Goal: Task Accomplishment & Management: Manage account settings

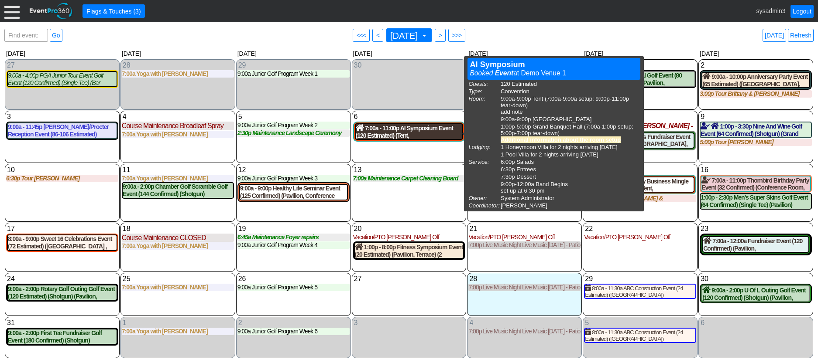
click at [411, 136] on div "7:00a - 11:00p AI Symposium Event (120 Estimated) (Tent, [GEOGRAPHIC_DATA] , [G…" at bounding box center [409, 131] width 107 height 15
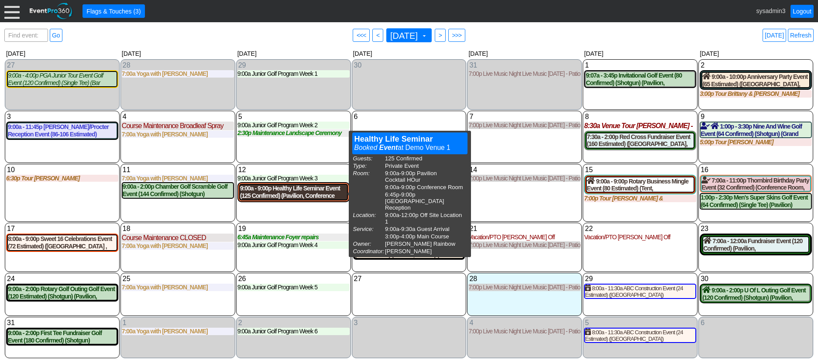
click at [301, 195] on div "9:00a - 9:00p Healthy Life Seminar Event (125 Confirmed) (Pavilion, Conference …" at bounding box center [293, 192] width 107 height 15
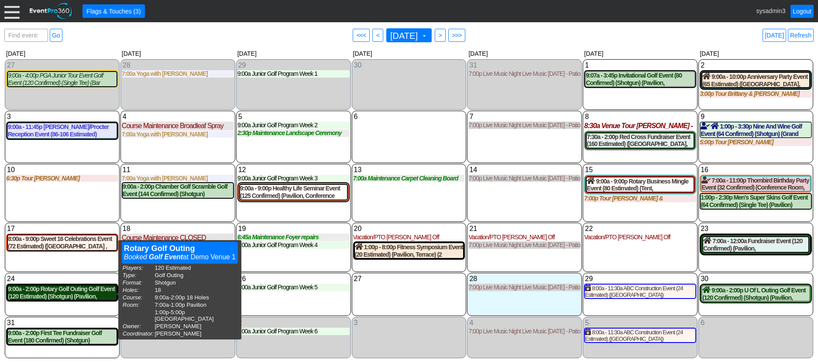
click at [77, 293] on div "9:00a - 2:00p Rotary Golf Outing Golf Event (120 Estimated) (Shotgun) (Pavilion…" at bounding box center [62, 293] width 109 height 15
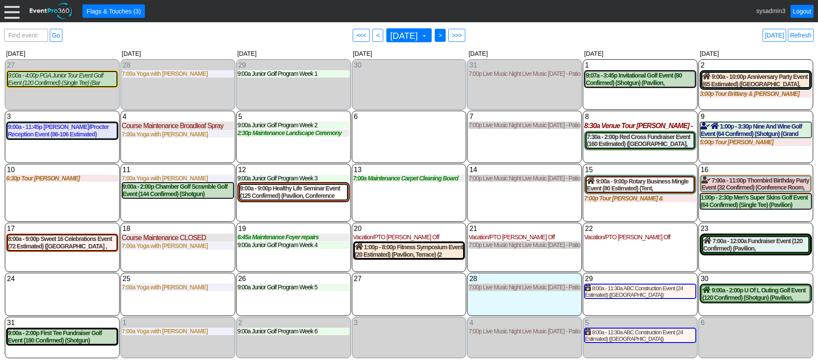
click at [443, 37] on span ">" at bounding box center [440, 35] width 7 height 9
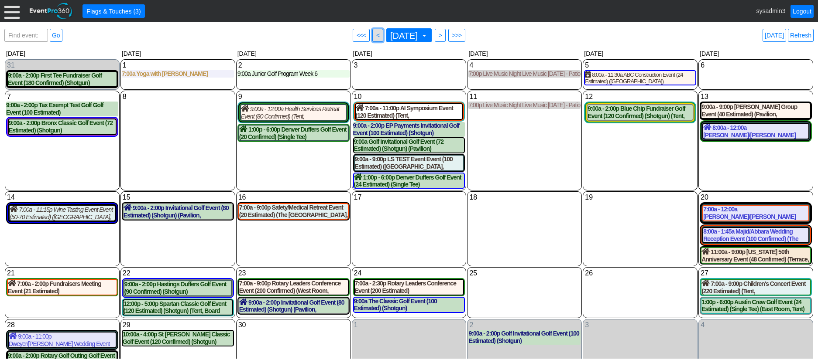
click at [374, 34] on span "<" at bounding box center [377, 35] width 7 height 9
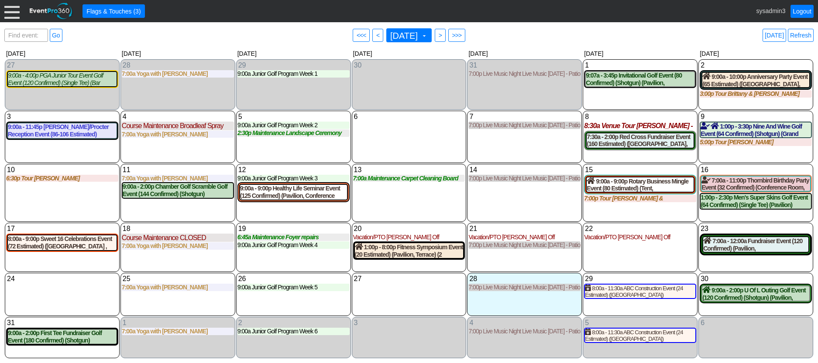
click at [11, 14] on div at bounding box center [11, 10] width 15 height 15
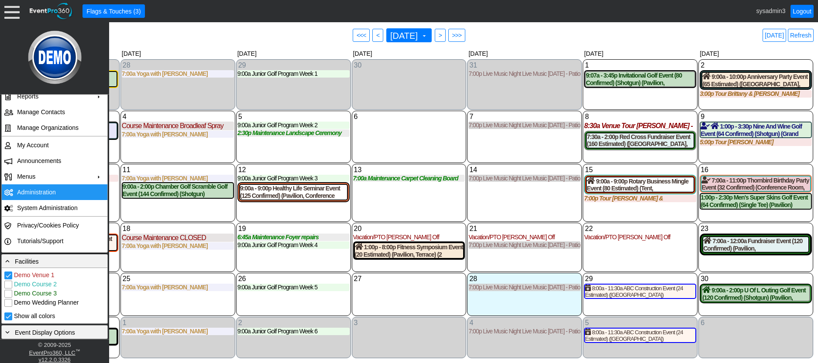
scroll to position [87, 0]
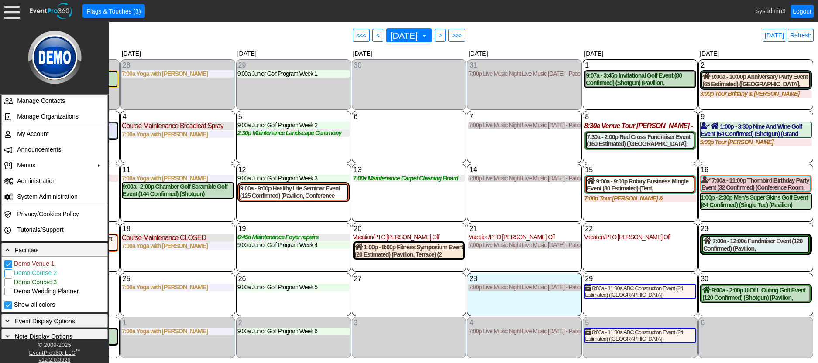
click at [7, 275] on input "Demo Course 2" at bounding box center [9, 274] width 9 height 9
checkbox input "true"
click at [525, 147] on div "7 Thursday 7:00p Live Music Night Live Music Thursday - Patio Room Live Music T…" at bounding box center [524, 137] width 115 height 52
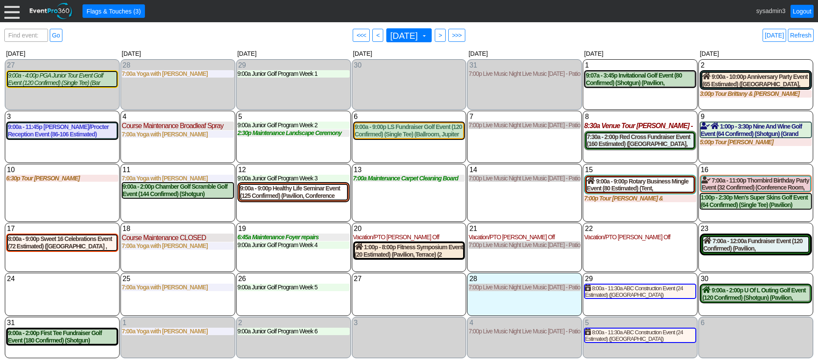
click at [12, 11] on div at bounding box center [11, 10] width 15 height 15
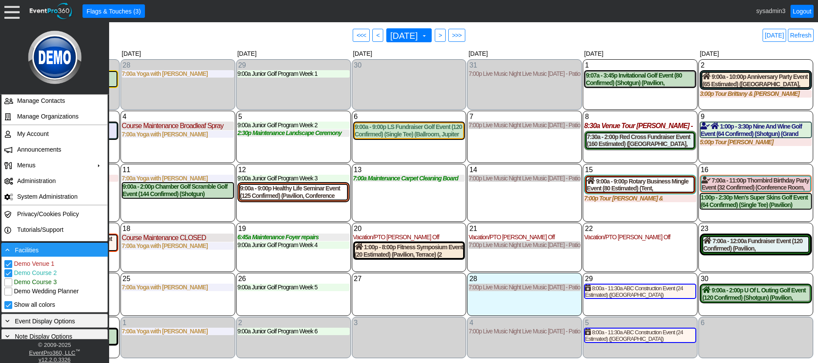
click at [43, 251] on div "- Facilities" at bounding box center [54, 250] width 102 height 10
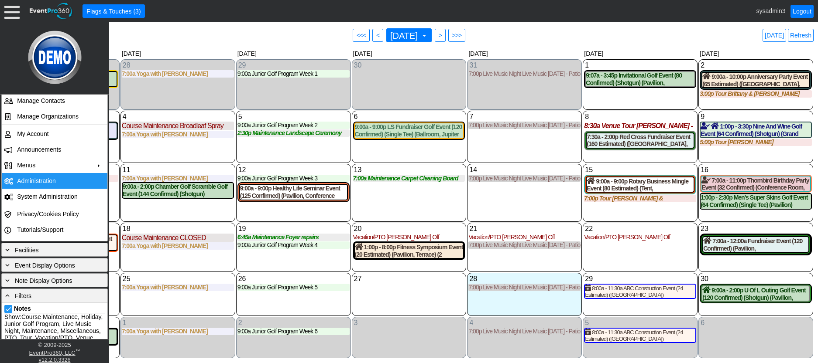
click at [37, 180] on td "Administration" at bounding box center [53, 181] width 78 height 16
click at [391, 159] on div "6 Wednesday 9:00a - 9:00p LS Fundraiser Golf Event (120 Confirmed) (Single Tee)…" at bounding box center [409, 137] width 115 height 52
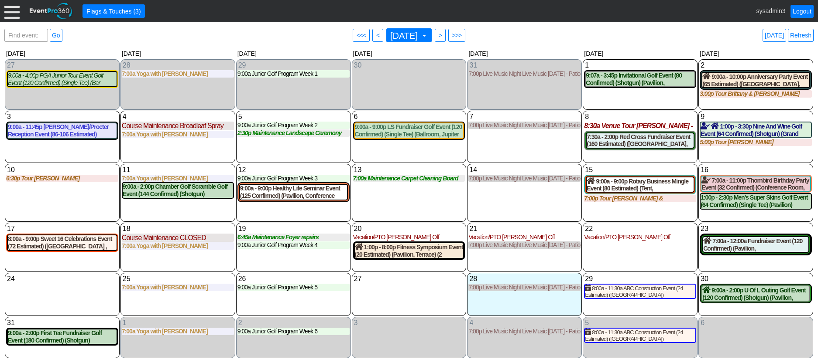
click at [12, 15] on div at bounding box center [11, 10] width 15 height 15
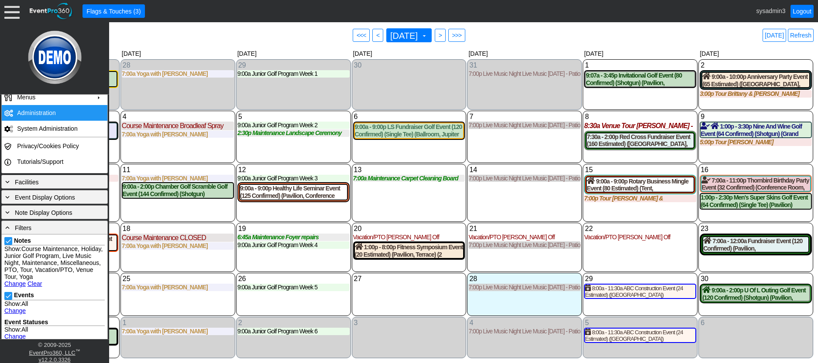
scroll to position [218, 0]
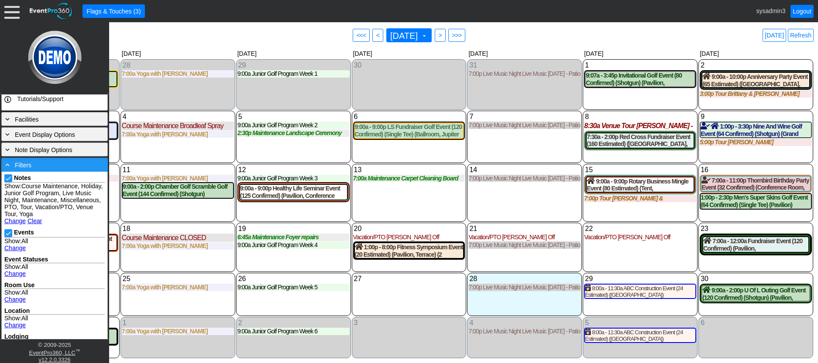
click at [62, 167] on div "- Filters" at bounding box center [54, 165] width 102 height 10
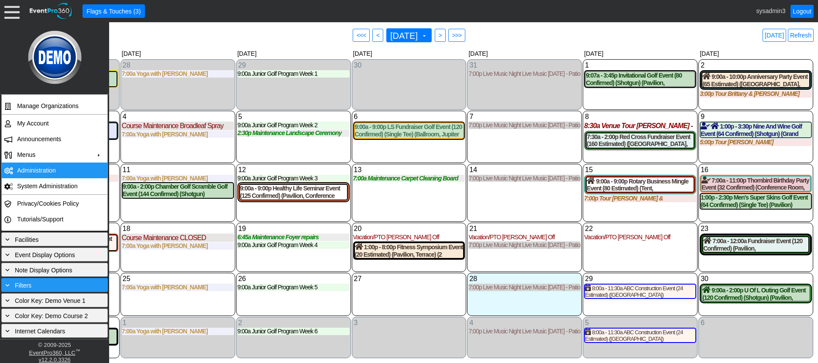
scroll to position [98, 0]
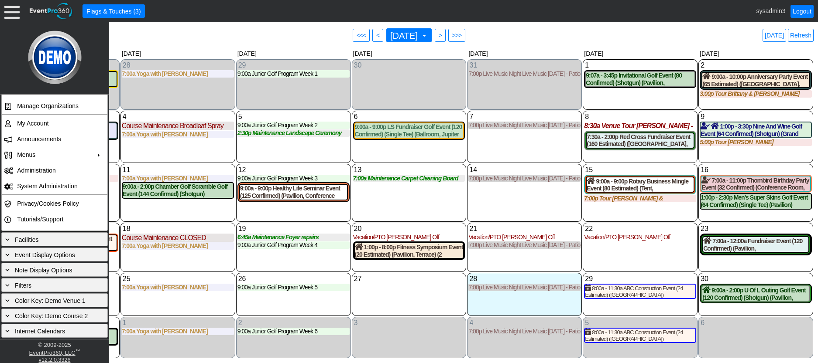
click at [405, 199] on div "13 Wednesday 7:00a Maintenance Carpet Cleaning Board Rooms Carpet Cleaning Boar…" at bounding box center [409, 193] width 115 height 58
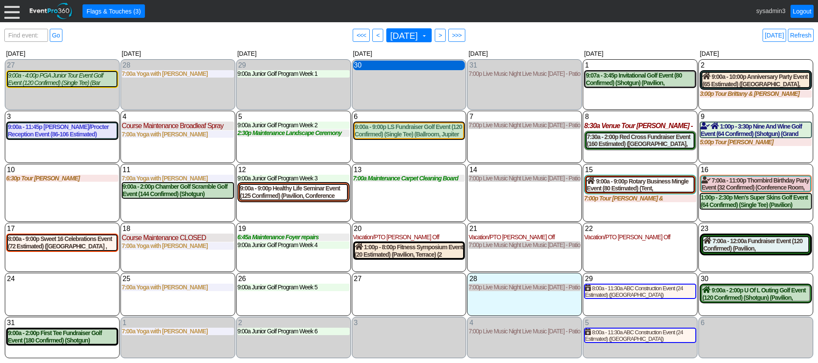
click at [392, 67] on div "30 Wednesday" at bounding box center [409, 66] width 112 height 10
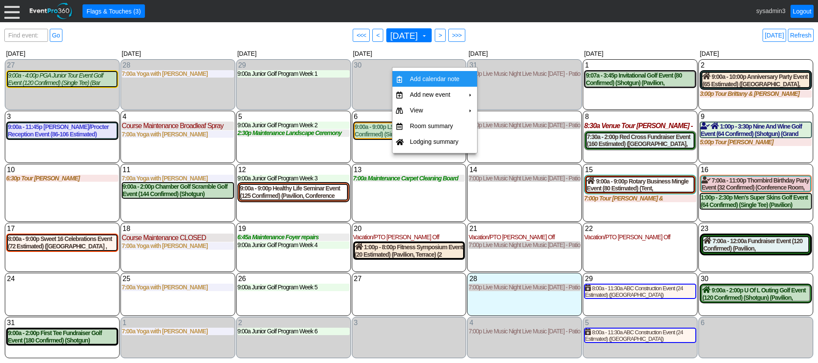
click at [427, 74] on td "Add calendar note" at bounding box center [434, 79] width 57 height 16
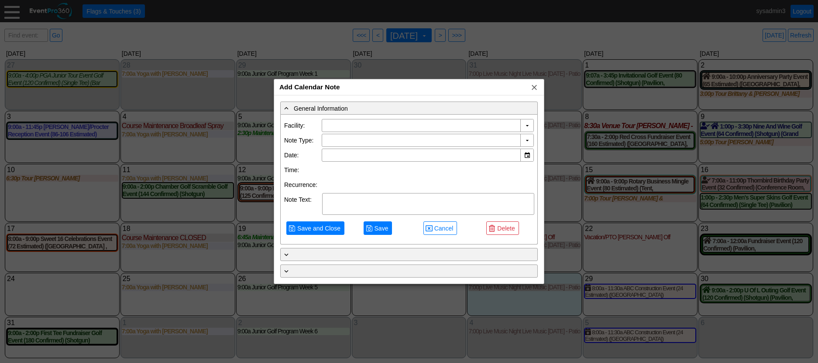
type input "Demo Venue 1"
type input "7/30/2025"
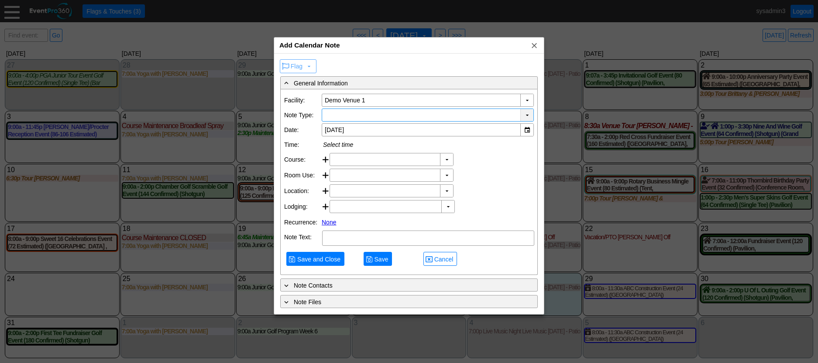
click at [524, 113] on div "▼" at bounding box center [526, 115] width 13 height 12
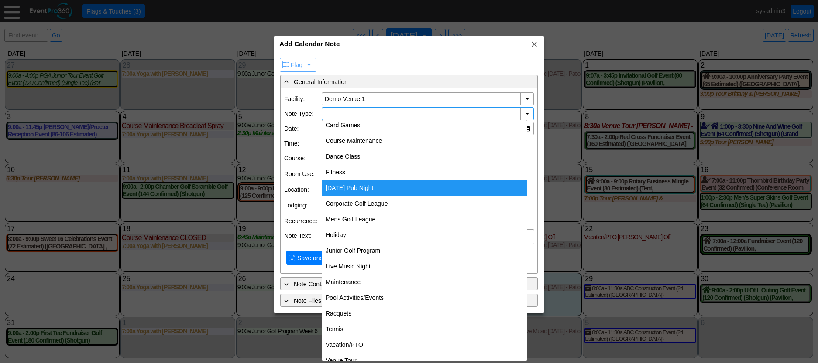
scroll to position [33, 0]
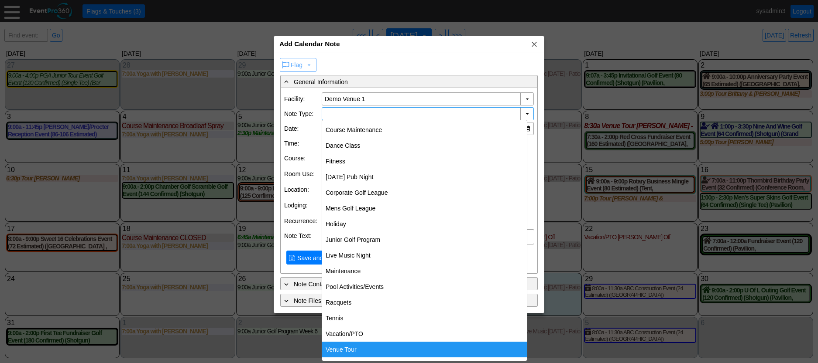
click at [348, 346] on div "Venue Tour" at bounding box center [424, 350] width 205 height 16
type input "Venue Tour"
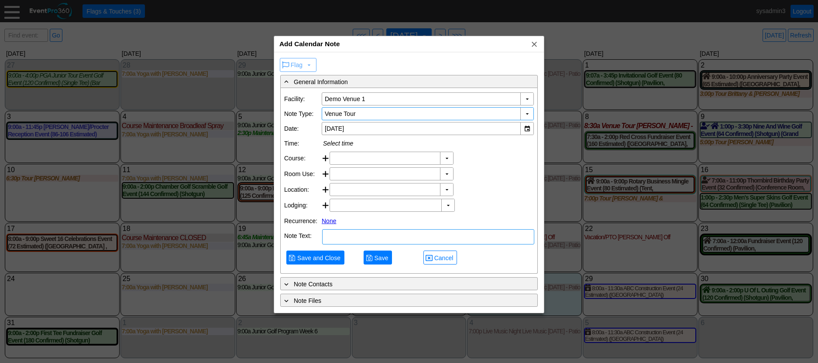
click at [341, 245] on textarea at bounding box center [428, 237] width 212 height 15
type textarea "NOTE"
click at [320, 263] on span "Save and Close" at bounding box center [318, 258] width 47 height 9
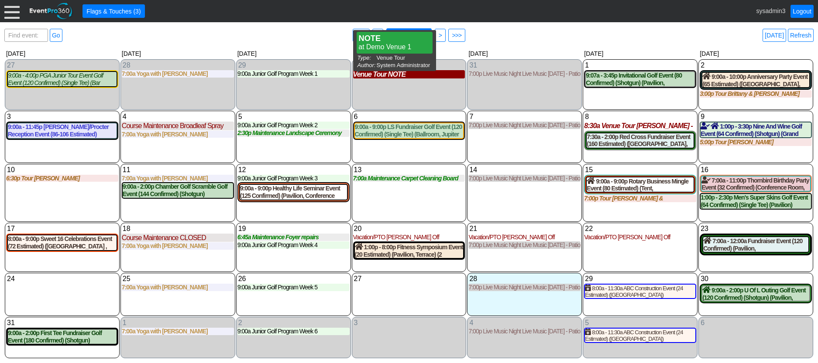
click at [384, 79] on div "Venue Tour NOTE" at bounding box center [409, 74] width 112 height 8
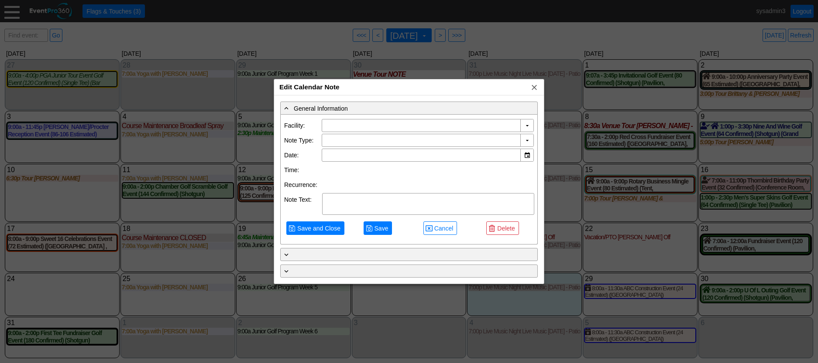
type input "Demo Venue 1"
type input "7/30/2025"
type textarea "NOTE"
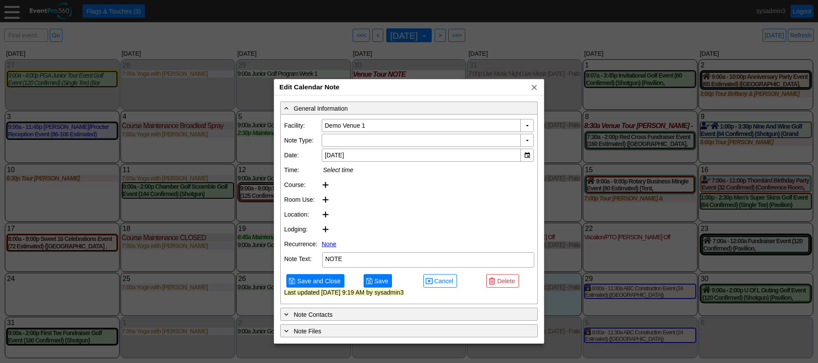
type input "Venue Tour"
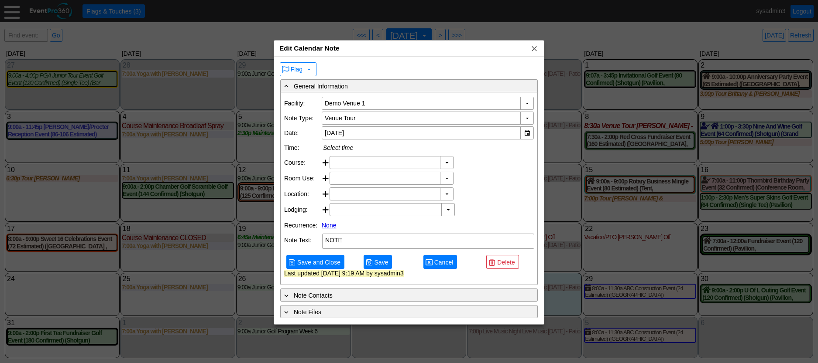
click at [440, 267] on span "Cancel" at bounding box center [443, 262] width 23 height 9
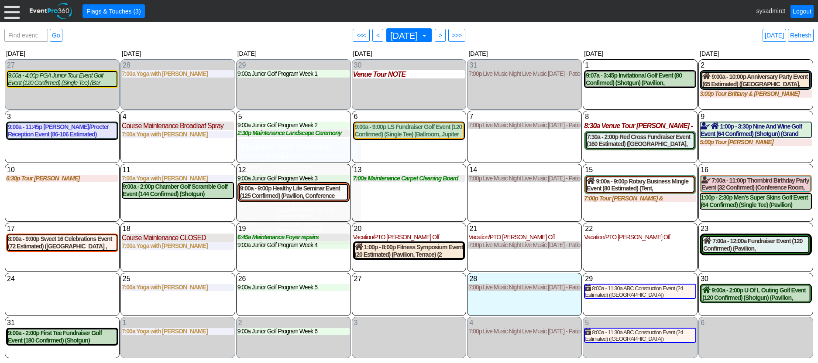
click at [409, 202] on div "13 Wednesday 7:00a Maintenance Carpet Cleaning Board Rooms Carpet Cleaning Boar…" at bounding box center [409, 193] width 115 height 58
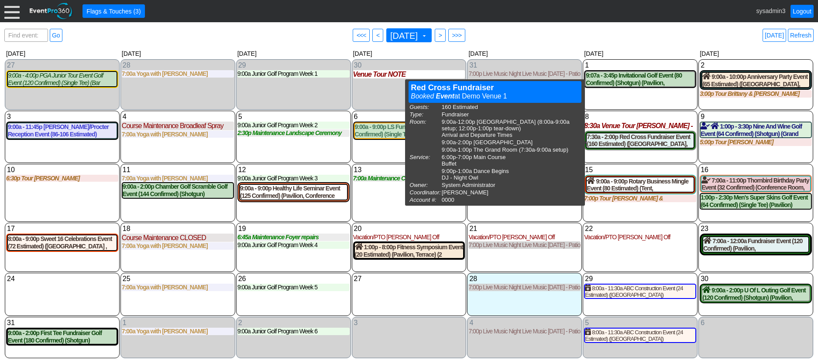
click at [627, 211] on div "15 Friday 9:00a - 9:00p Rotary Business Mingle Event (80 Estimated) (Tent, Sout…" at bounding box center [640, 193] width 115 height 58
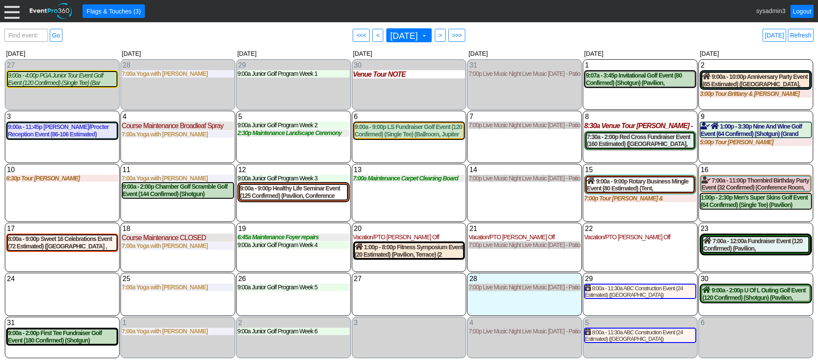
click at [643, 264] on div "22 Friday Vacation/PTO Alisha Off Alisha Off at Demo Venue 1 Type: Vacation/PTO…" at bounding box center [640, 247] width 115 height 49
click at [405, 33] on span "August 2025" at bounding box center [403, 35] width 31 height 9
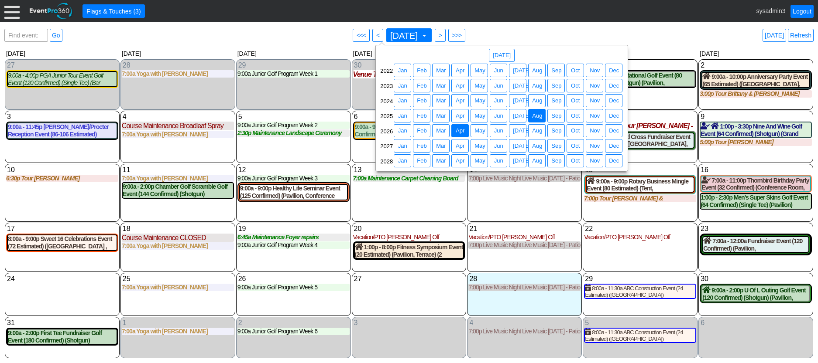
click at [458, 128] on span "Apr" at bounding box center [460, 131] width 12 height 9
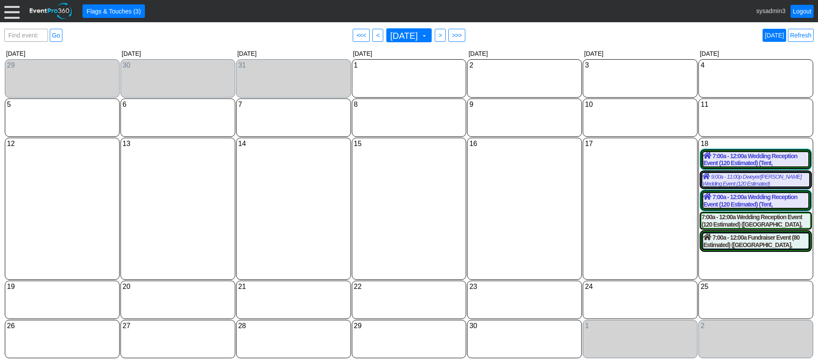
click at [778, 34] on link "Today" at bounding box center [774, 35] width 24 height 13
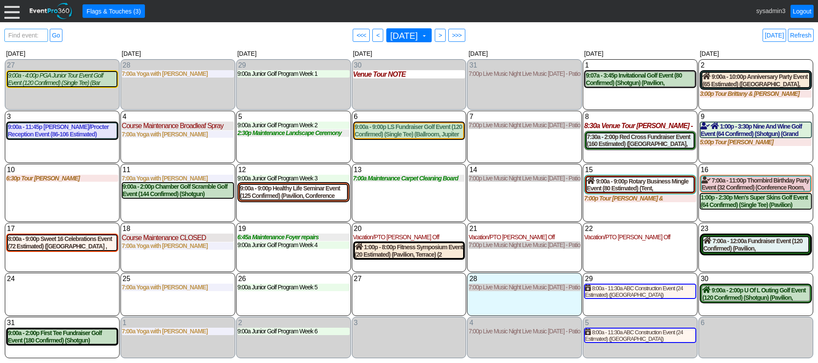
click at [31, 36] on span "Find event: enter title" at bounding box center [26, 39] width 39 height 21
type input "red cr"
click at [59, 35] on link "Go" at bounding box center [56, 35] width 13 height 13
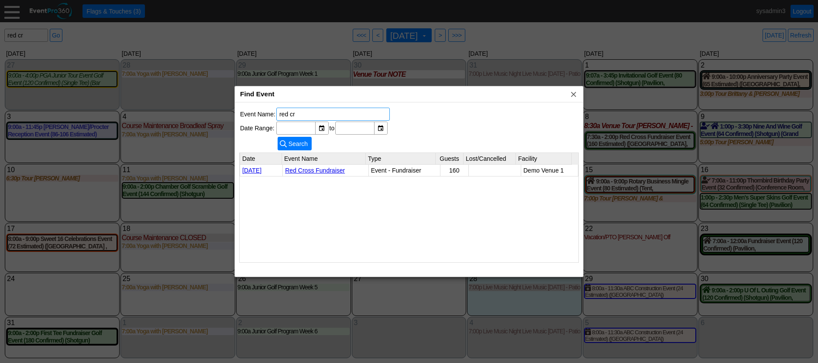
drag, startPoint x: 311, startPoint y: 116, endPoint x: 257, endPoint y: 111, distance: 53.8
click at [257, 111] on tr "Event Name: red cr" at bounding box center [315, 114] width 150 height 13
click at [573, 92] on span "x" at bounding box center [573, 94] width 9 height 9
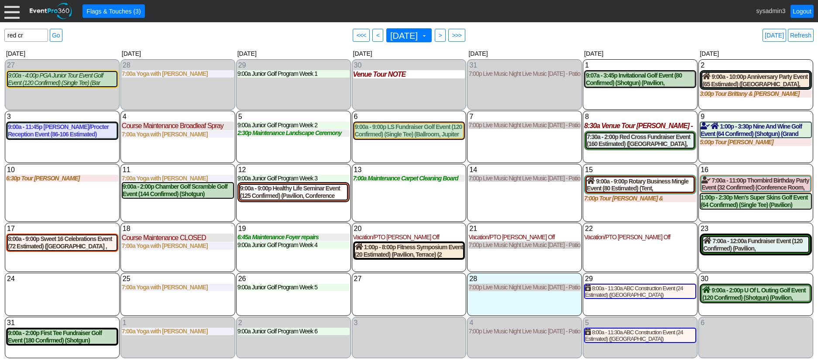
click at [502, 138] on div "7 Thursday 7:00p Live Music Night Live Music Thursday - Patio Room Live Music T…" at bounding box center [524, 137] width 115 height 52
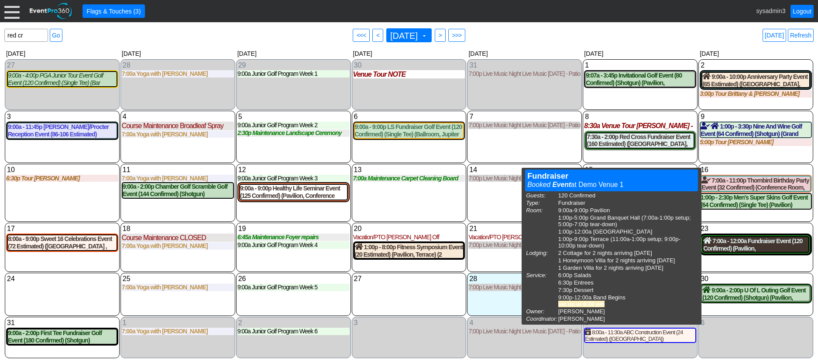
click at [737, 246] on div "7:00a - 12:00a Fundraiser Event (120 Confirmed) (Pavilion, Grand Banquet Hall, …" at bounding box center [755, 244] width 105 height 15
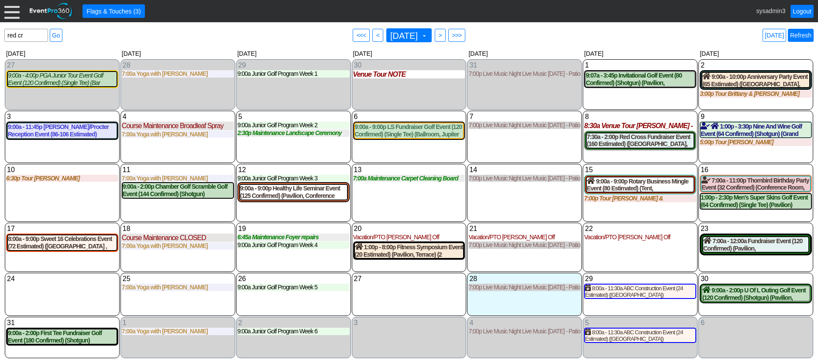
click at [795, 35] on link "Refresh" at bounding box center [801, 35] width 26 height 13
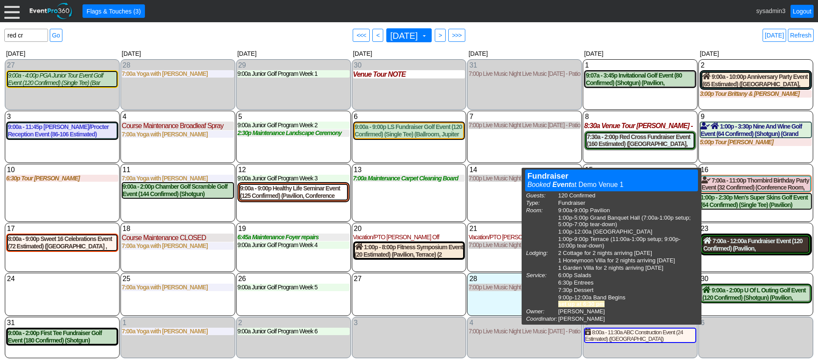
click at [749, 243] on div "7:00a - 12:00a Fundraiser Event (120 Confirmed) (Pavilion, Grand Banquet Hall, …" at bounding box center [755, 244] width 105 height 15
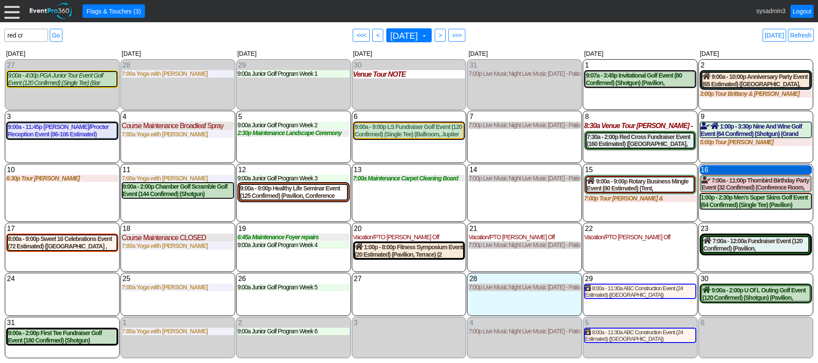
click at [742, 170] on div "16 Saturday" at bounding box center [755, 170] width 112 height 10
click at [549, 213] on div "14 Thursday 7:00p Live Music Night Live Music Thursday - Patio Room Live Music …" at bounding box center [524, 193] width 115 height 58
click at [737, 169] on div "16 Saturday" at bounding box center [755, 170] width 112 height 10
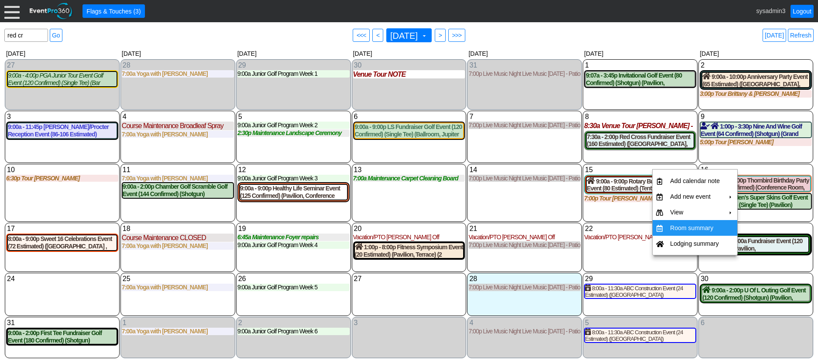
click at [683, 228] on td "Room summary" at bounding box center [694, 228] width 57 height 16
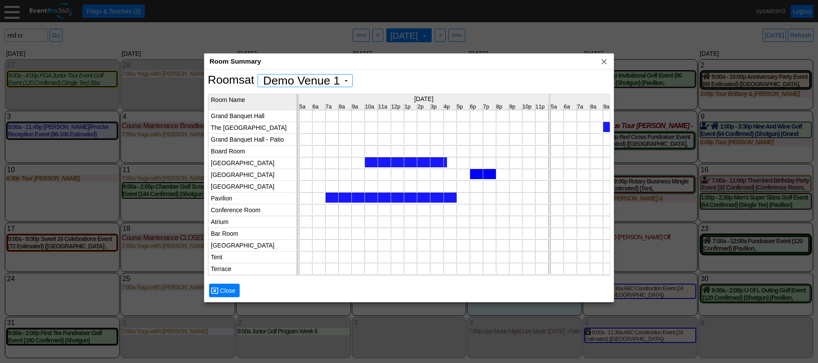
scroll to position [0, 0]
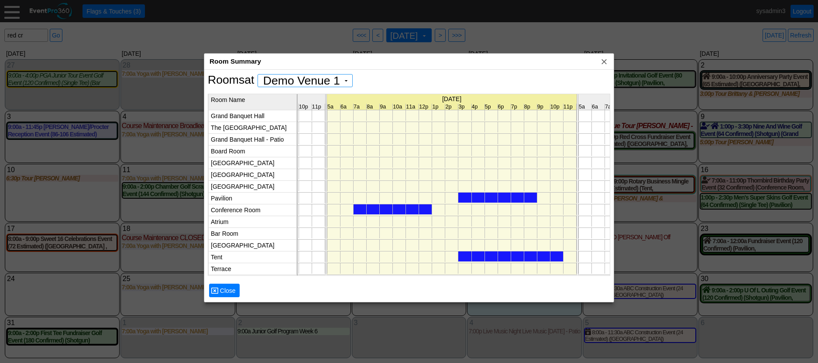
click at [386, 208] on div at bounding box center [392, 210] width 79 height 10
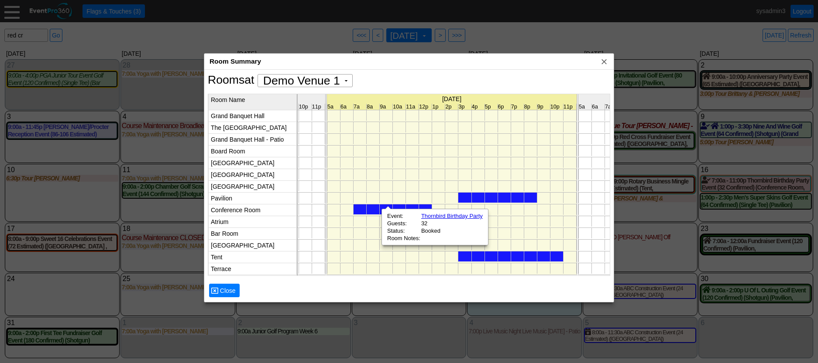
click at [494, 194] on div at bounding box center [497, 198] width 79 height 10
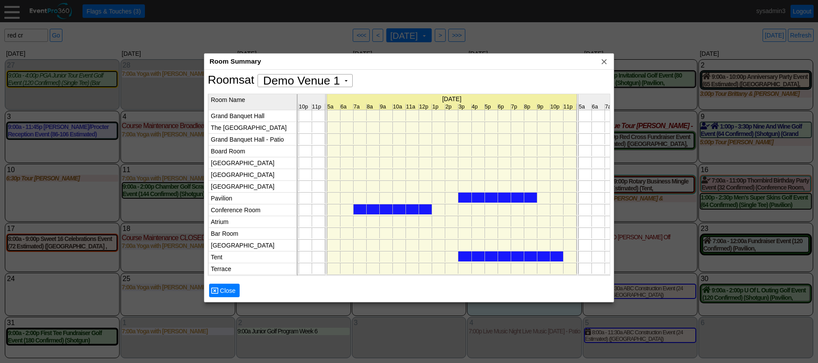
scroll to position [0, 3995]
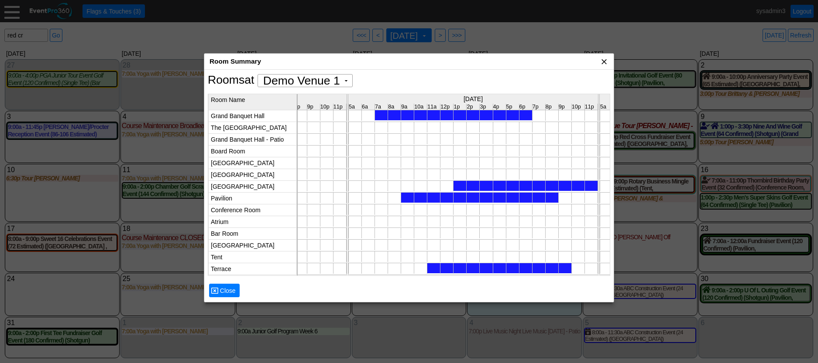
click at [605, 62] on span "x" at bounding box center [604, 61] width 9 height 9
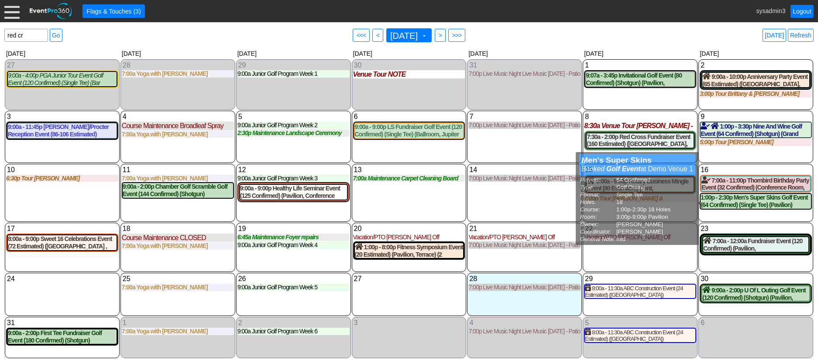
click at [537, 199] on div "14 Thursday 7:00p Live Music Night Live Music Thursday - Patio Room Live Music …" at bounding box center [524, 193] width 115 height 58
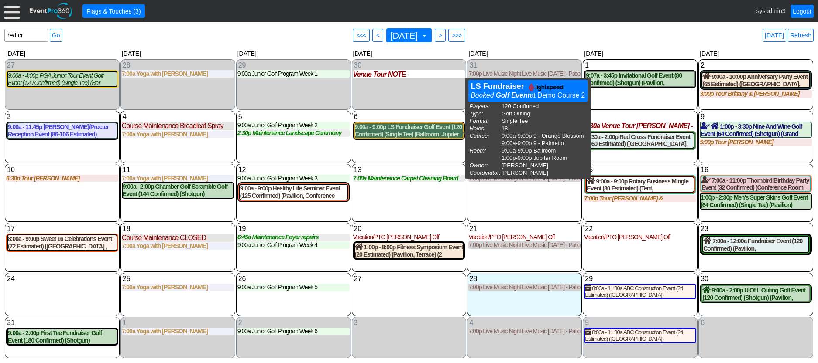
click at [414, 134] on div "9:00a - 9:00p LS Fundraiser Golf Event (120 Confirmed) (Single Tee) (Ballroom, …" at bounding box center [409, 130] width 109 height 15
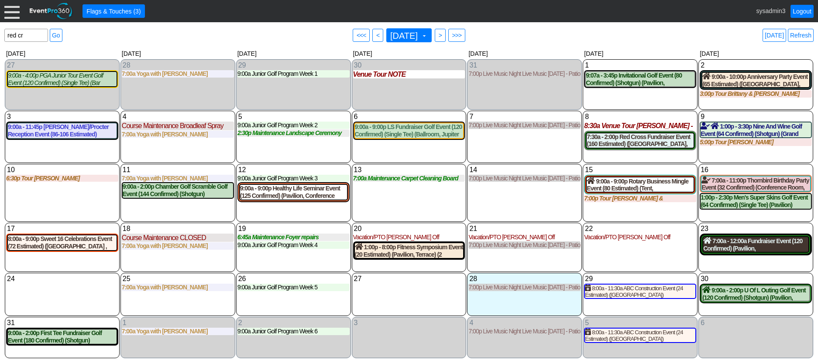
click at [762, 242] on div "7:00a - 12:00a Fundraiser Event (120 Confirmed) (Pavilion, Grand Banquet Hall, …" at bounding box center [755, 244] width 105 height 15
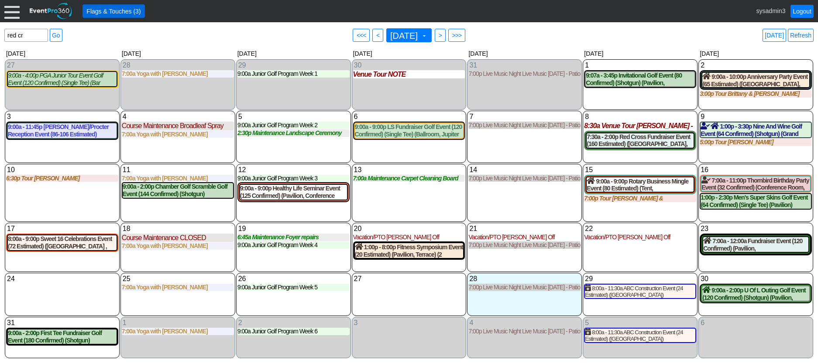
click at [113, 9] on span "Flags & Touches (3)" at bounding box center [114, 11] width 58 height 9
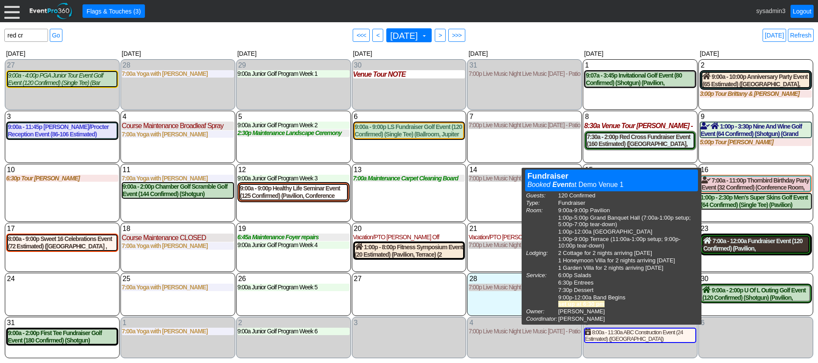
click at [745, 246] on div "7:00a - 12:00a Fundraiser Event (120 Confirmed) (Pavilion, Grand Banquet Hall, …" at bounding box center [755, 244] width 105 height 15
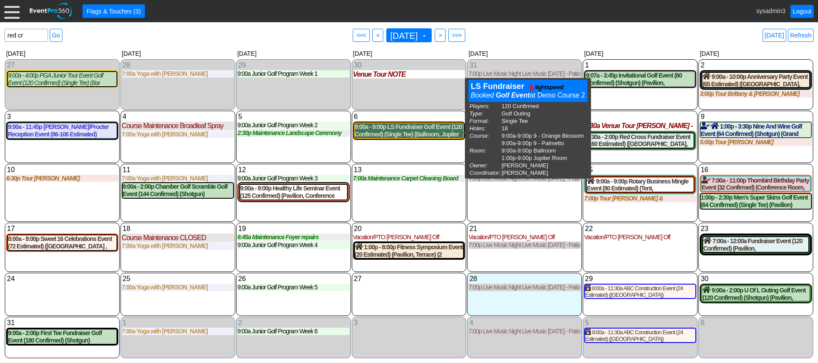
click at [398, 134] on div "9:00a - 9:00p LS Fundraiser Golf Event (120 Confirmed) (Single Tee) (Ballroom, …" at bounding box center [409, 130] width 109 height 15
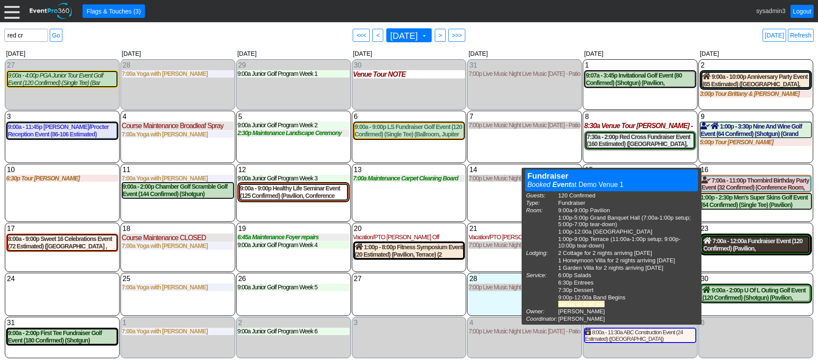
click at [735, 249] on div "7:00a - 12:00a Fundraiser Event (120 Confirmed) (Pavilion, Grand Banquet Hall, …" at bounding box center [755, 244] width 105 height 15
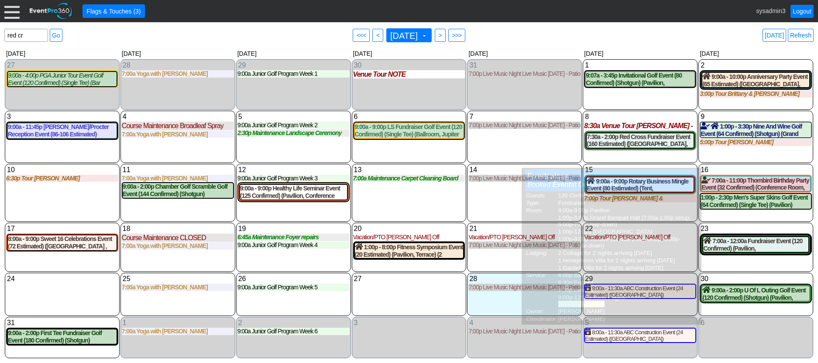
click at [494, 210] on div "14 Thursday 7:00p Live Music Night Live Music Thursday - Patio Room Live Music …" at bounding box center [524, 193] width 115 height 58
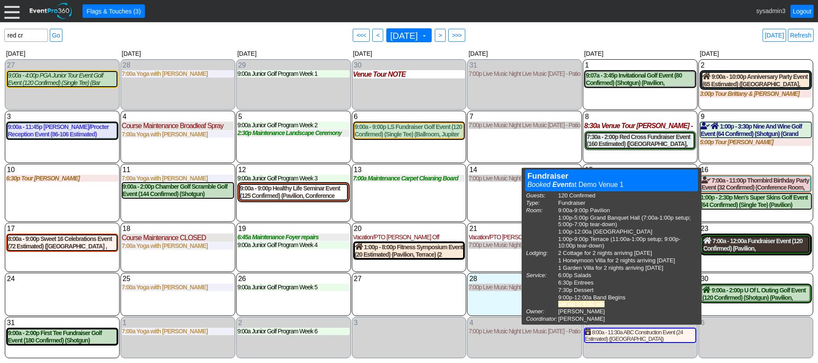
click at [752, 250] on div "7:00a - 12:00a Fundraiser Event (120 Confirmed) (Pavilion, Grand Banquet Hall, …" at bounding box center [755, 244] width 105 height 15
click at [740, 249] on div "7:00a - 12:00a Fundraiser Event (120 Confirmed) (Pavilion, Grand Banquet Hall, …" at bounding box center [755, 244] width 105 height 15
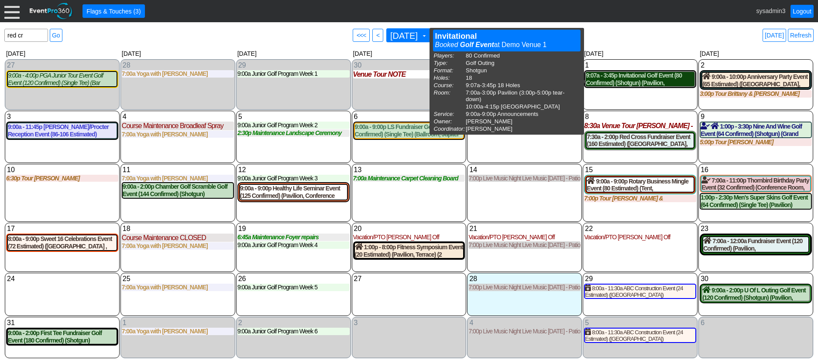
click at [641, 80] on div "9:07a - 3:45p Invitational Golf Event (80 Confirmed) (Shotgun) (Pavilion, East …" at bounding box center [640, 79] width 109 height 15
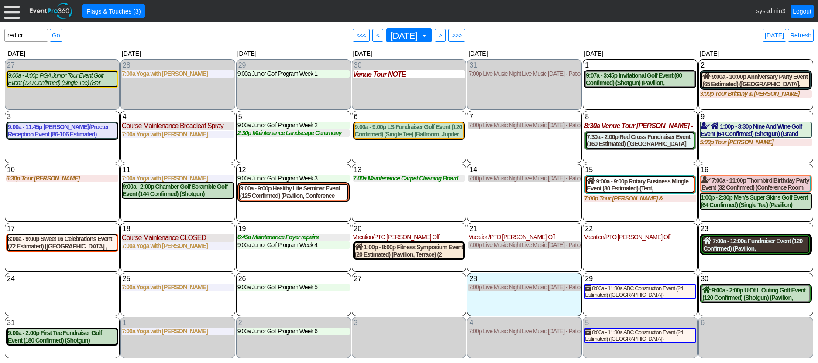
click at [725, 248] on div "7:00a - 12:00a Fundraiser Event (120 Confirmed) (Pavilion, Grand Banquet Hall, …" at bounding box center [755, 244] width 105 height 15
click at [803, 37] on link "Refresh" at bounding box center [801, 35] width 26 height 13
click at [802, 35] on link "Refresh" at bounding box center [801, 35] width 26 height 13
click at [801, 10] on link "Logout" at bounding box center [801, 11] width 23 height 13
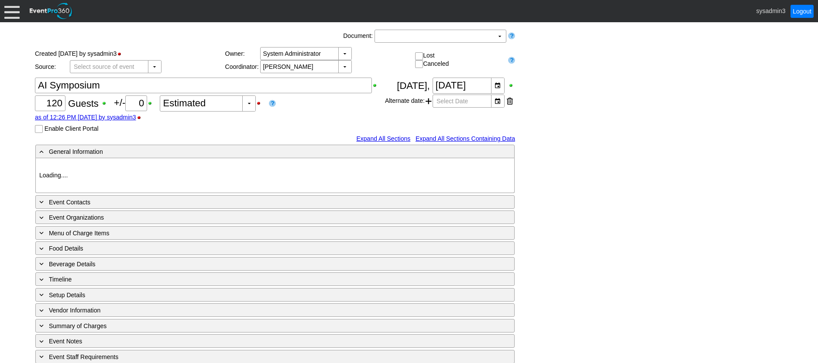
type input "Demo Venue 1"
type input "Convention"
type input "https://eventpro360.com/"
type input "996349"
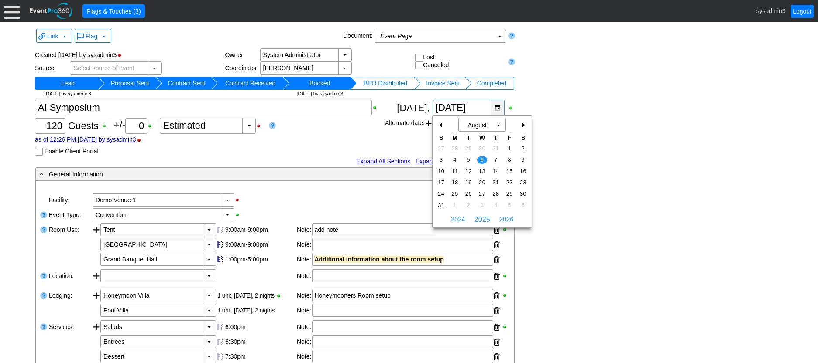
click at [498, 104] on div "▼" at bounding box center [497, 107] width 13 height 15
click at [526, 124] on div "+" at bounding box center [523, 125] width 14 height 15
click at [480, 158] on span "10" at bounding box center [482, 160] width 10 height 8
type input "9/10/2025"
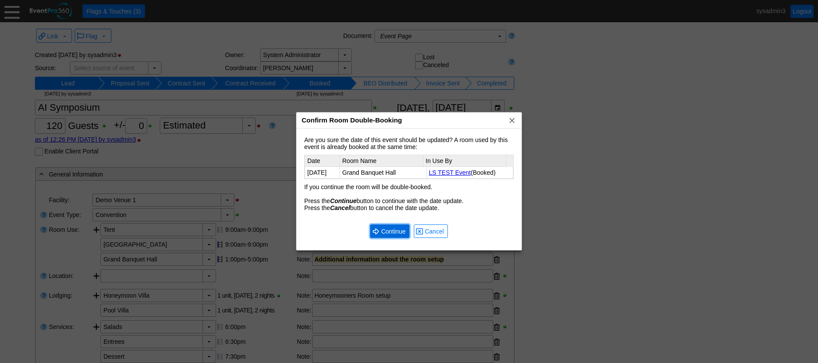
click at [391, 230] on span "Continue" at bounding box center [393, 231] width 28 height 9
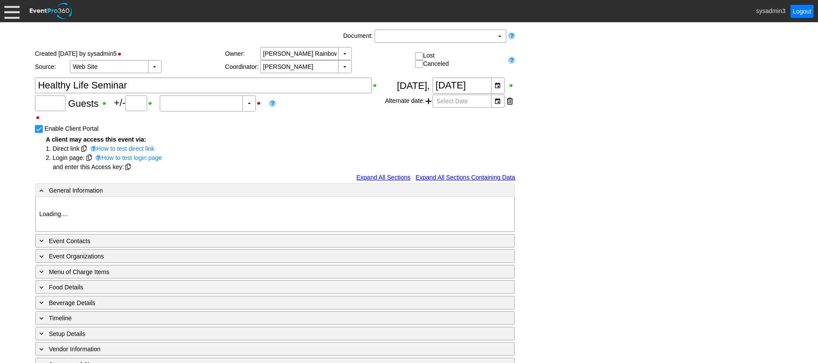
type input "125"
type input "Confirmed"
type input "Demo Venue 1"
type input "Private Event"
type input "994739"
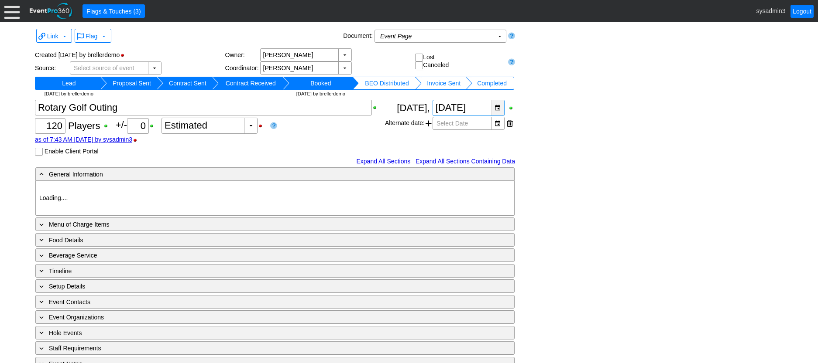
type input "Demo Venue 1"
type input "Golf Outing"
type input "Scramble"
type input "Shotgun"
type input "White"
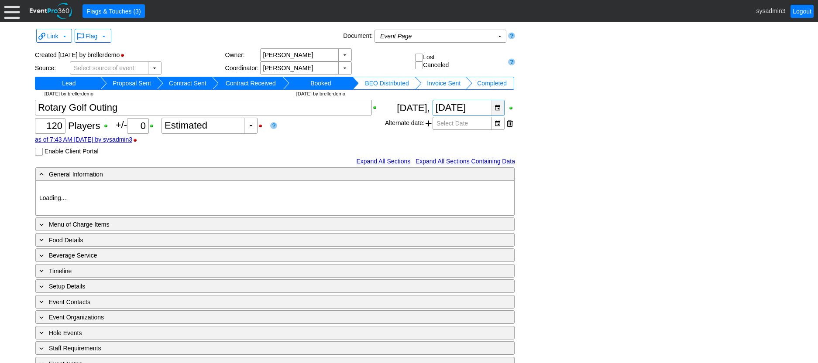
type input "Red"
type input "384014"
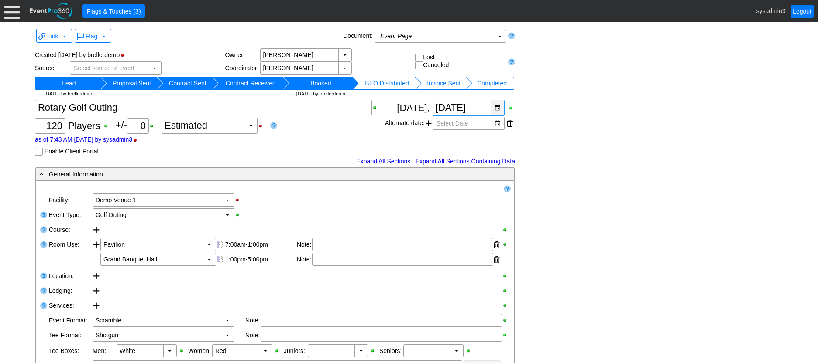
click at [497, 108] on div "▼" at bounding box center [497, 107] width 13 height 15
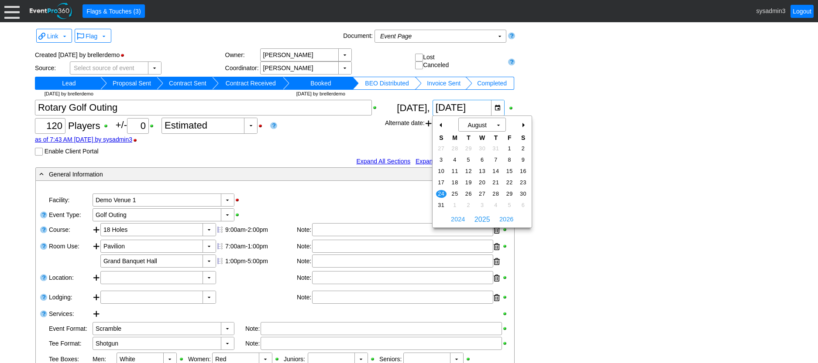
click at [522, 122] on div "+" at bounding box center [523, 125] width 14 height 15
click at [439, 192] on span "28" at bounding box center [441, 194] width 10 height 8
type input "9/28/2025"
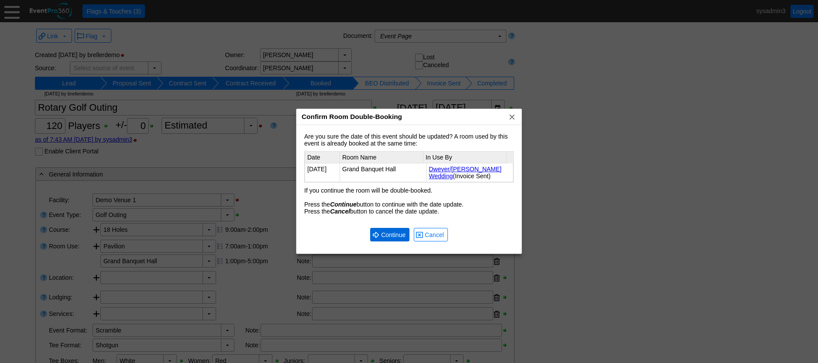
click at [380, 230] on span "● Continue" at bounding box center [389, 235] width 39 height 14
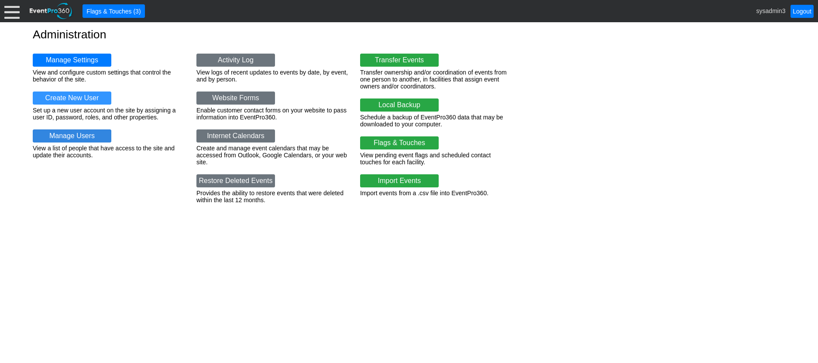
click at [62, 135] on link "Manage Users" at bounding box center [72, 136] width 79 height 13
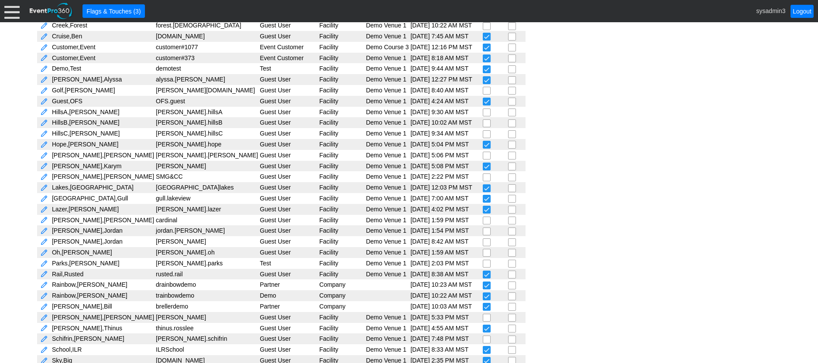
scroll to position [262, 0]
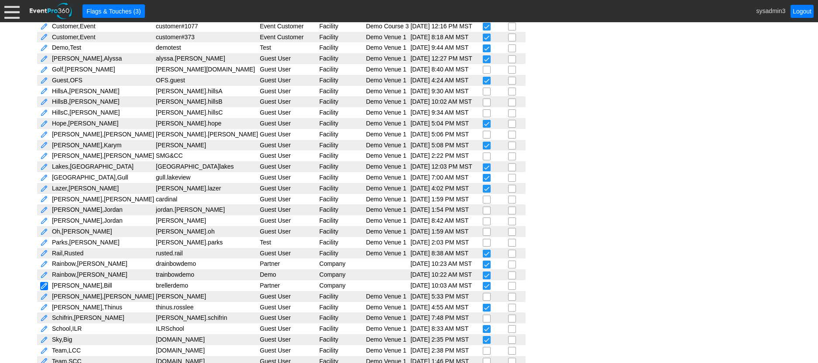
click at [45, 289] on link at bounding box center [44, 286] width 8 height 8
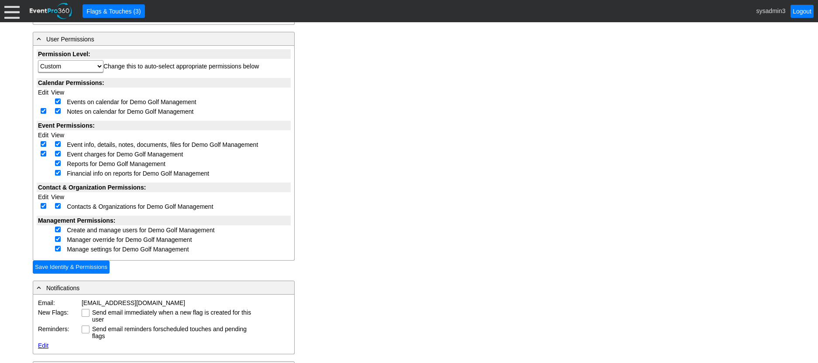
scroll to position [218, 0]
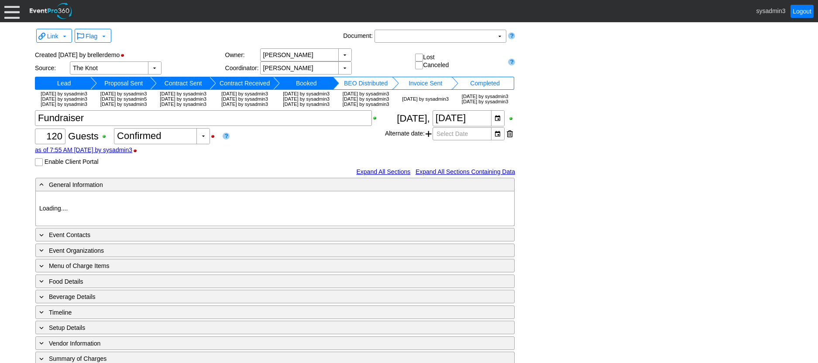
type input "Demo Venue 1"
type input "Fundraiser"
type input "[URL][DOMAIN_NAME]"
type input "675609"
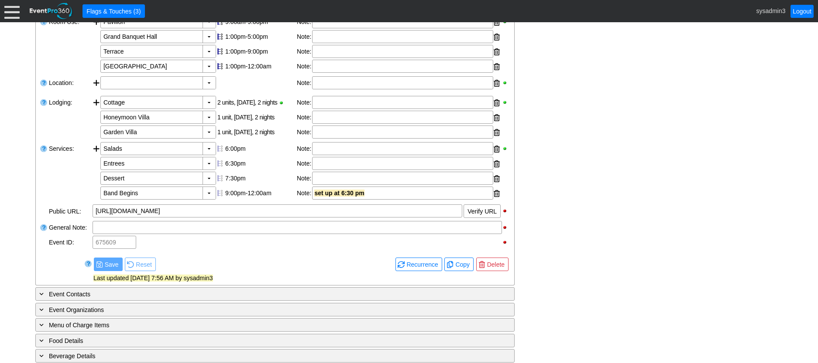
scroll to position [262, 0]
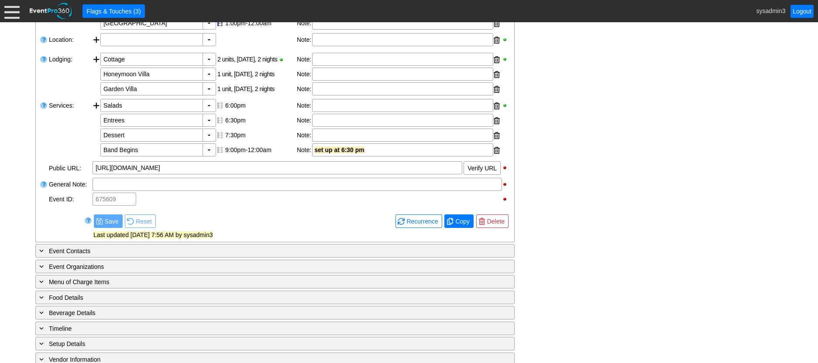
click at [456, 226] on span "Copy" at bounding box center [462, 221] width 18 height 9
type input "Lead"
checkbox input "true"
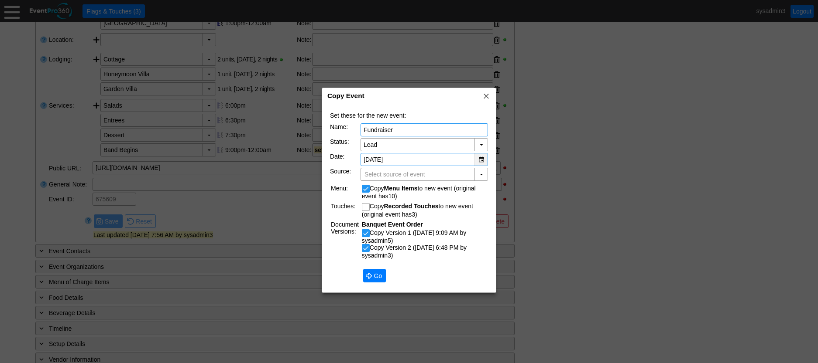
click at [479, 158] on div "▼" at bounding box center [480, 160] width 13 height 12
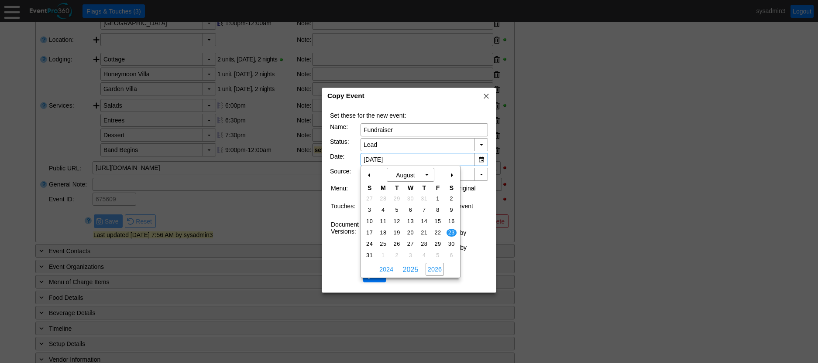
click at [437, 268] on span "2026" at bounding box center [434, 269] width 18 height 13
click at [451, 231] on span "22" at bounding box center [451, 233] width 10 height 8
type input "8/22/2026"
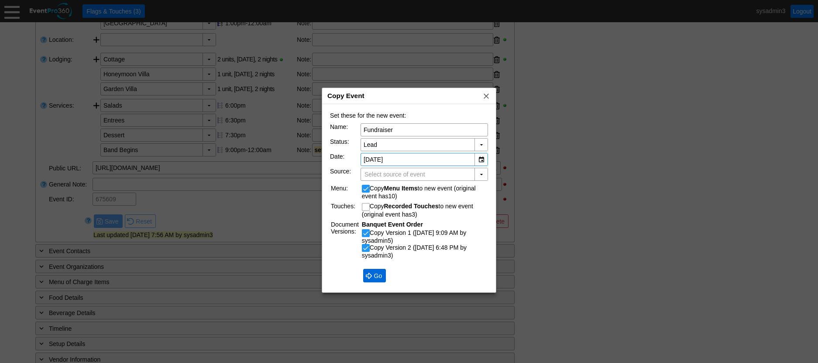
click at [379, 274] on span "Go" at bounding box center [378, 276] width 12 height 9
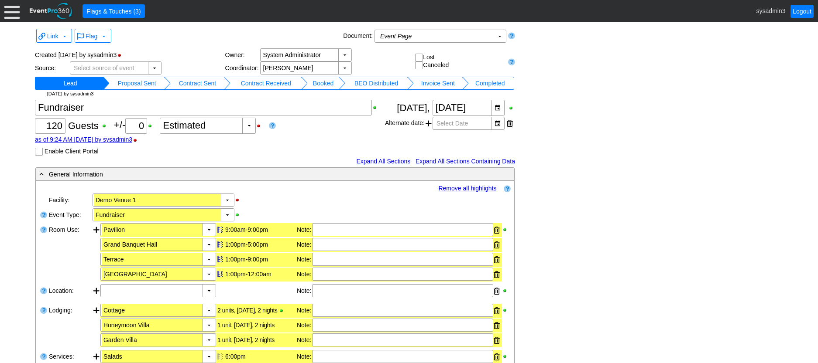
click at [158, 83] on td "Proposal Sent" at bounding box center [137, 83] width 55 height 13
click at [217, 82] on td "Contract Sent" at bounding box center [204, 83] width 52 height 13
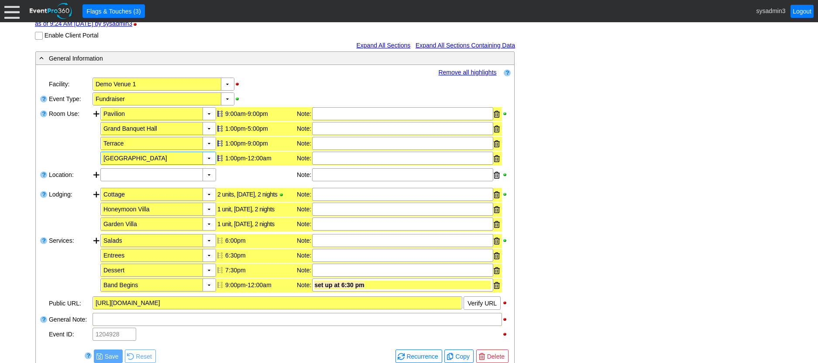
scroll to position [131, 0]
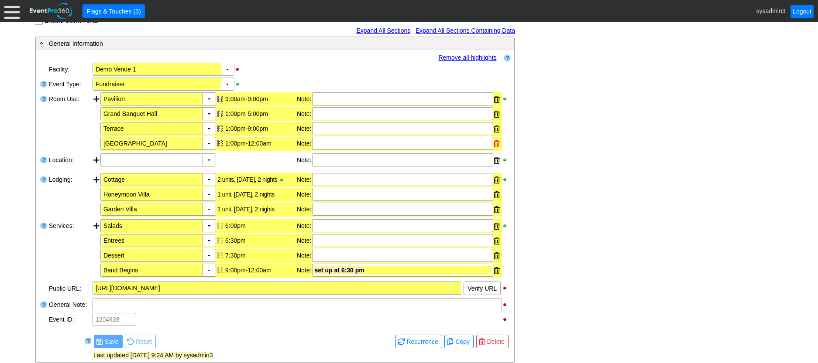
click at [496, 144] on div at bounding box center [497, 143] width 6 height 13
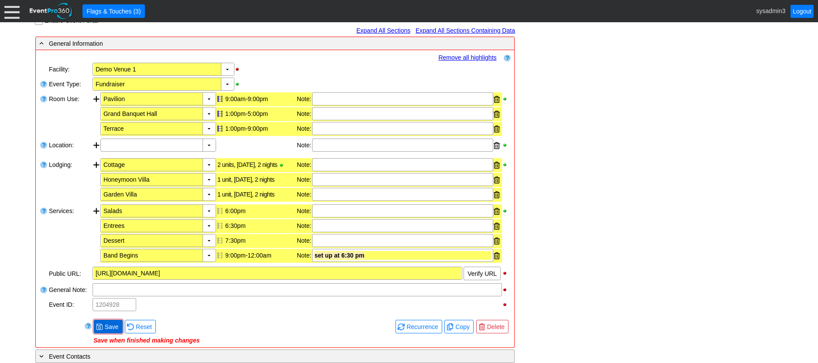
click at [108, 329] on span "Save" at bounding box center [111, 327] width 17 height 9
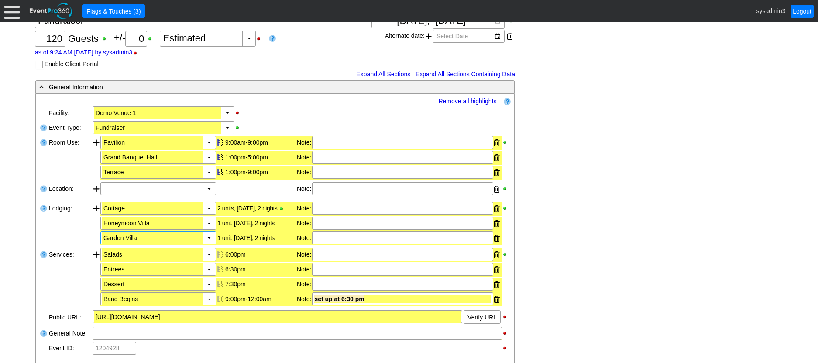
scroll to position [44, 0]
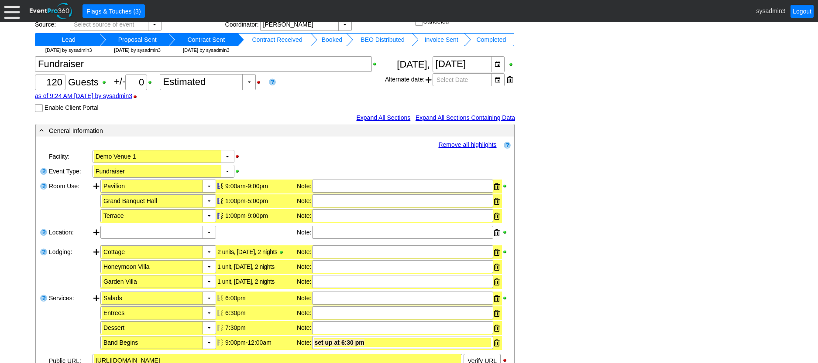
click at [464, 144] on link "Remove all highlights" at bounding box center [467, 144] width 58 height 7
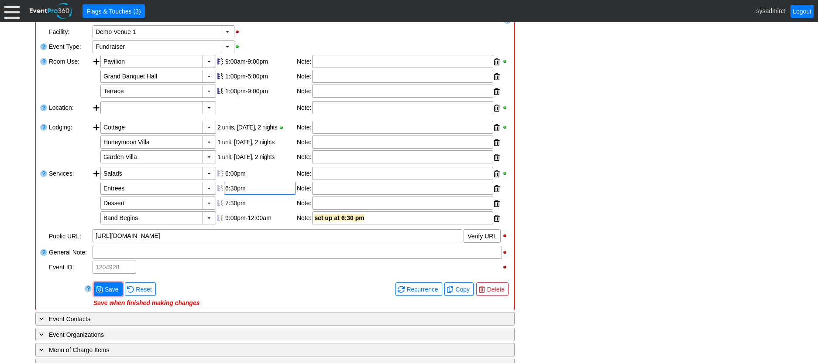
scroll to position [175, 0]
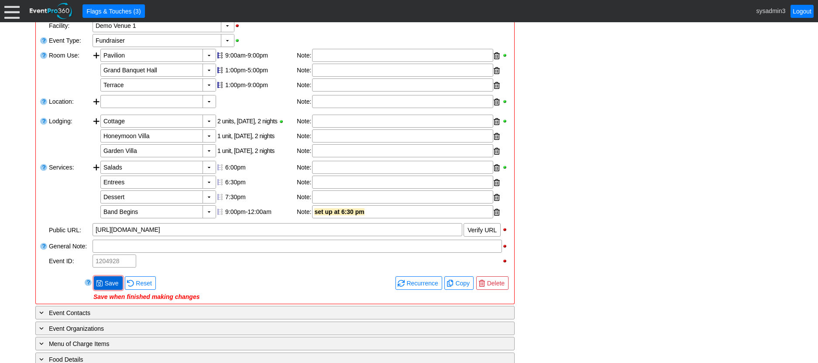
click at [110, 280] on span "Save" at bounding box center [111, 283] width 17 height 9
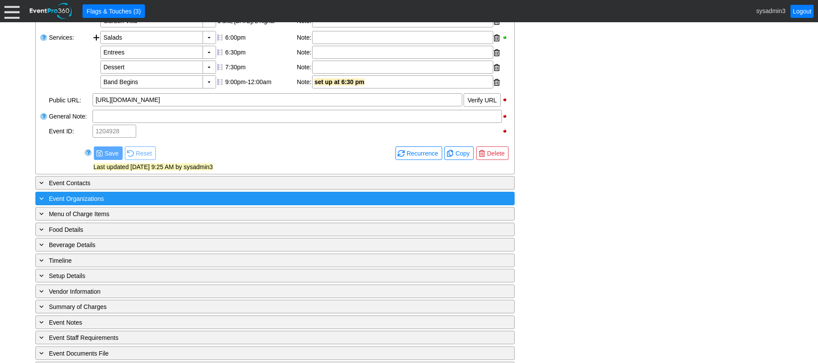
scroll to position [305, 0]
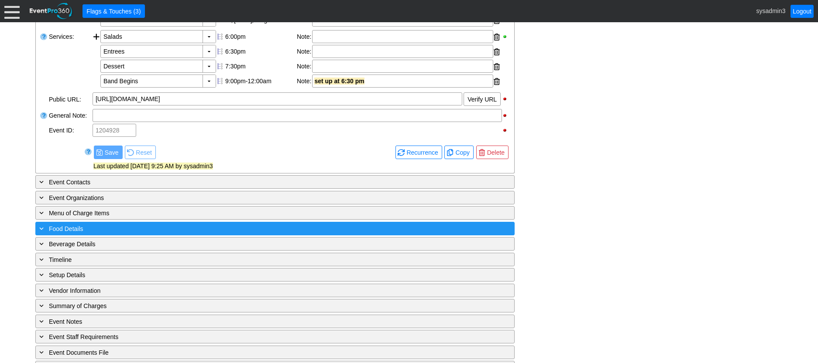
click at [177, 230] on div "+ Food Details" at bounding box center [257, 229] width 439 height 10
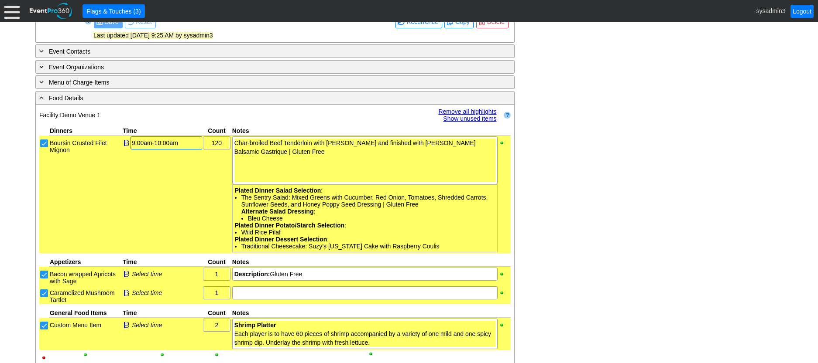
scroll to position [480, 0]
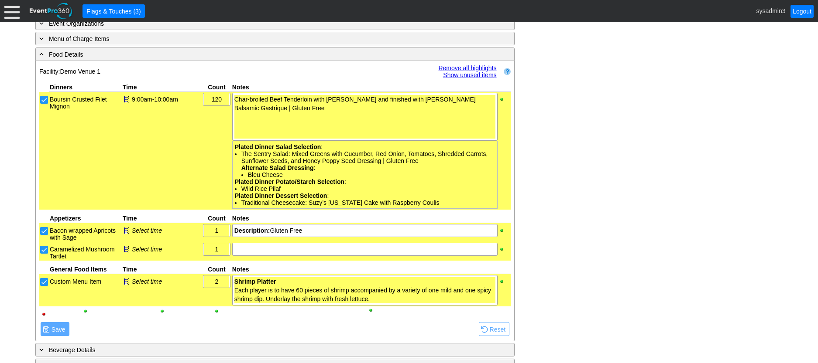
click at [461, 65] on link "Remove all highlights" at bounding box center [467, 68] width 58 height 7
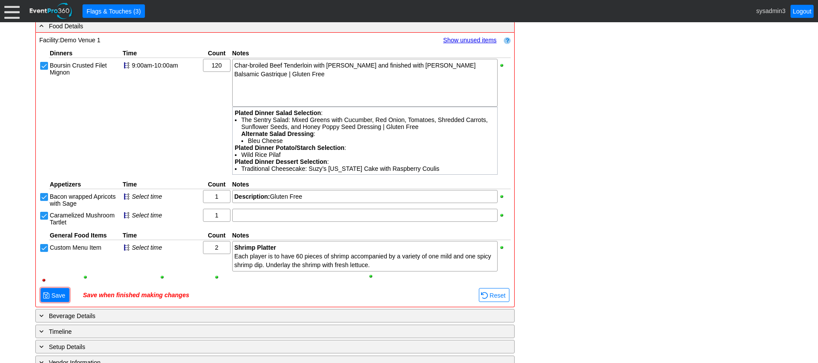
scroll to position [524, 0]
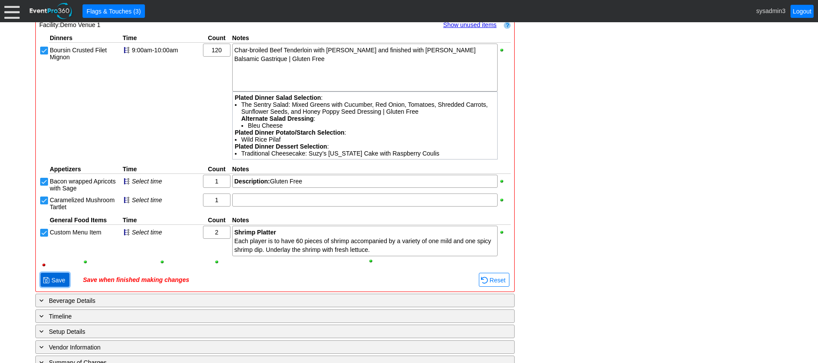
click at [58, 284] on span "Save" at bounding box center [58, 280] width 17 height 9
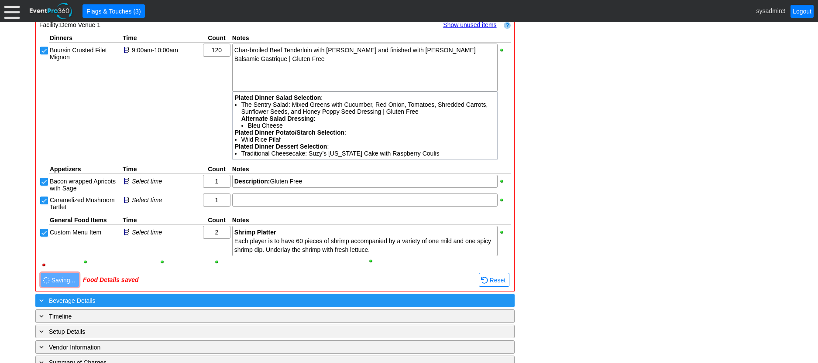
click at [148, 298] on div "+ Beverage Details" at bounding box center [257, 301] width 439 height 10
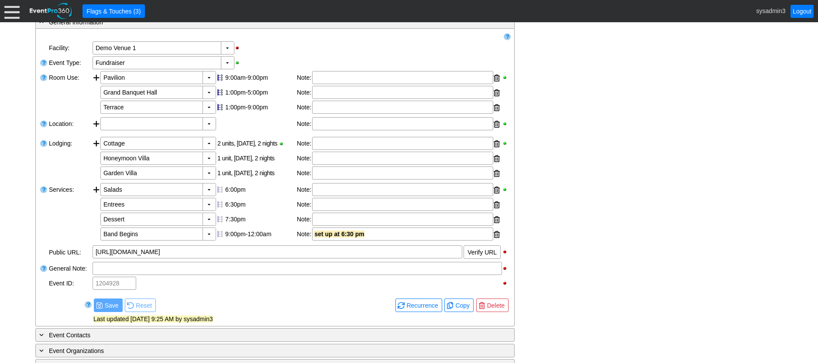
scroll to position [175, 0]
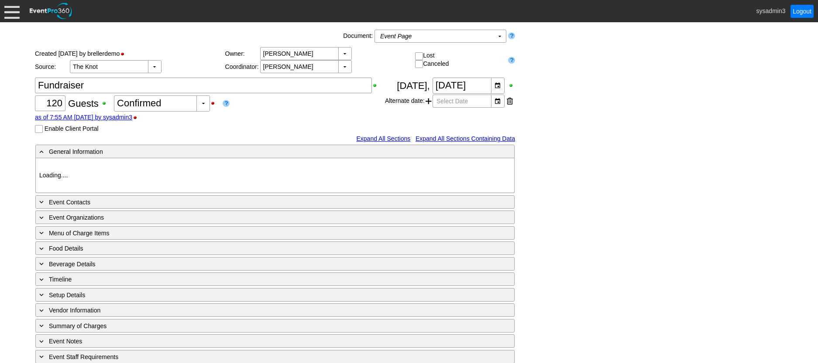
type input "Demo Venue 1"
type input "Fundraiser"
type input "[URL][DOMAIN_NAME]"
type input "675609"
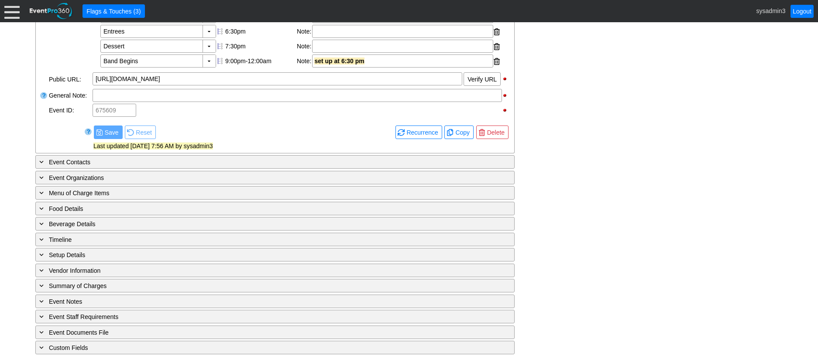
scroll to position [367, 0]
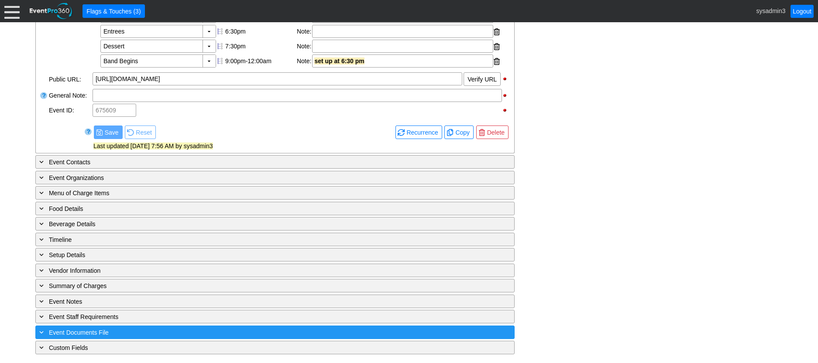
click at [165, 328] on div "+ Event Documents File" at bounding box center [257, 333] width 439 height 10
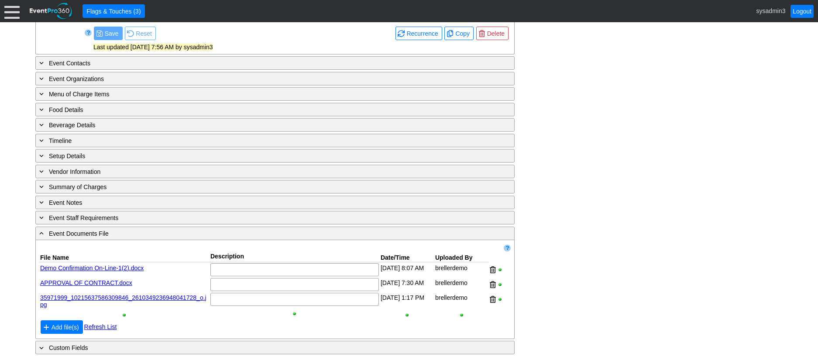
scroll to position [466, 0]
click at [68, 328] on span "Add file(s)" at bounding box center [65, 327] width 31 height 9
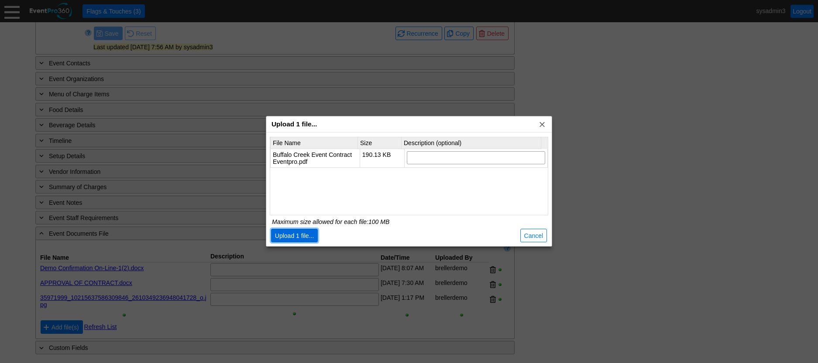
click at [302, 238] on span "Upload 1 file..." at bounding box center [294, 236] width 43 height 9
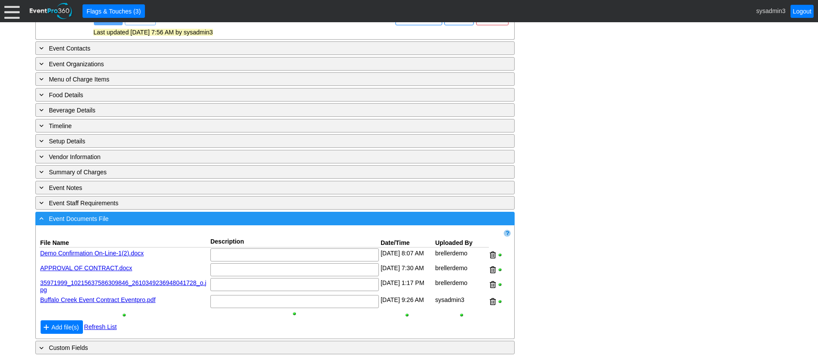
click at [178, 224] on div "- Event Documents File" at bounding box center [257, 219] width 439 height 10
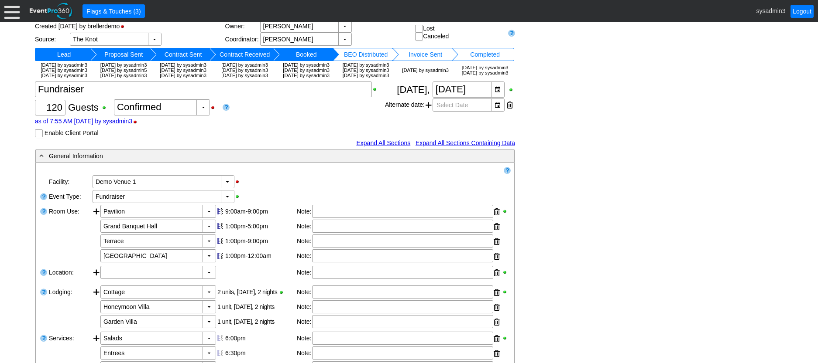
scroll to position [0, 0]
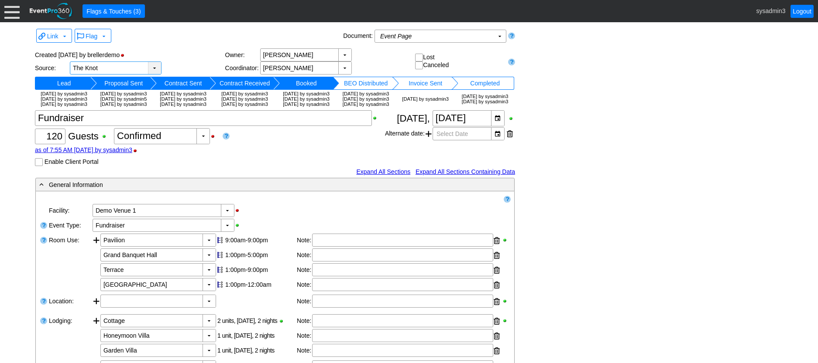
click at [154, 65] on div "▼" at bounding box center [154, 68] width 13 height 12
click at [185, 39] on div "Flag ▼" at bounding box center [207, 36] width 268 height 17
click at [199, 144] on div "▼" at bounding box center [202, 136] width 13 height 15
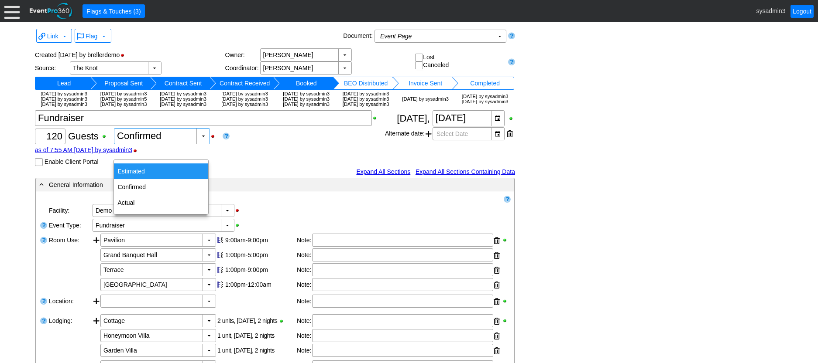
click at [145, 168] on div "Estimated" at bounding box center [161, 172] width 94 height 16
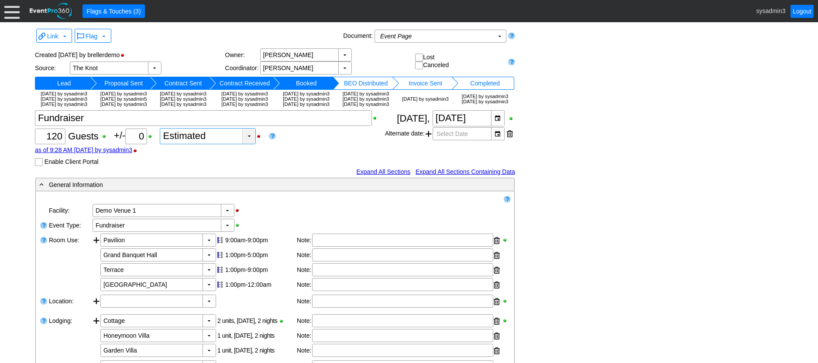
click at [250, 144] on div "▼" at bounding box center [248, 136] width 13 height 15
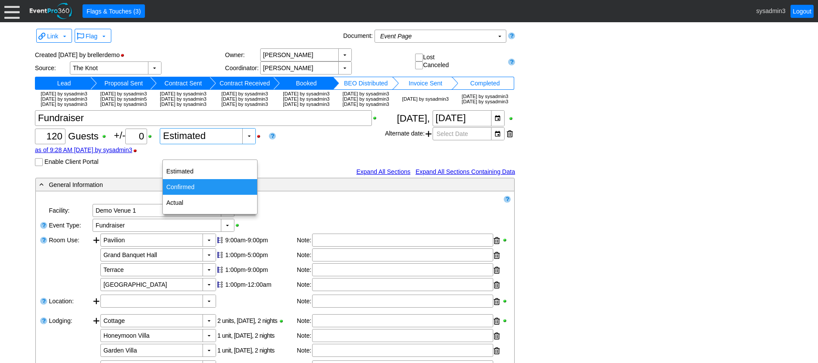
click at [196, 186] on div "Confirmed" at bounding box center [210, 187] width 94 height 16
type input "Confirmed"
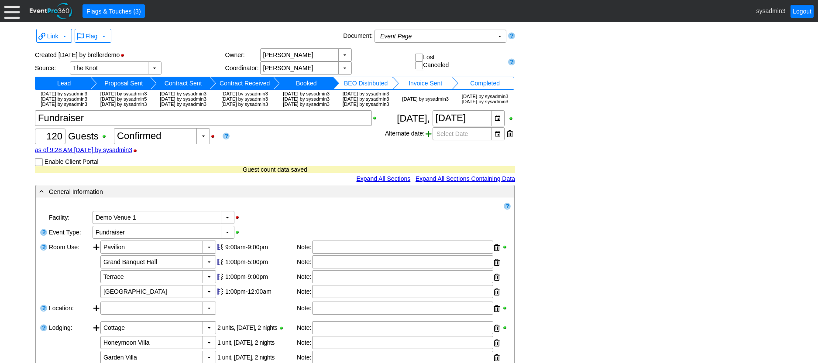
click at [430, 141] on span at bounding box center [428, 133] width 6 height 13
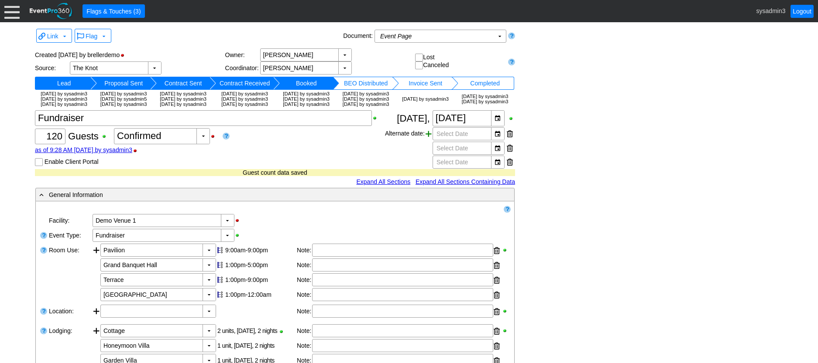
click at [430, 141] on span at bounding box center [428, 133] width 6 height 13
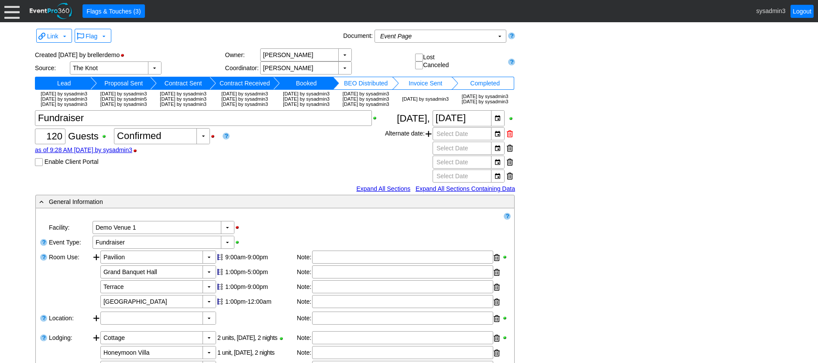
click at [507, 141] on div at bounding box center [510, 133] width 6 height 13
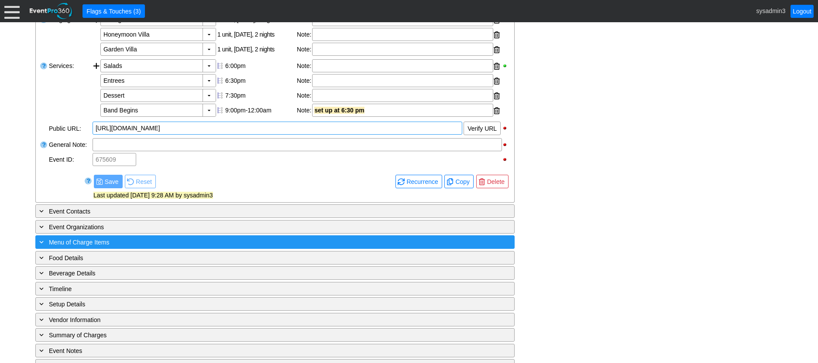
scroll to position [367, 0]
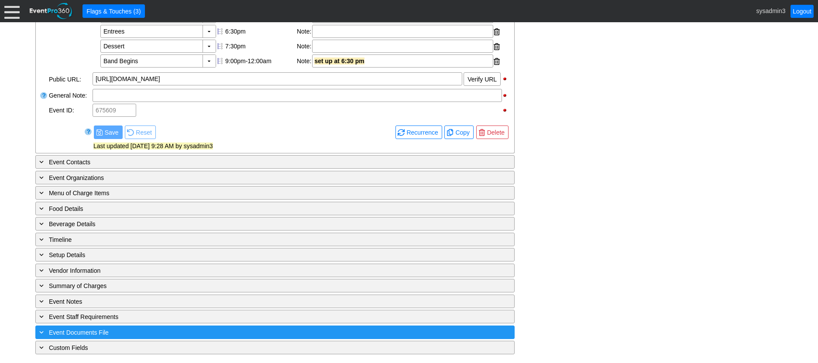
click at [204, 329] on div "+ Event Documents File" at bounding box center [257, 333] width 439 height 10
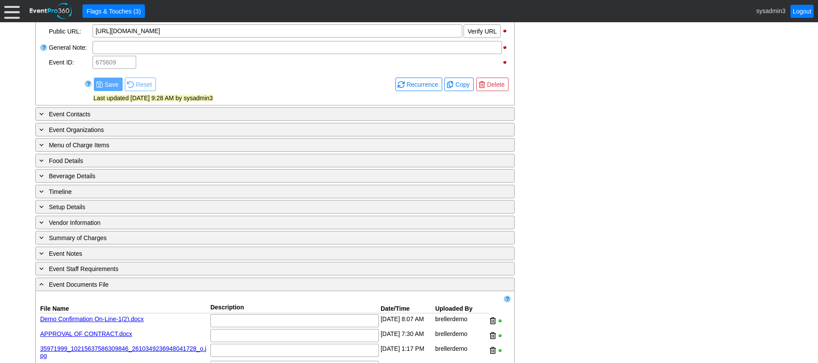
scroll to position [480, 0]
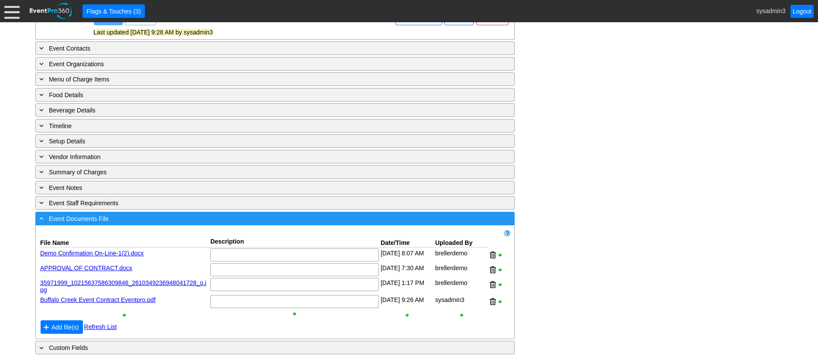
click at [244, 221] on div "- Event Documents File" at bounding box center [257, 219] width 439 height 10
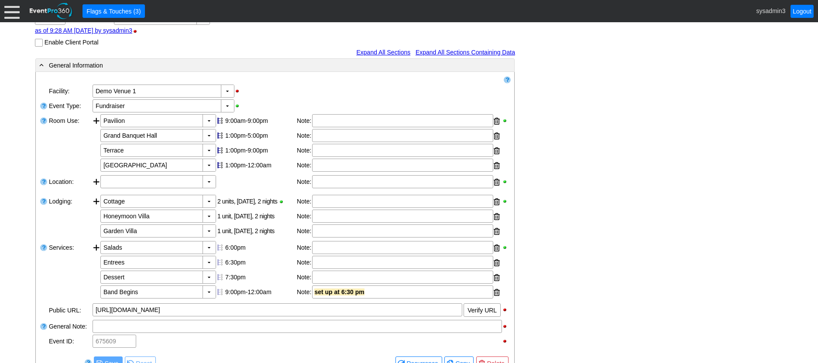
scroll to position [131, 0]
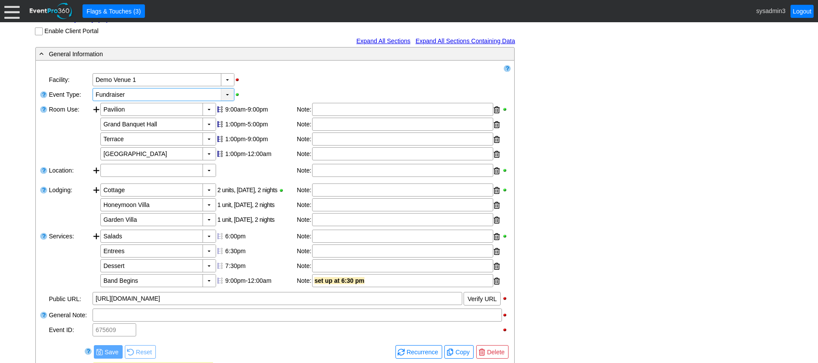
click at [227, 101] on div "▼" at bounding box center [227, 95] width 13 height 12
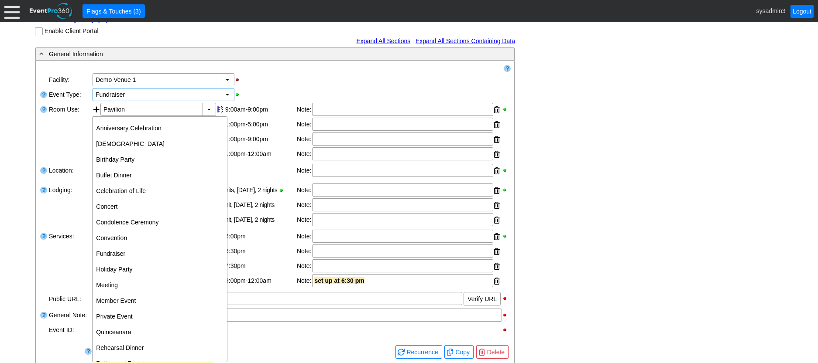
click at [281, 87] on div "▼ Χ Demo Venue 1" at bounding box center [301, 79] width 419 height 15
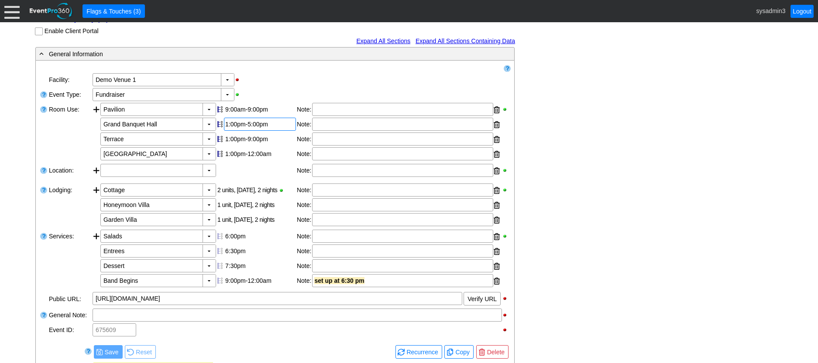
click at [250, 128] on div "1:00pm-5:00pm" at bounding box center [259, 124] width 69 height 7
type input "6:00"
type input "2:00"
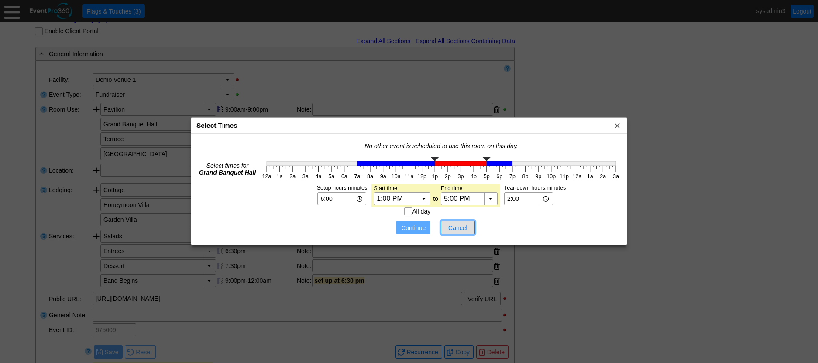
click at [458, 226] on span "Cancel" at bounding box center [458, 228] width 26 height 9
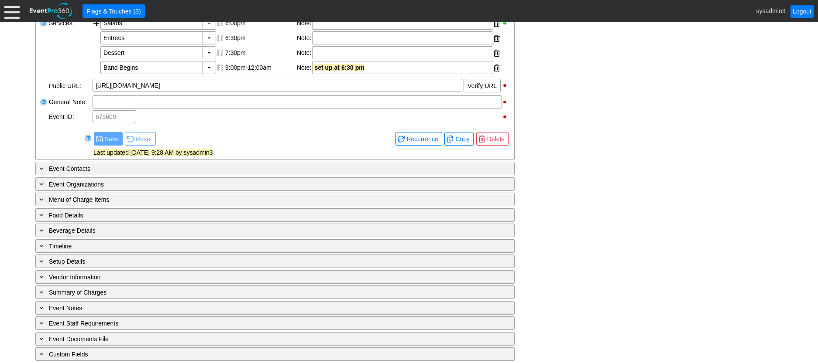
scroll to position [367, 0]
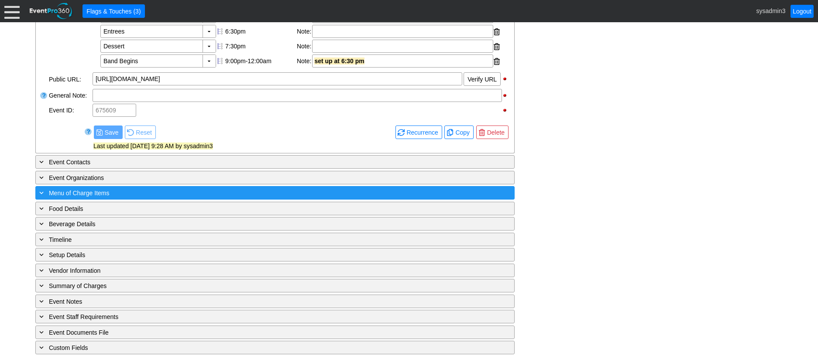
click at [136, 192] on div "+ Menu of Charge Items" at bounding box center [257, 193] width 439 height 10
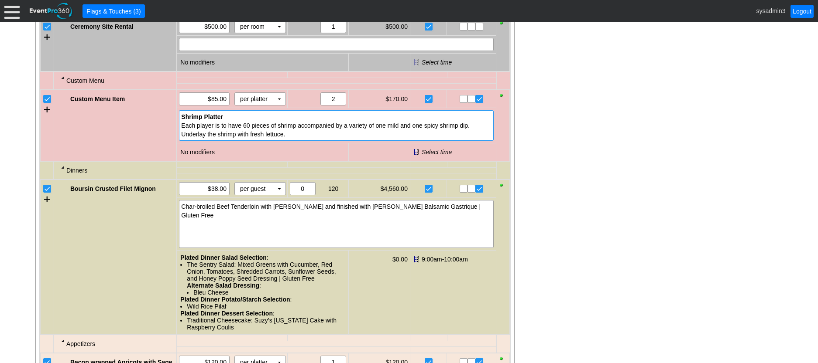
scroll to position [672, 0]
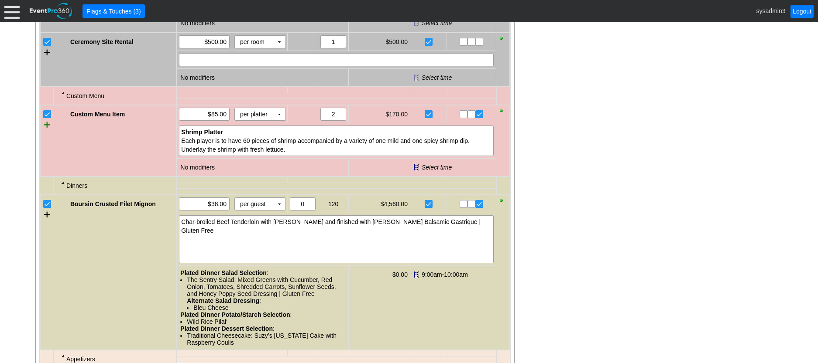
click at [48, 131] on div at bounding box center [47, 124] width 6 height 13
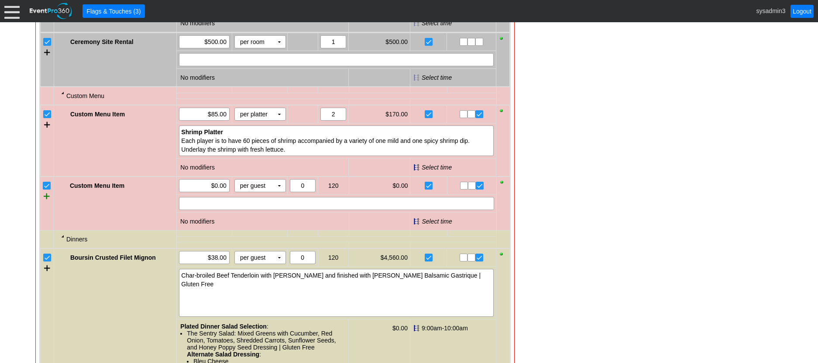
click at [45, 203] on div at bounding box center [47, 196] width 6 height 13
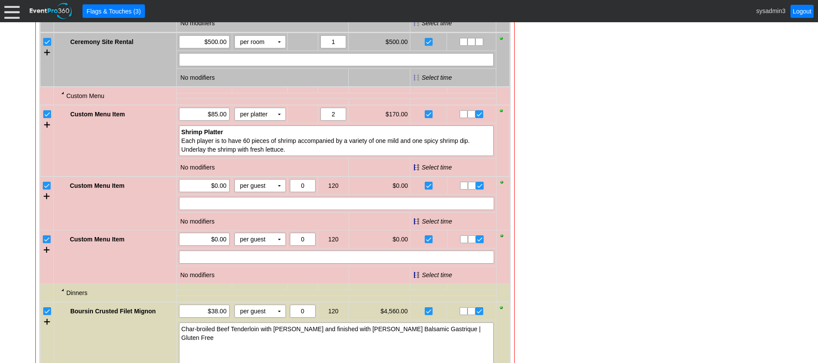
click at [48, 191] on input "checkbox" at bounding box center [47, 186] width 9 height 9
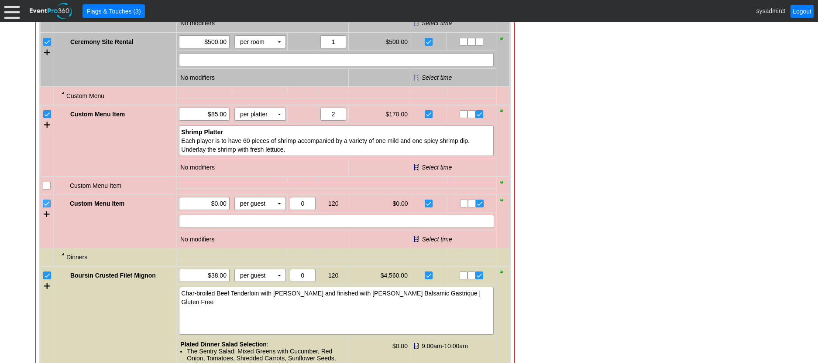
click at [45, 209] on input "checkbox" at bounding box center [47, 204] width 9 height 9
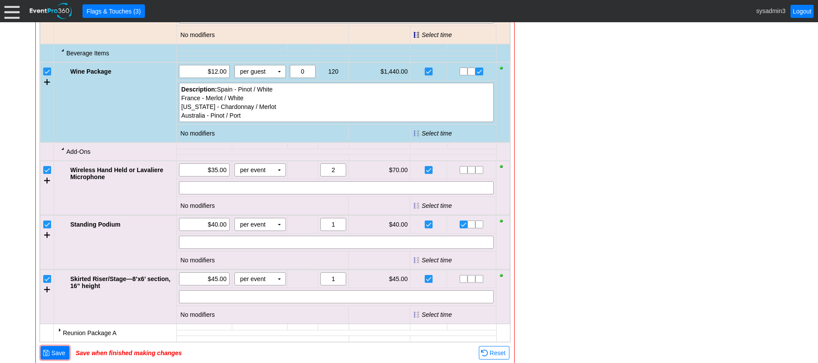
scroll to position [1239, 0]
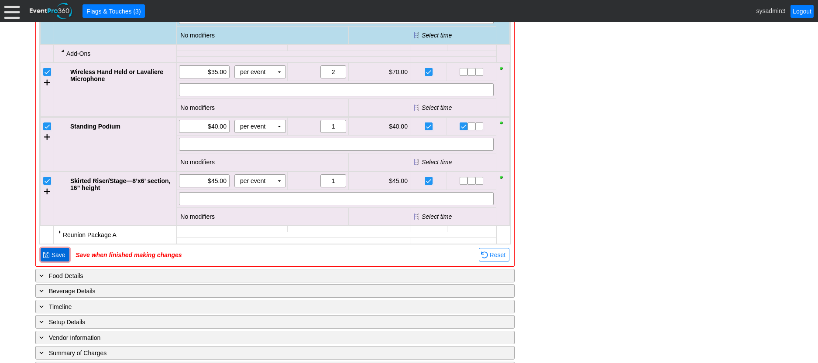
click at [61, 260] on span "Save" at bounding box center [58, 255] width 17 height 9
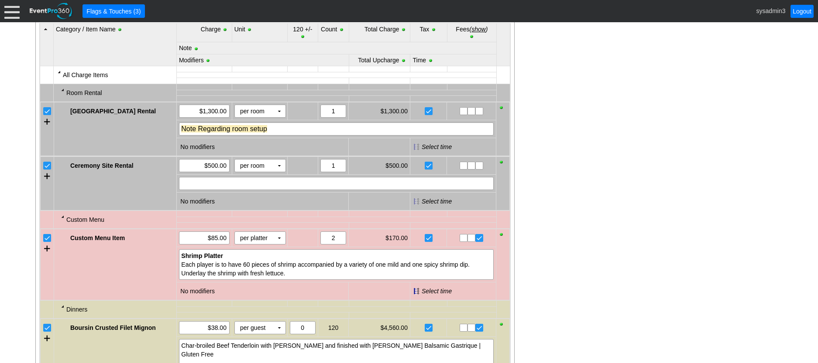
scroll to position [533, 0]
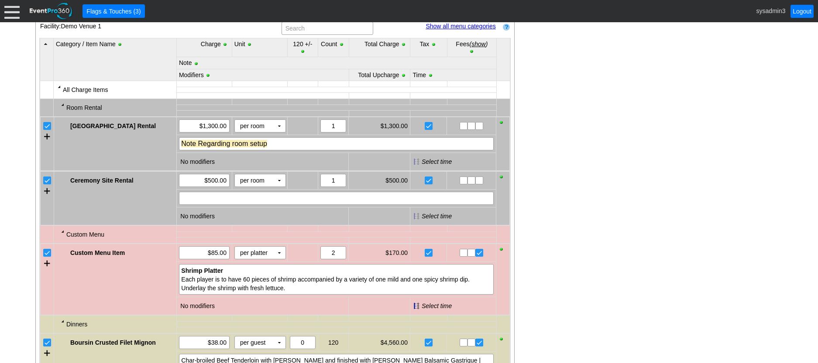
click at [460, 30] on link "Show all menu categories" at bounding box center [460, 26] width 70 height 7
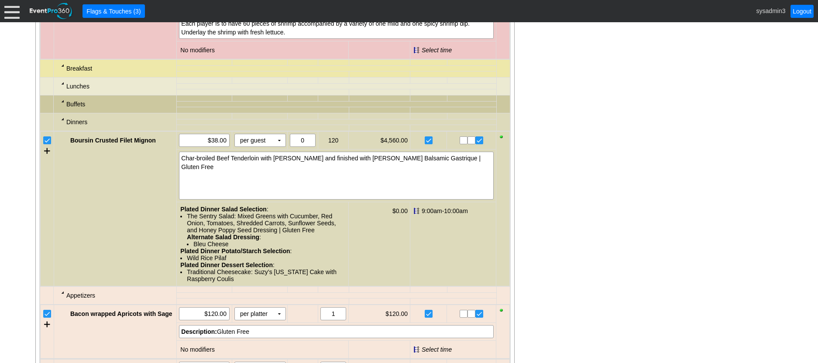
scroll to position [839, 0]
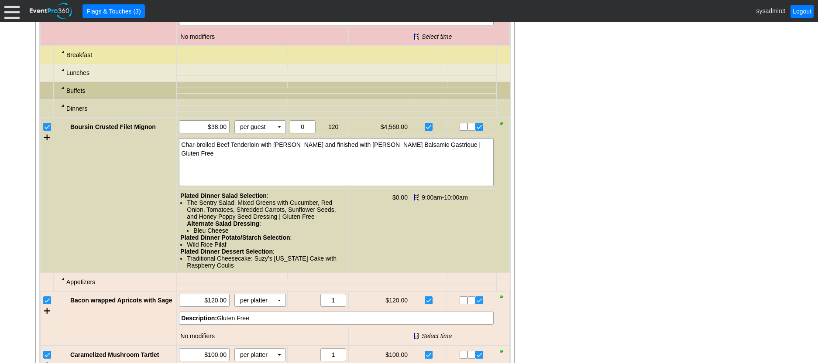
click at [62, 55] on div at bounding box center [62, 51] width 7 height 7
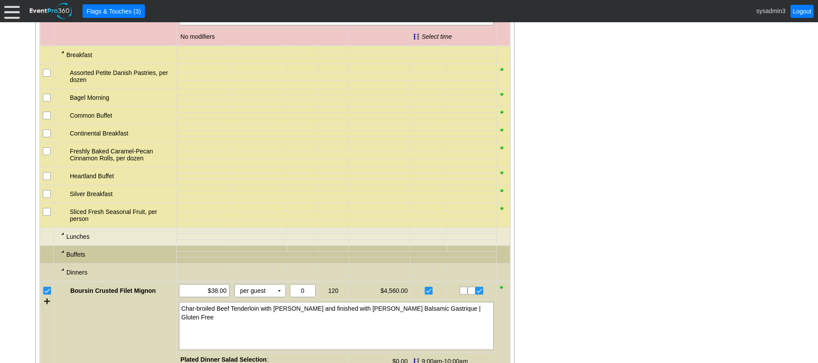
click at [62, 55] on div at bounding box center [62, 51] width 7 height 7
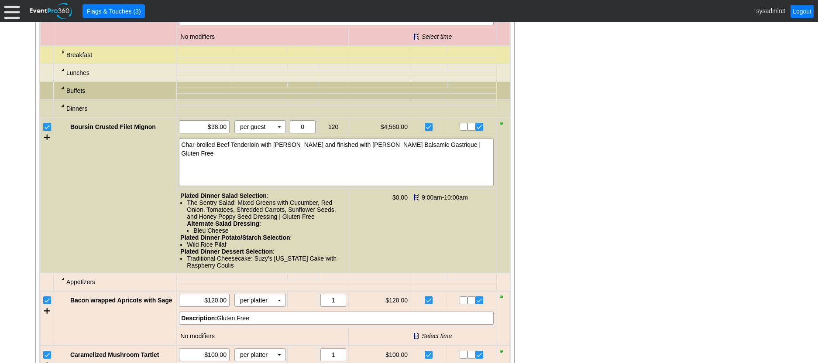
click at [62, 73] on div at bounding box center [62, 69] width 7 height 7
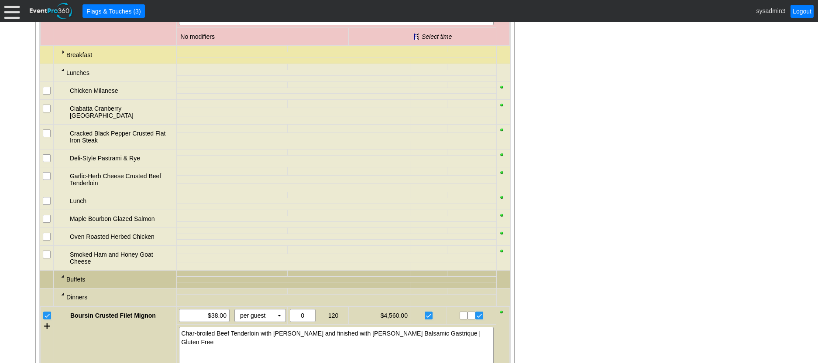
click at [62, 73] on div at bounding box center [62, 69] width 7 height 7
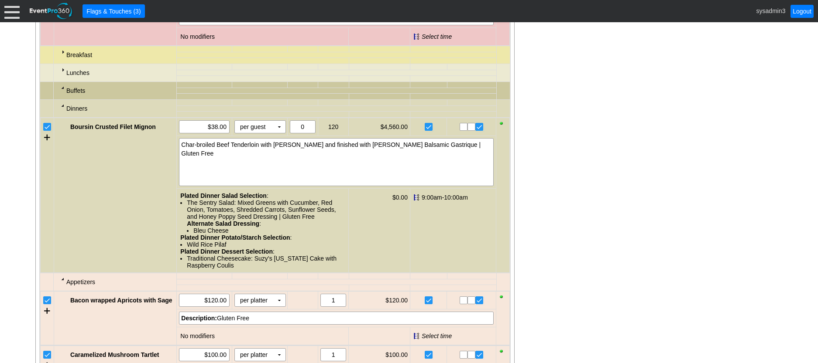
click at [63, 109] on div at bounding box center [62, 105] width 7 height 7
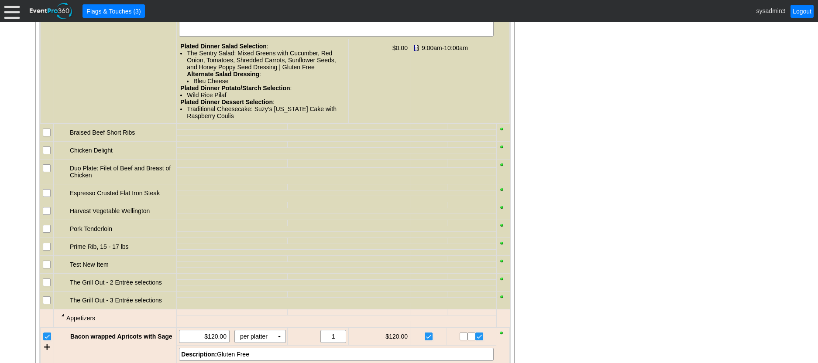
scroll to position [1013, 0]
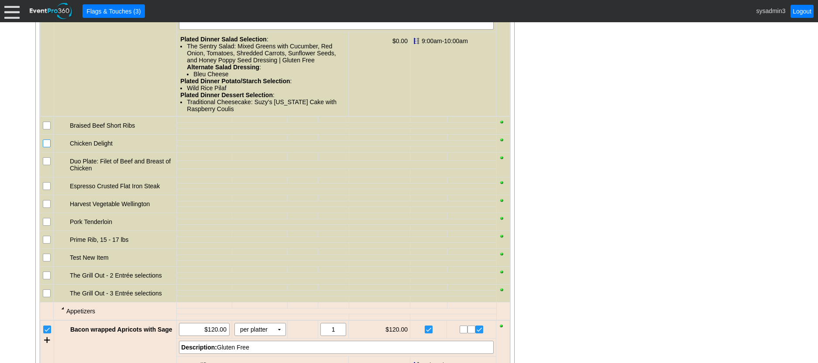
click at [46, 149] on input "checkbox" at bounding box center [47, 144] width 9 height 9
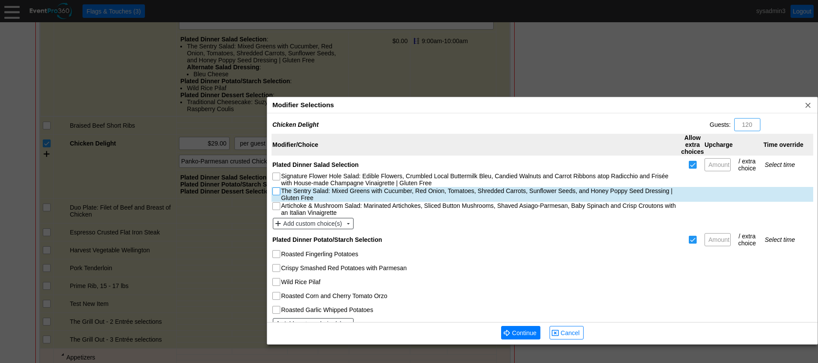
click at [276, 192] on input "The Sentry Salad: Mixed Greens with Cucumber, Red Onion, Tomatoes, Shredded Car…" at bounding box center [277, 192] width 9 height 9
checkbox input "true"
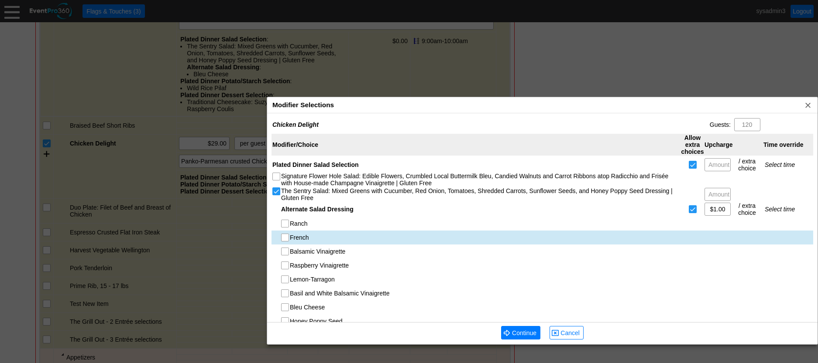
click at [284, 237] on input "French" at bounding box center [285, 238] width 9 height 9
checkbox input "true"
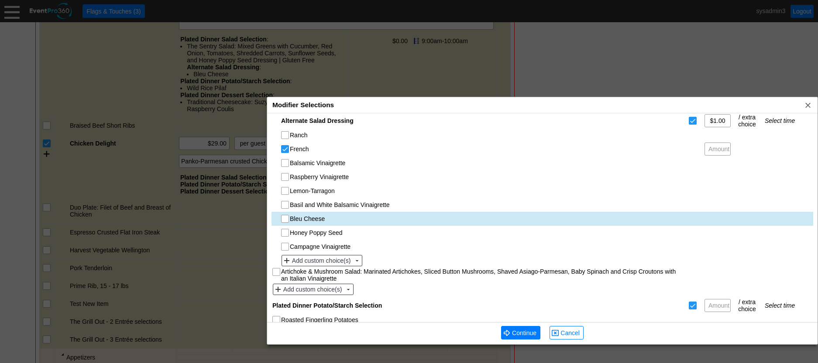
scroll to position [218, 0]
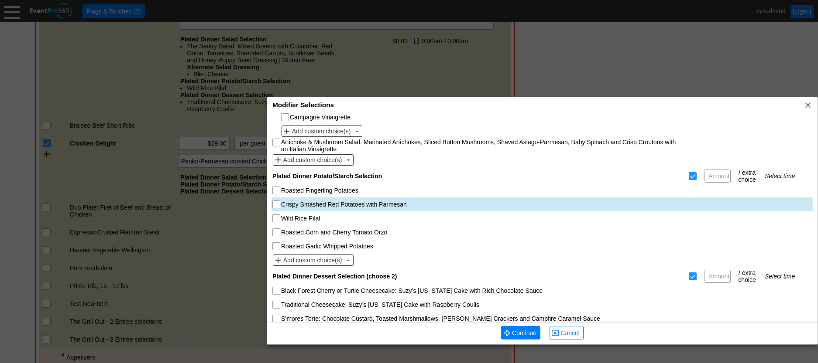
click at [277, 205] on input "Crispy Smashed Red Potatoes with Parmesan" at bounding box center [277, 205] width 9 height 9
checkbox input "true"
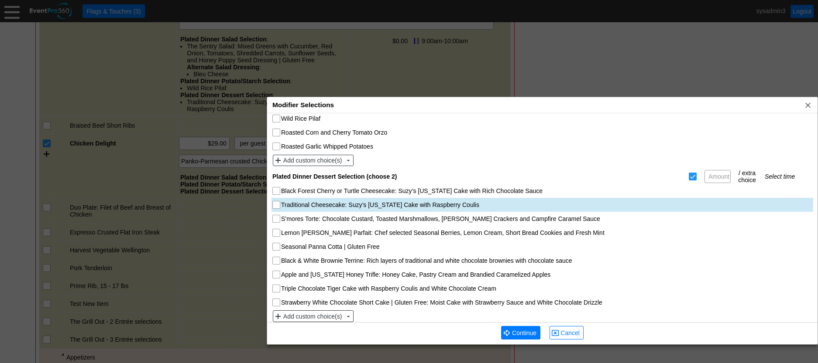
scroll to position [324, 0]
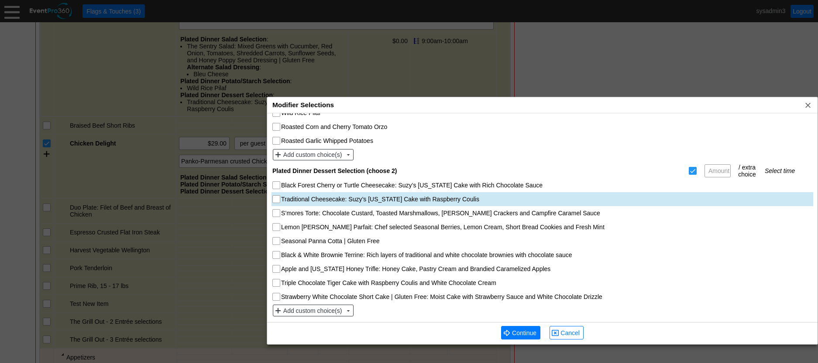
click at [278, 199] on input "Traditional Cheesecake: Suzy’s [US_STATE] Cake with Raspberry Coulis" at bounding box center [277, 200] width 9 height 9
checkbox input "true"
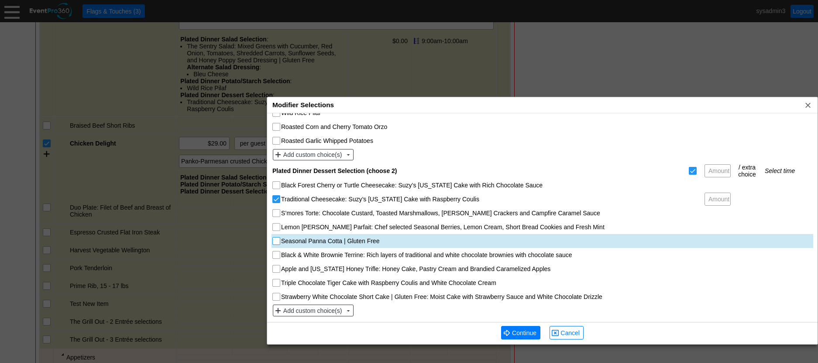
click at [281, 243] on input "Seasonal Panna Cotta | Gluten Free" at bounding box center [277, 242] width 9 height 9
checkbox input "true"
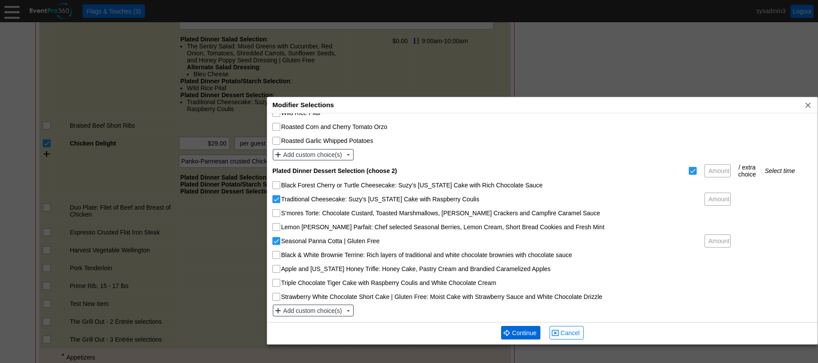
click at [522, 332] on span "Continue" at bounding box center [524, 333] width 28 height 9
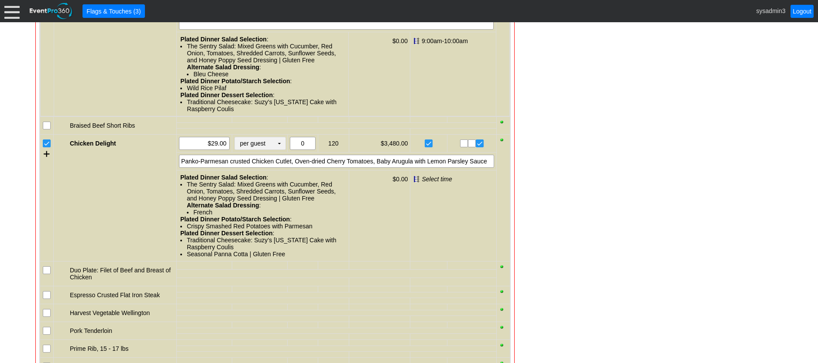
click at [279, 150] on td "▼" at bounding box center [279, 143] width 12 height 12
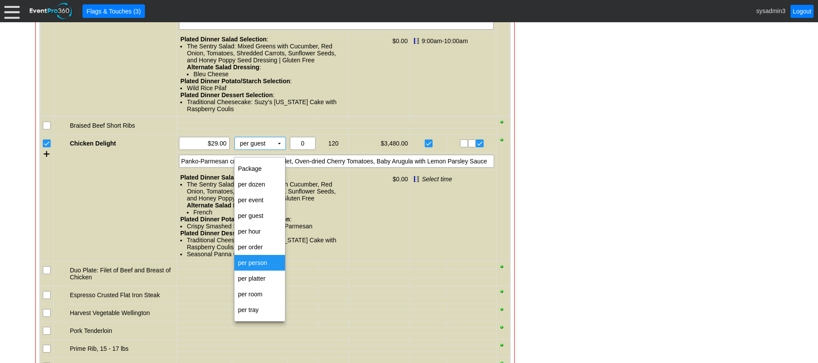
click at [252, 262] on td "per person" at bounding box center [259, 263] width 51 height 16
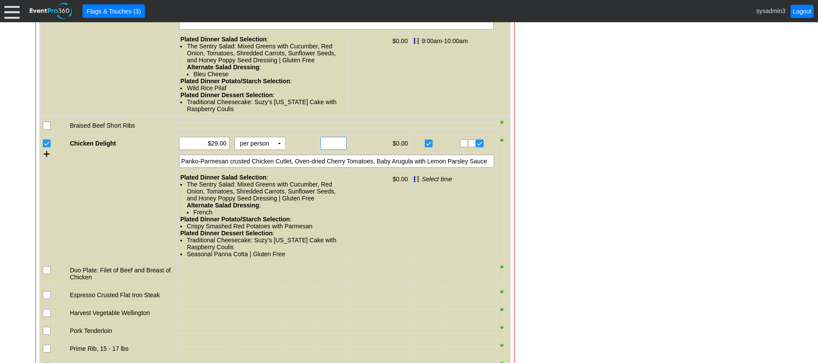
click at [332, 149] on input "text" at bounding box center [333, 143] width 20 height 12
type input "110"
click at [441, 168] on div "Panko-Parmesan crusted Chicken Cutlet, Oven-dried Cherry Tomatoes, Baby Arugula…" at bounding box center [336, 161] width 315 height 13
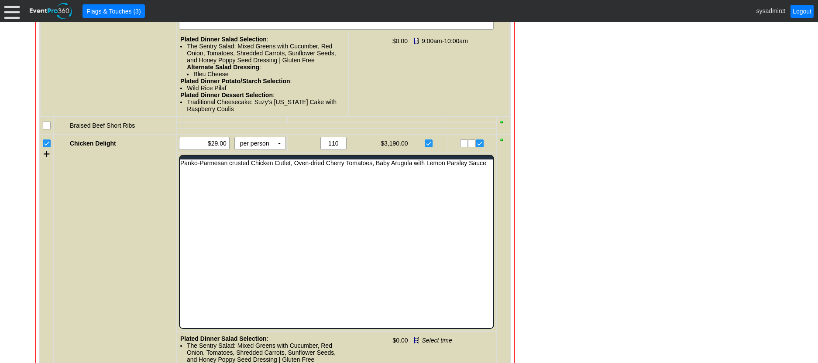
scroll to position [0, 0]
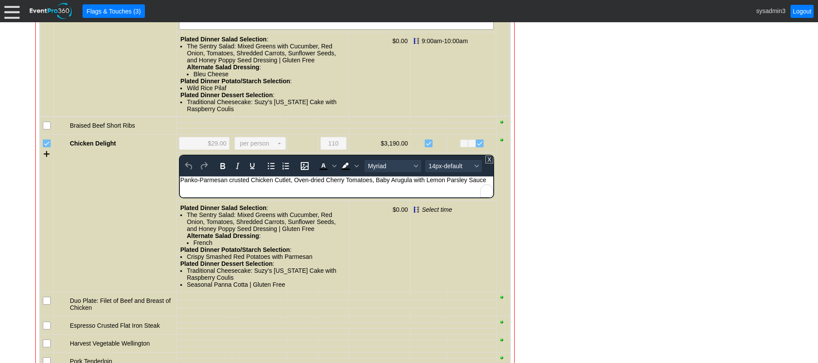
click at [486, 181] on div "Panko-Parmesan crusted Chicken Cutlet, Oven-dried Cherry Tomatoes, Baby Arugula…" at bounding box center [336, 180] width 312 height 7
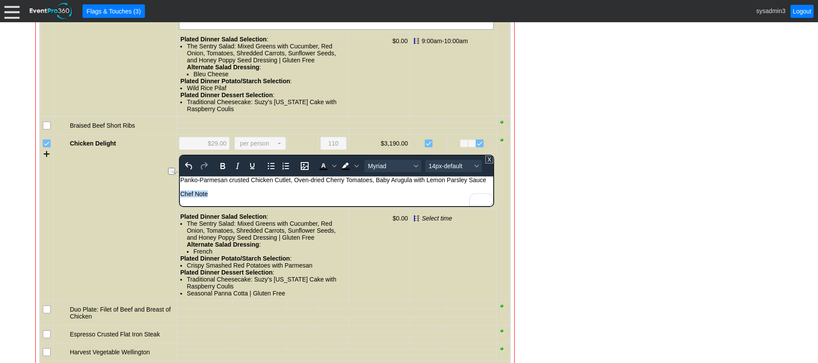
drag, startPoint x: 216, startPoint y: 197, endPoint x: 357, endPoint y: 381, distance: 231.7
click at [179, 198] on html "Panko-Parmesan crusted Chicken Cutlet, Oven-dried Cherry Tomatoes, Baby Arugula…" at bounding box center [335, 189] width 313 height 25
click at [219, 171] on icon "Bold" at bounding box center [222, 166] width 10 height 10
click at [437, 170] on span "14px-default" at bounding box center [450, 166] width 43 height 7
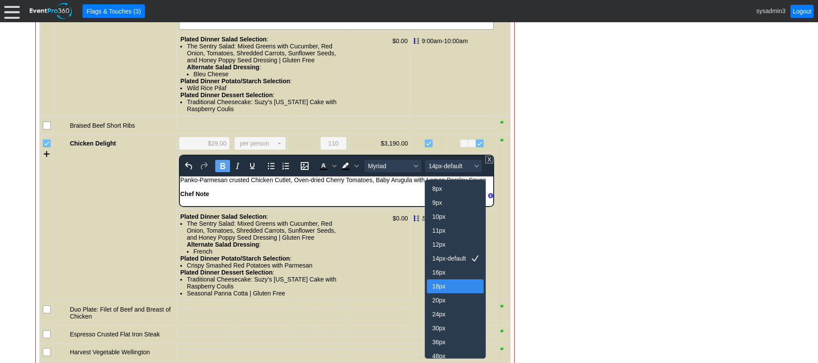
click at [441, 284] on div "18px" at bounding box center [449, 286] width 34 height 10
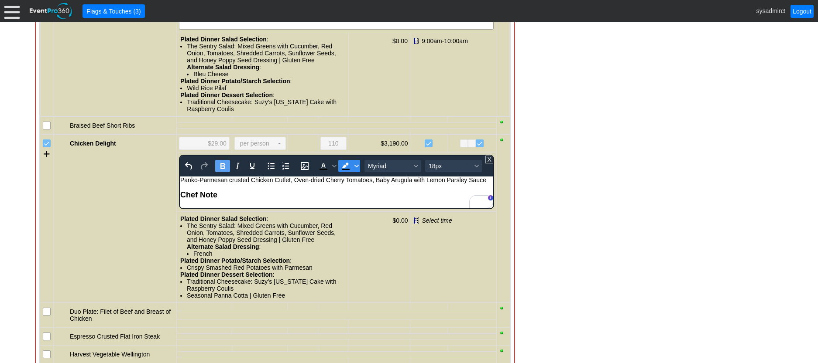
click at [355, 172] on span "Background color Black" at bounding box center [356, 166] width 7 height 12
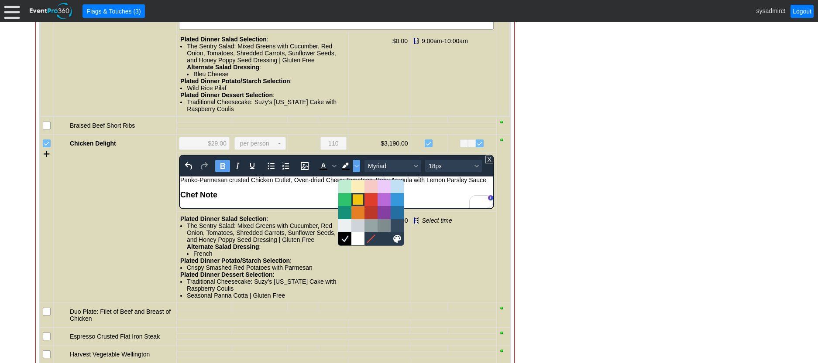
click at [356, 196] on div at bounding box center [358, 200] width 10 height 10
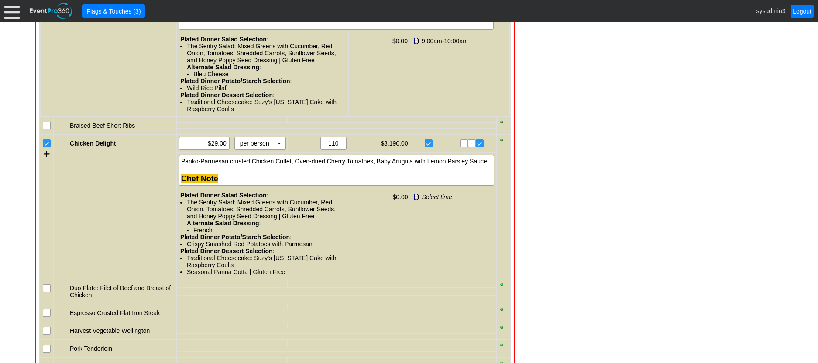
click at [557, 170] on div "- General Information ▼ Loading.... Remove all highlights Facility: ▼ Χ Demo Ve…" at bounding box center [409, 170] width 752 height 2012
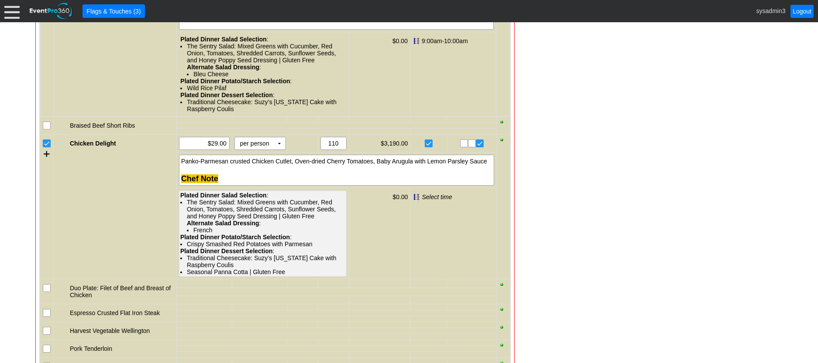
click at [227, 225] on div "The Sentry Salad: Mixed Greens with Cucumber, Red Onion, Tomatoes, Shredded Car…" at bounding box center [266, 216] width 158 height 35
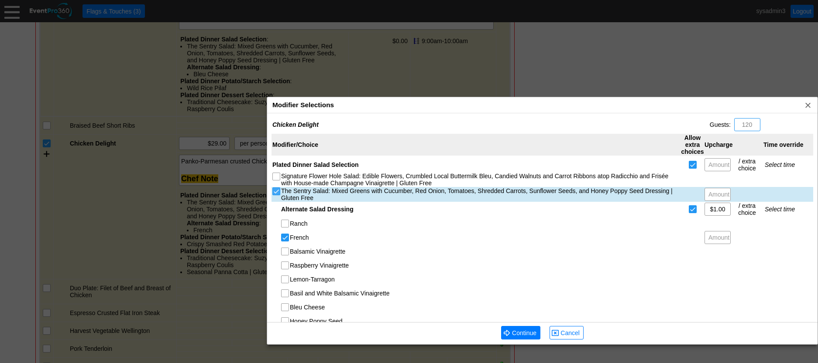
click at [274, 195] on input "The Sentry Salad: Mixed Greens with Cucumber, Red Onion, Tomatoes, Shredded Car…" at bounding box center [277, 192] width 9 height 9
checkbox input "false"
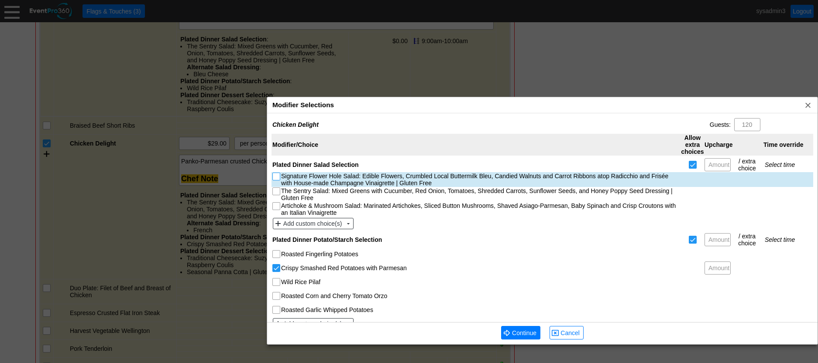
click at [278, 177] on input "Signature Flower Hole Salad: Edible Flowers, Crumbled Local Buttermilk Bleu, Ca…" at bounding box center [277, 177] width 9 height 9
checkbox input "true"
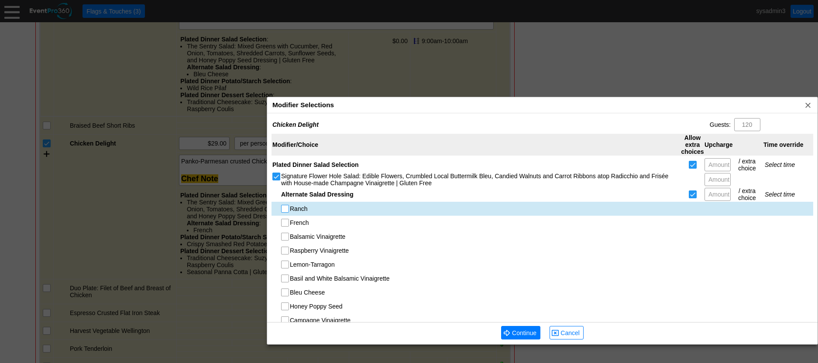
click at [288, 208] on input "Ranch" at bounding box center [285, 210] width 9 height 9
checkbox input "true"
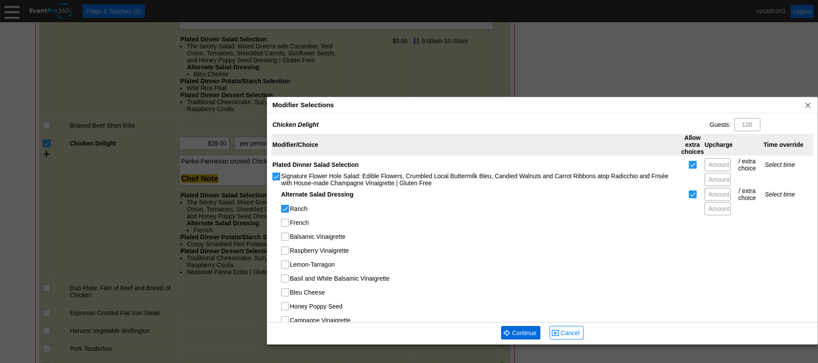
click at [523, 334] on span "Continue" at bounding box center [524, 333] width 28 height 9
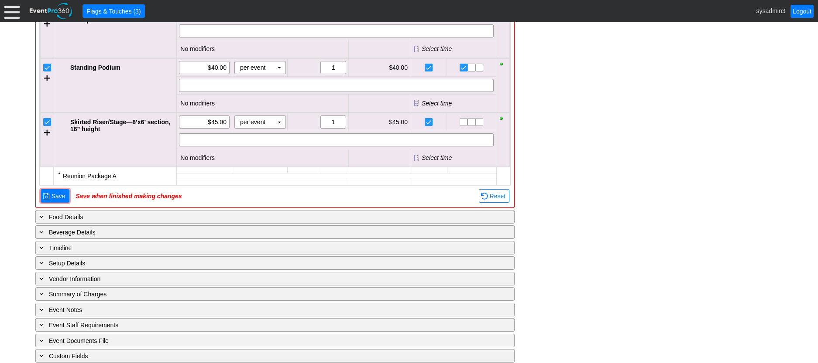
scroll to position [1842, 0]
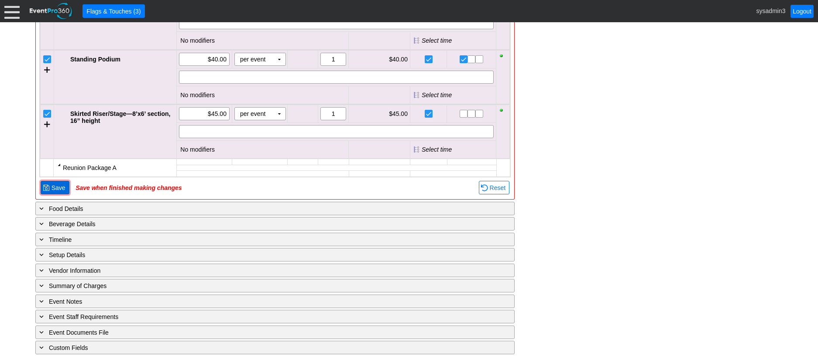
click at [54, 192] on span "Save" at bounding box center [58, 188] width 17 height 9
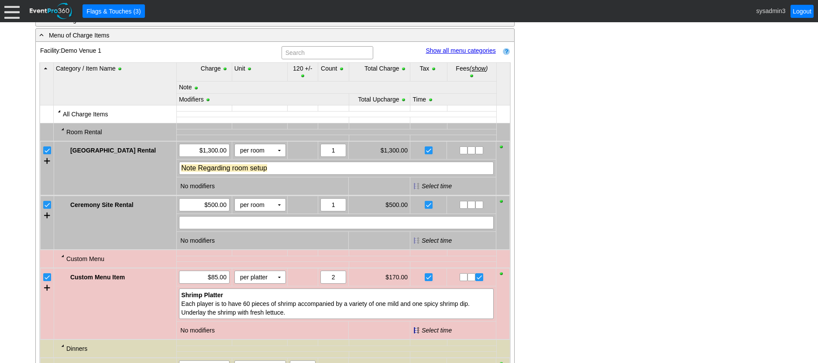
scroll to position [465, 0]
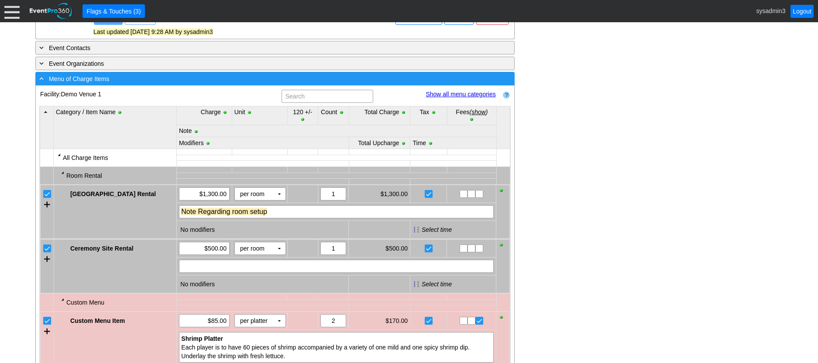
click at [196, 84] on div "- Menu of Charge Items" at bounding box center [257, 79] width 439 height 10
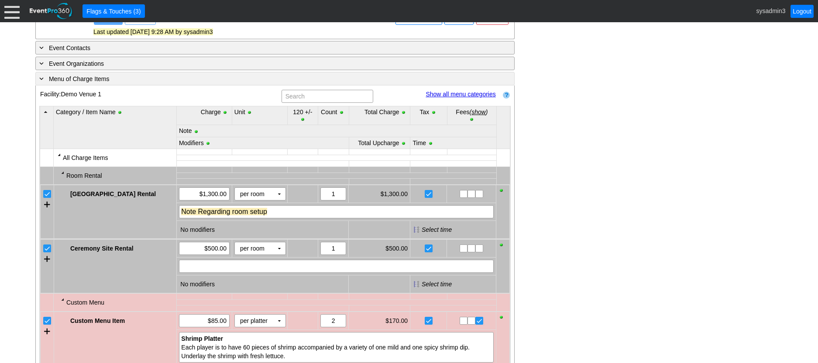
scroll to position [367, 0]
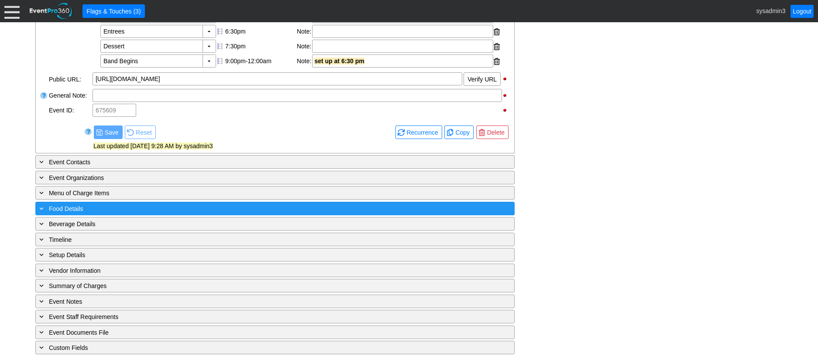
click at [115, 206] on div "+ Food Details" at bounding box center [257, 209] width 439 height 10
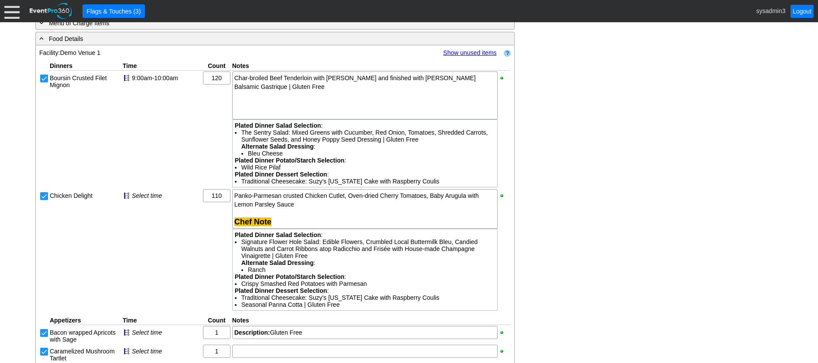
scroll to position [497, 0]
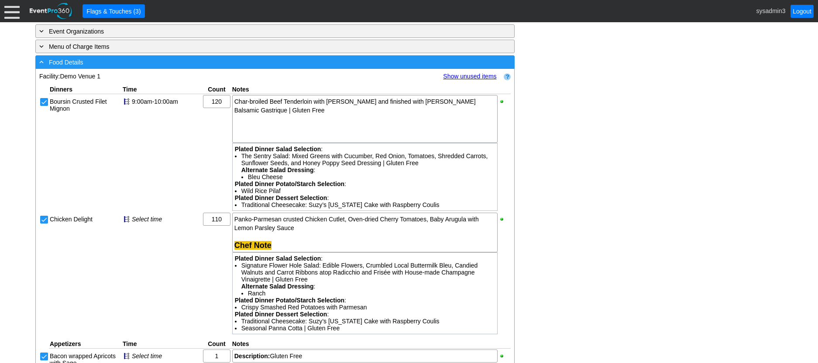
click at [165, 67] on div "- Food Details" at bounding box center [257, 62] width 439 height 10
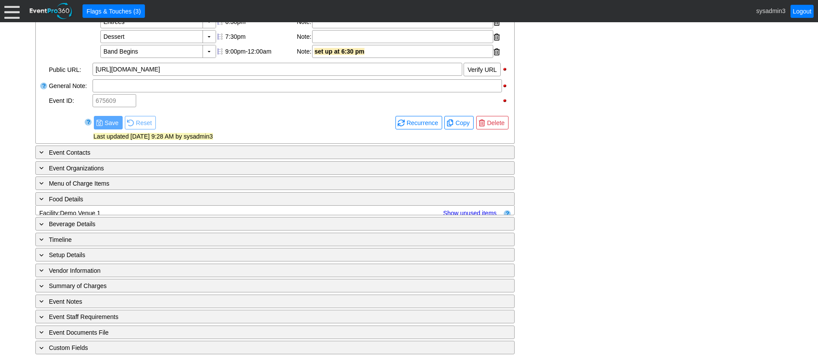
scroll to position [367, 0]
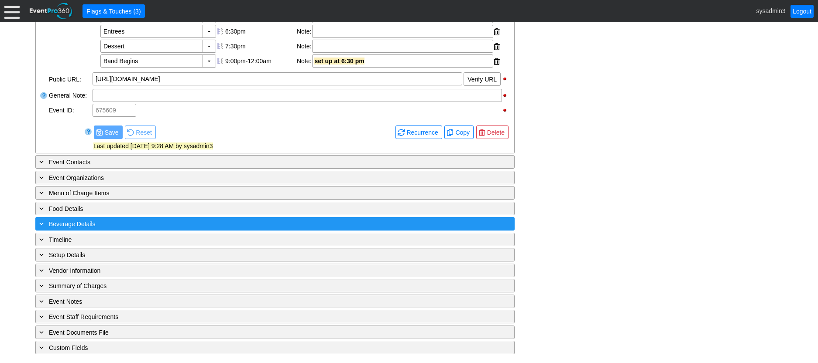
click at [142, 221] on div "+ Beverage Details" at bounding box center [257, 224] width 439 height 10
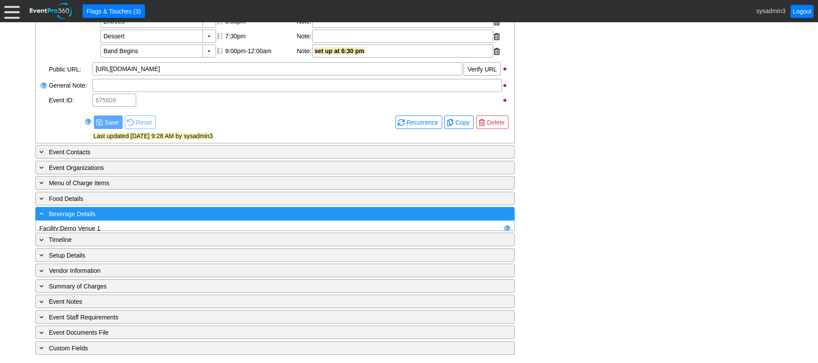
scroll to position [496, 0]
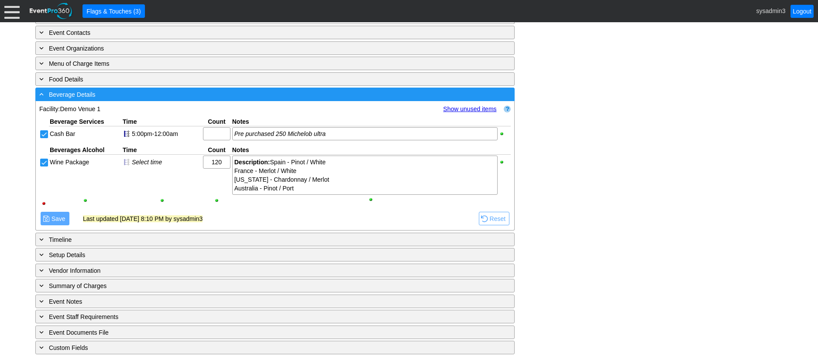
click at [181, 98] on div "- Beverage Details" at bounding box center [257, 94] width 439 height 10
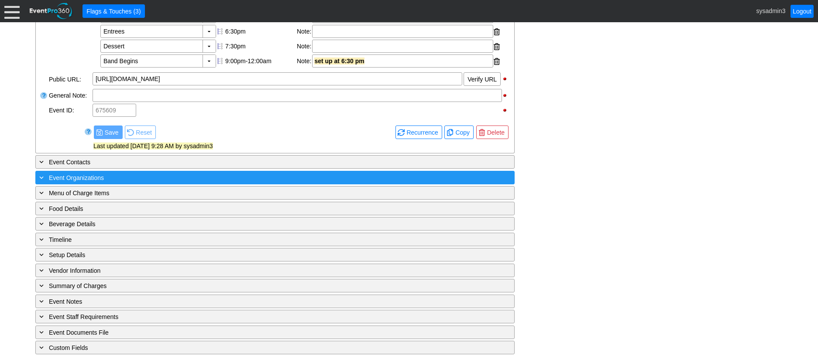
scroll to position [367, 0]
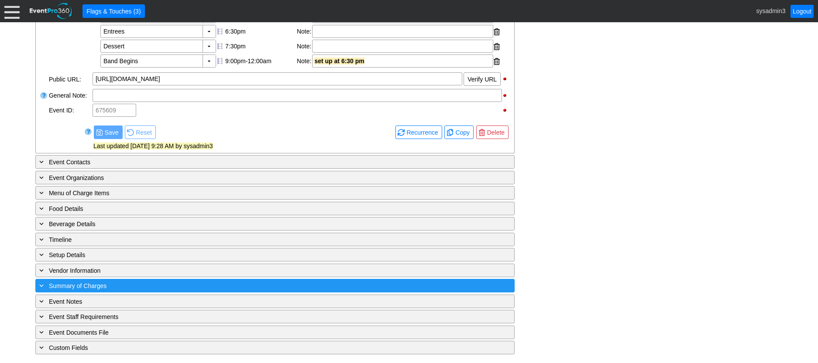
click at [189, 290] on div "+ Summary of Charges" at bounding box center [257, 286] width 439 height 10
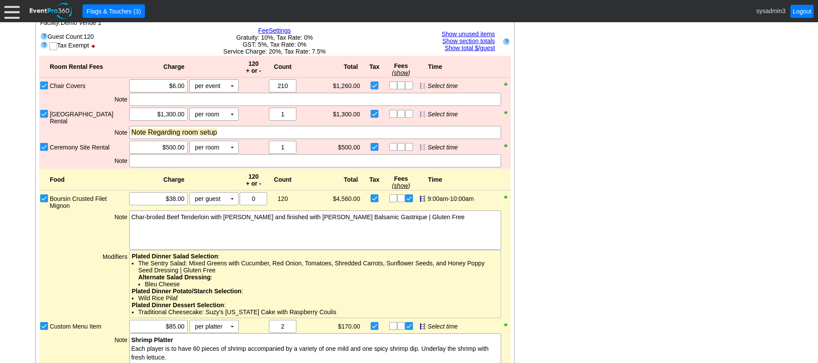
scroll to position [628, 0]
click at [52, 52] on input "checkbox" at bounding box center [54, 47] width 9 height 9
checkbox input "true"
checkbox input "false"
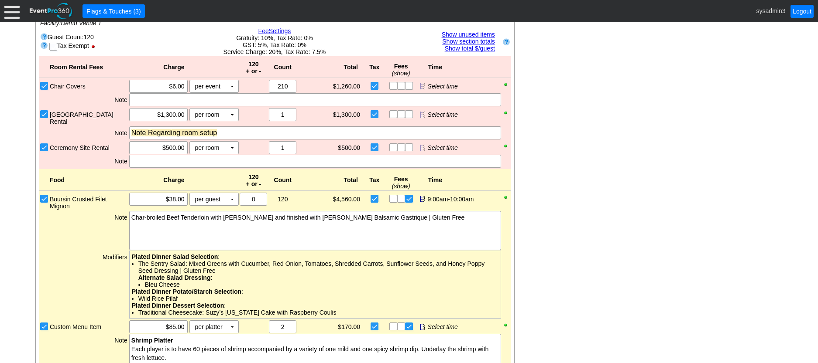
checkbox input "false"
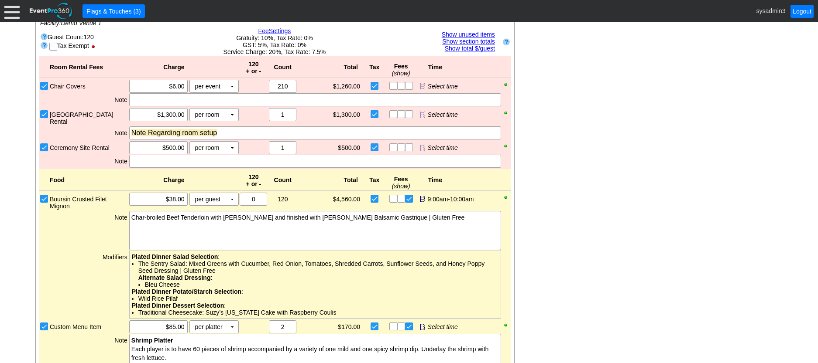
checkbox input "false"
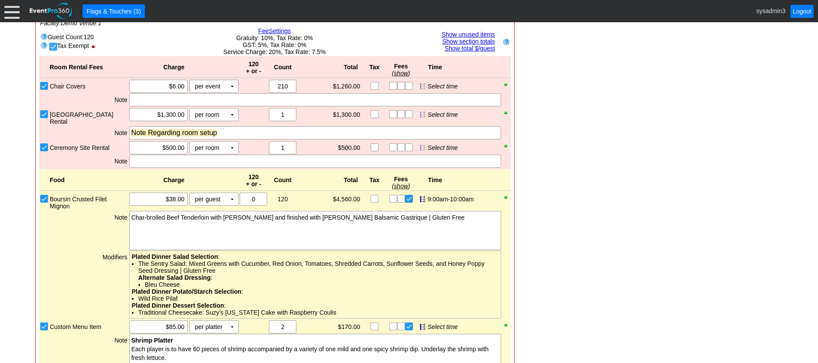
click at [55, 52] on input "checkbox" at bounding box center [54, 47] width 9 height 9
checkbox input "false"
checkbox input "true"
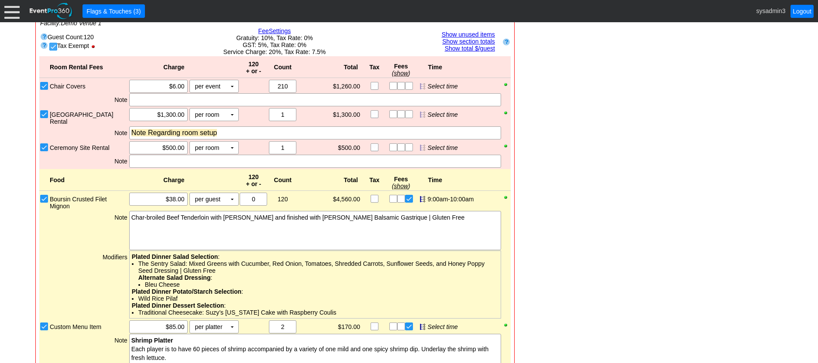
checkbox input "true"
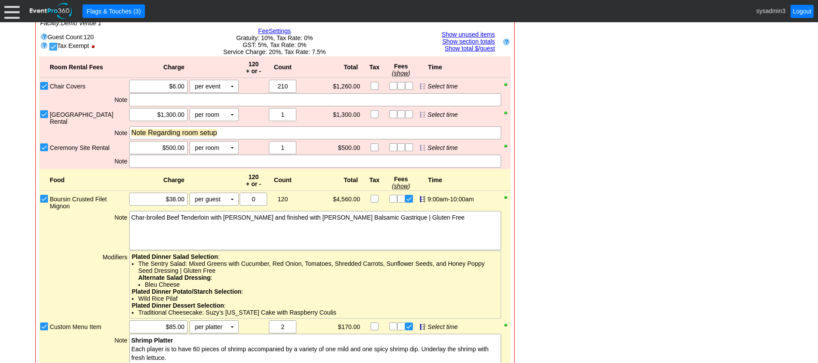
checkbox input "true"
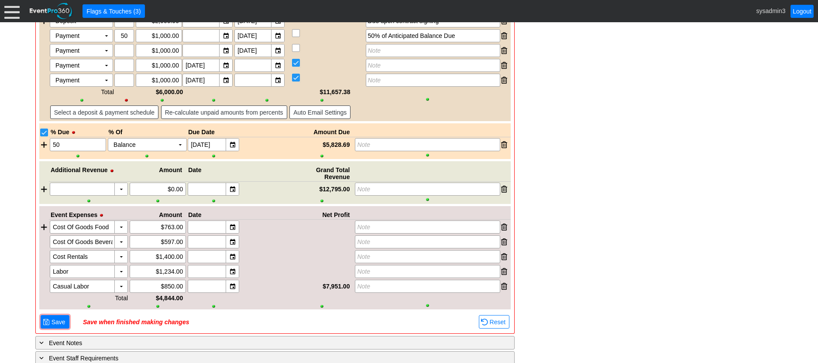
scroll to position [1501, 0]
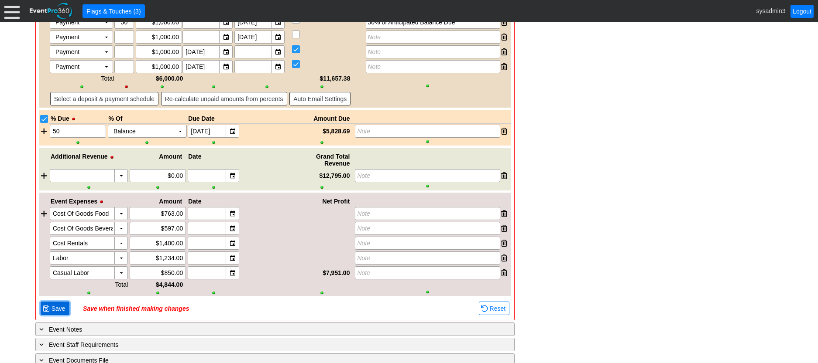
click at [62, 313] on span "Save" at bounding box center [58, 309] width 17 height 9
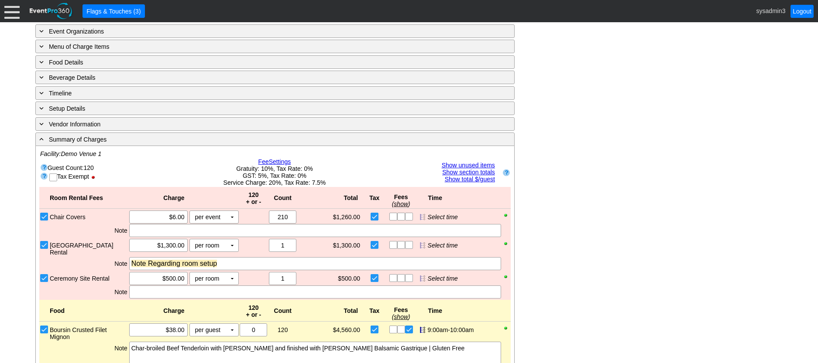
scroll to position [454, 0]
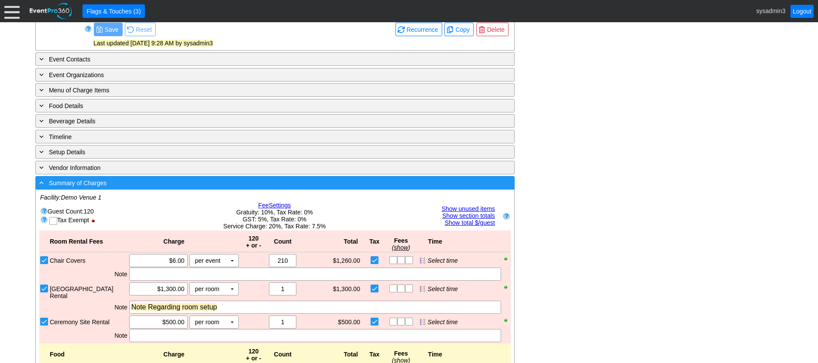
click at [220, 188] on div "- Summary of Charges" at bounding box center [257, 183] width 439 height 10
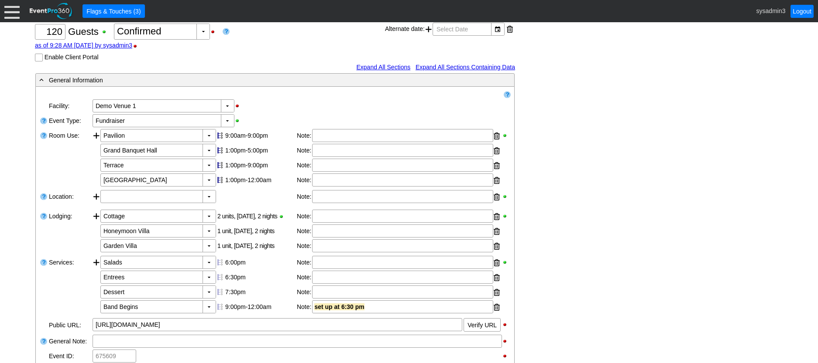
scroll to position [0, 0]
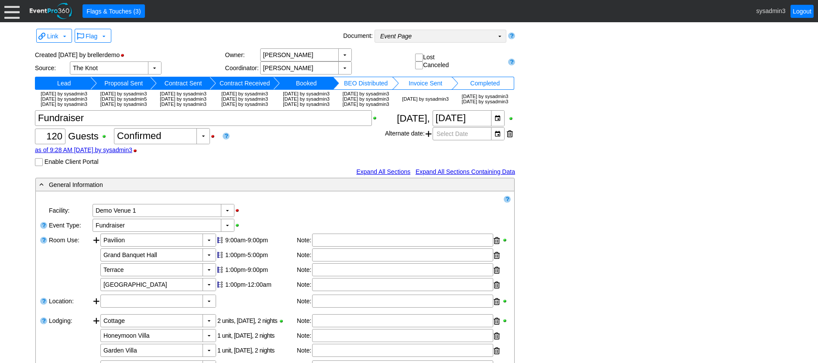
click at [457, 38] on td "Event Page Χ" at bounding box center [434, 36] width 119 height 12
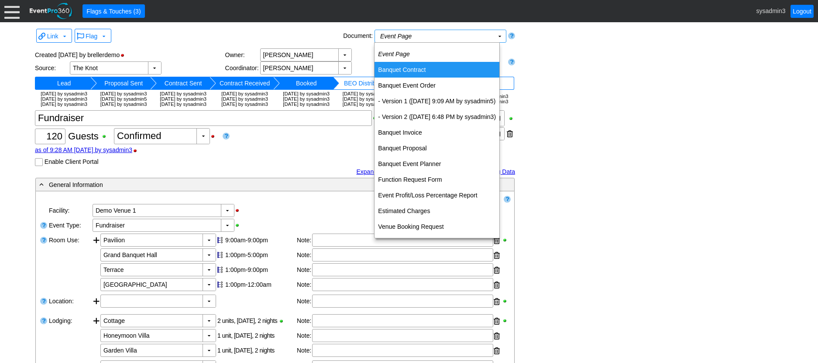
click at [410, 71] on td "Banquet Contract" at bounding box center [436, 70] width 125 height 16
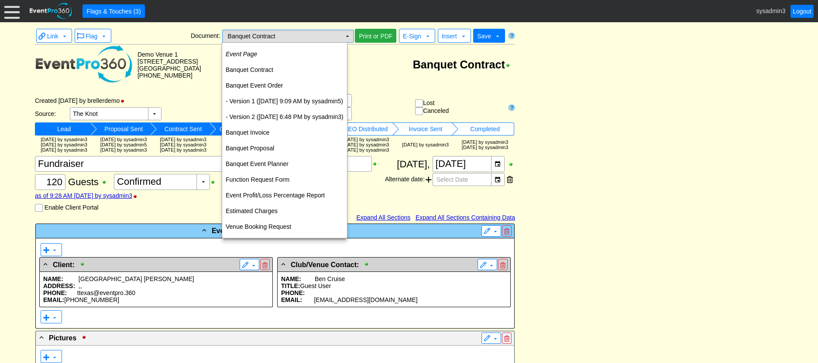
click at [346, 38] on td "▼" at bounding box center [347, 36] width 12 height 12
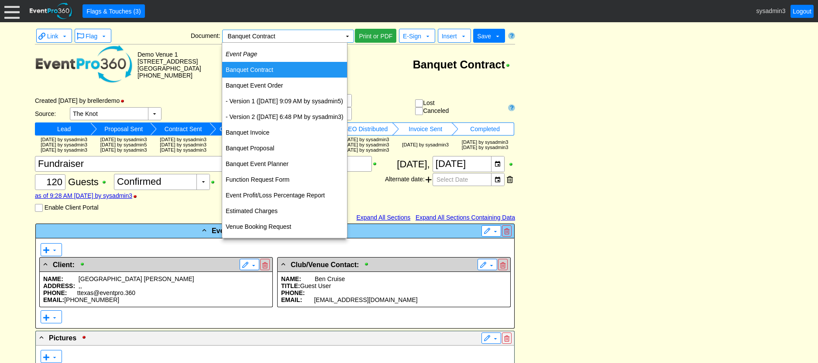
click at [269, 69] on td "Banquet Contract" at bounding box center [284, 70] width 125 height 16
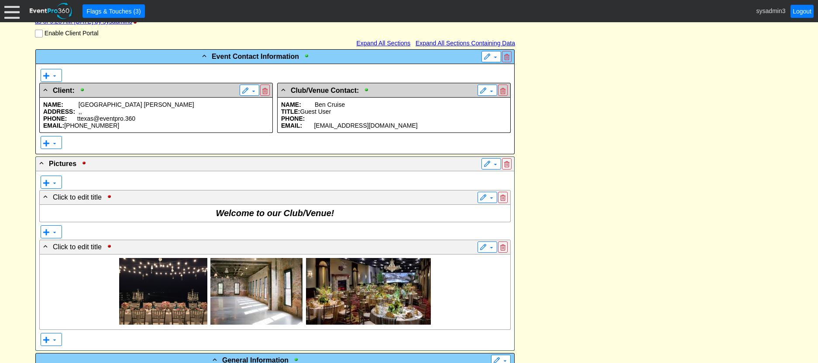
scroll to position [218, 0]
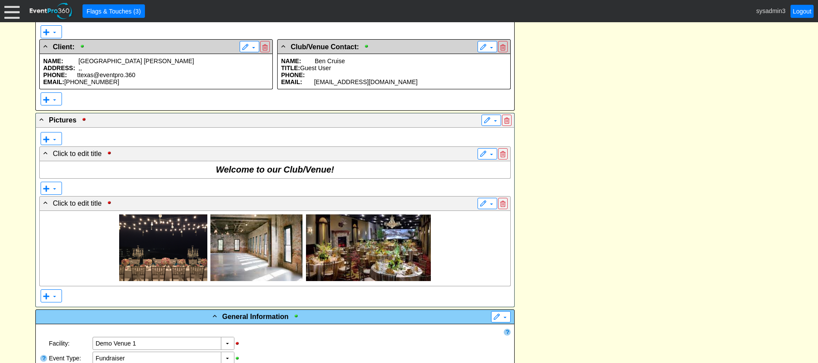
click at [126, 79] on span "ttexas@eventpro.360" at bounding box center [106, 75] width 58 height 7
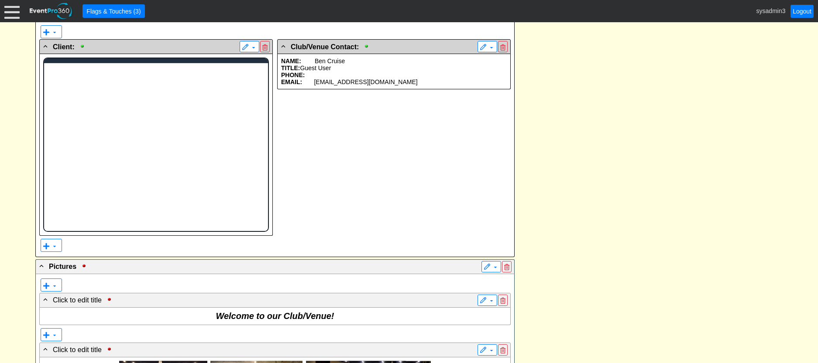
scroll to position [0, 0]
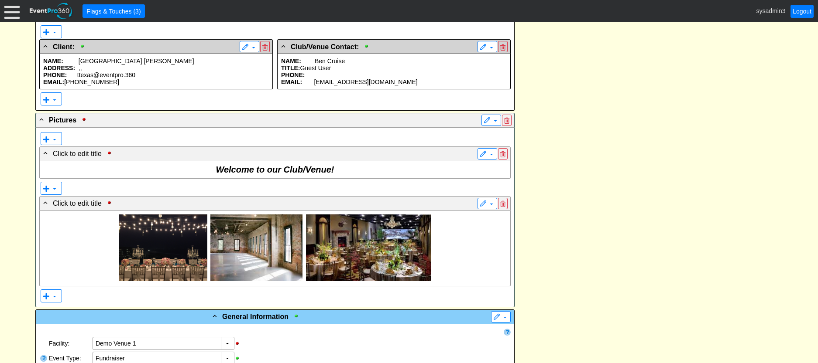
click at [351, 72] on p "TITLE: Guest User" at bounding box center [394, 68] width 226 height 7
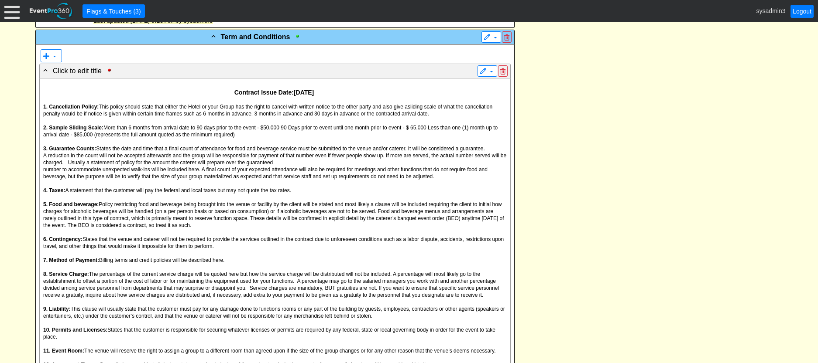
scroll to position [829, 0]
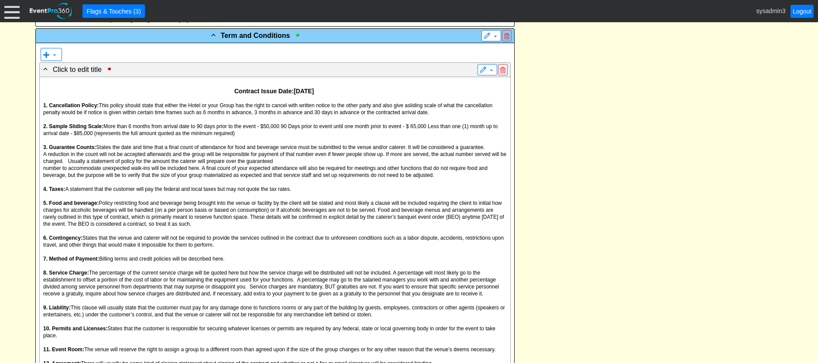
click at [292, 116] on span "This policy should state that either the Hotel or your Group has the right to c…" at bounding box center [267, 109] width 449 height 13
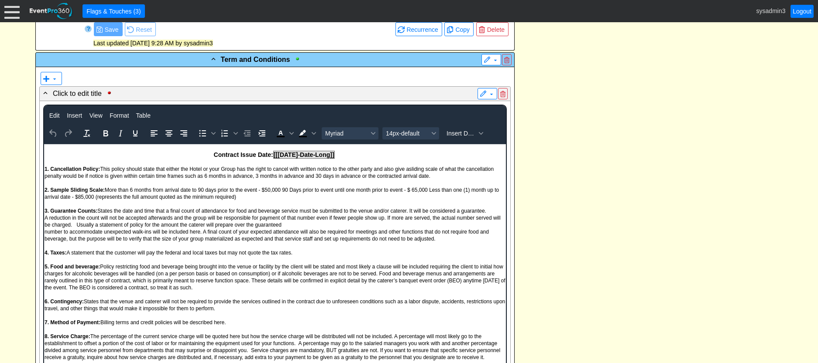
scroll to position [785, 0]
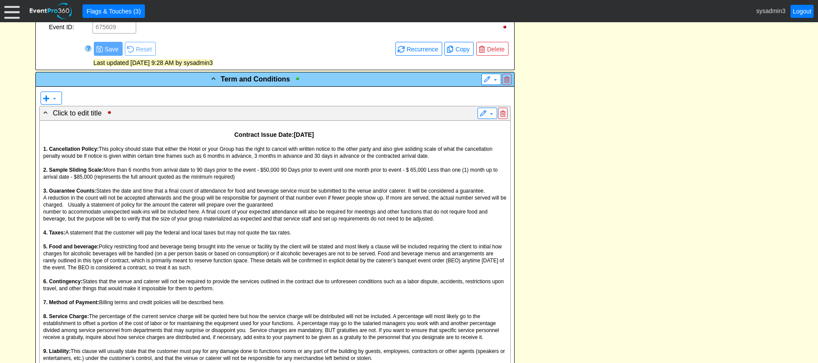
click at [580, 175] on div "- Event Contact Information ▼ ▼ - Client: ▼ NAME: Odessa Jones ADDRESS: , , PHO…" at bounding box center [409, 213] width 752 height 1550
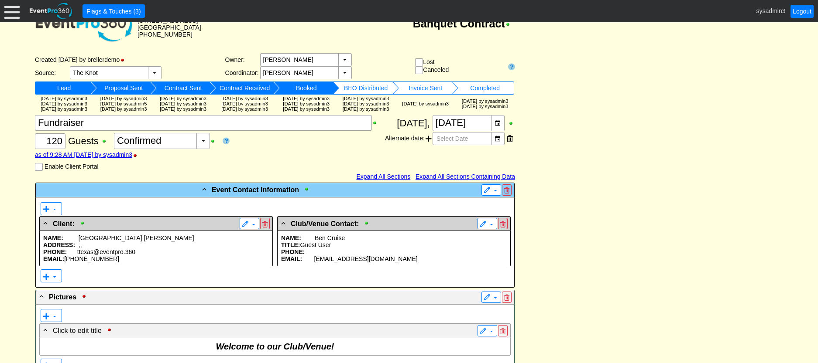
scroll to position [0, 0]
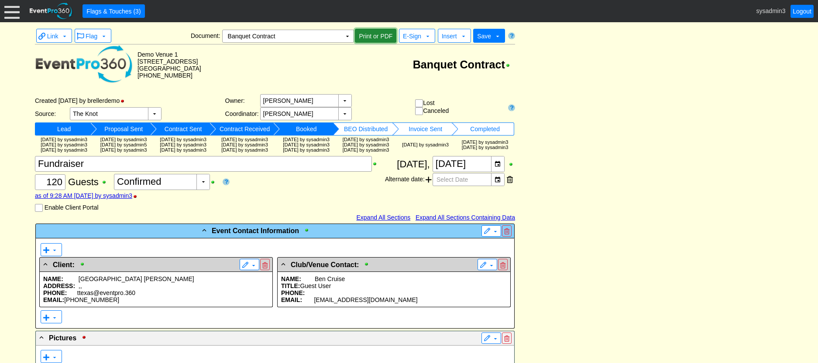
click at [374, 35] on span "Print or PDF" at bounding box center [375, 36] width 37 height 9
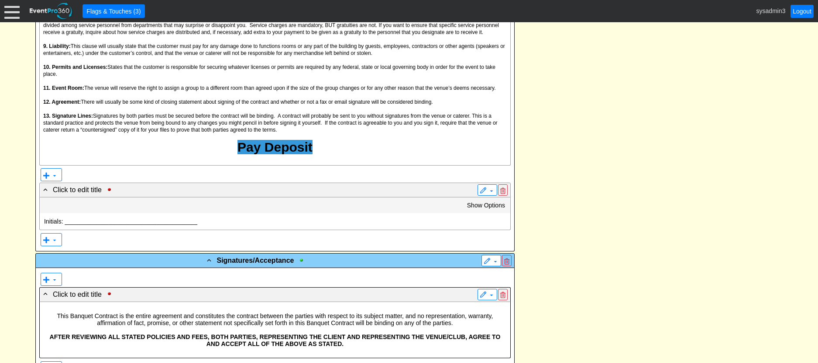
scroll to position [7, 0]
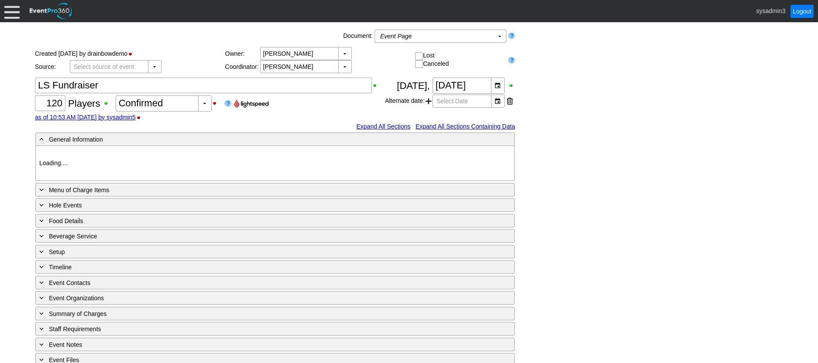
type input "Demo Course 2"
type input "Golf Outing"
type input "Individual"
type input "Single Tee"
type input "Red"
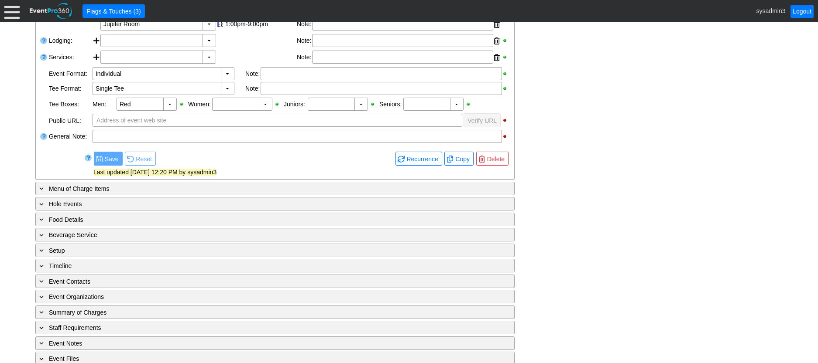
scroll to position [256, 0]
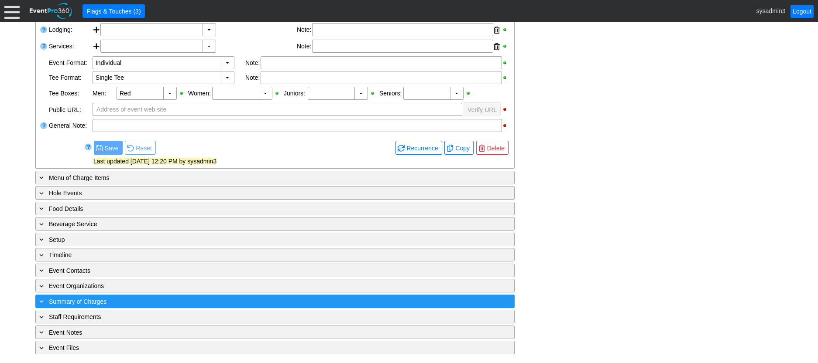
click at [147, 299] on div "+ Summary of Charges" at bounding box center [257, 302] width 439 height 10
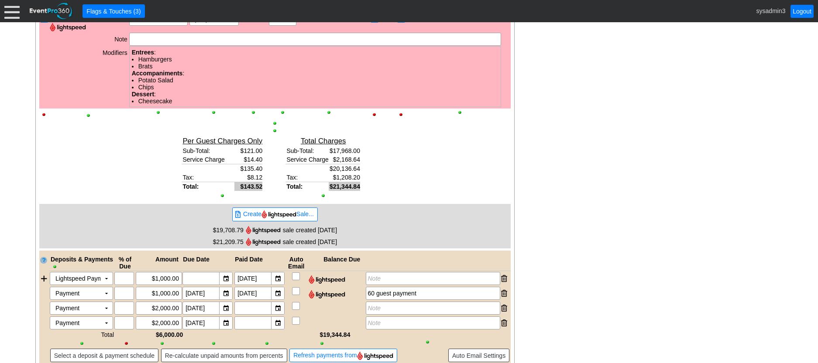
scroll to position [903, 0]
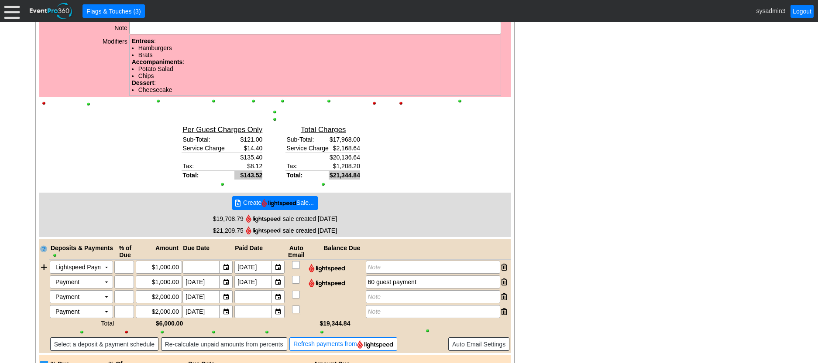
click at [276, 204] on img at bounding box center [278, 203] width 35 height 8
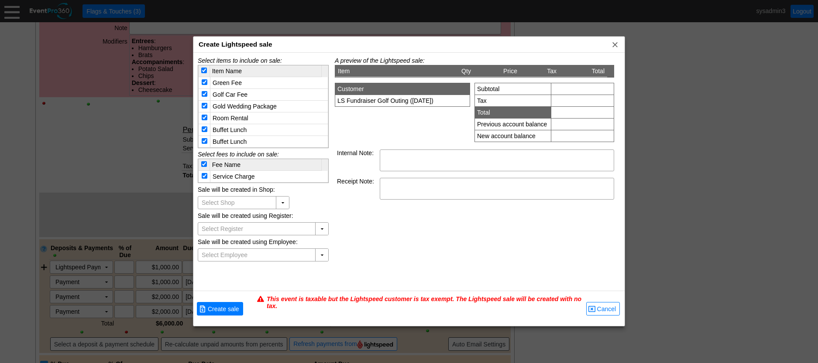
type input "EP360 EventPro 360"
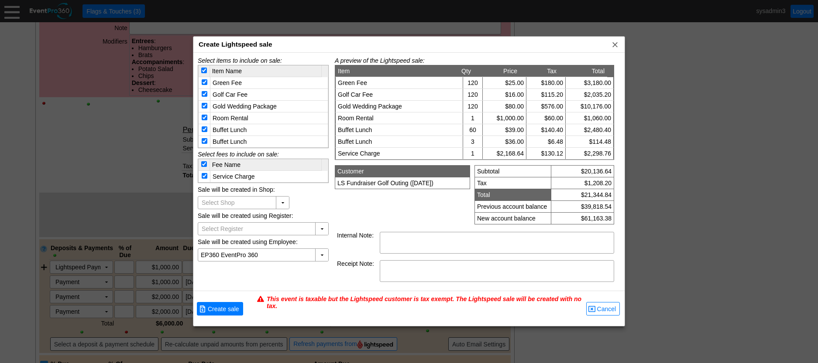
type input "Demo Golf Club"
type input "Register 1"
click at [613, 43] on span "x" at bounding box center [614, 44] width 9 height 9
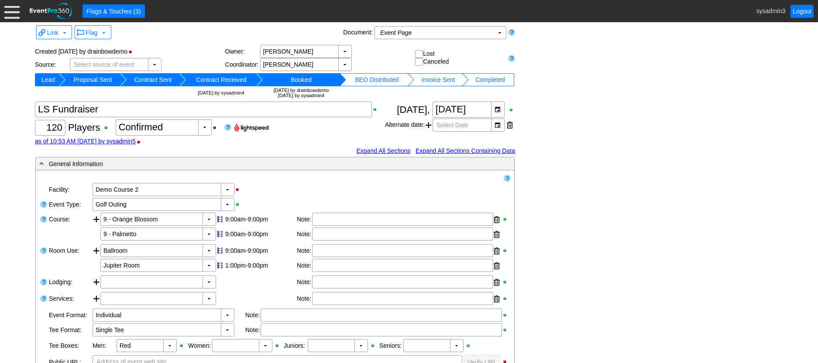
scroll to position [0, 0]
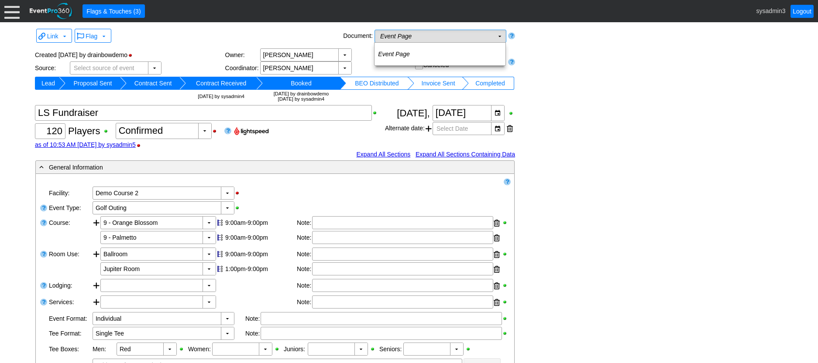
click at [468, 36] on td "Event Page Χ" at bounding box center [434, 36] width 119 height 12
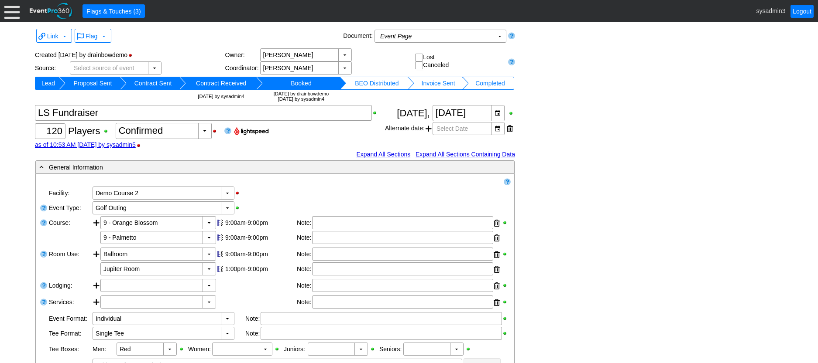
drag, startPoint x: 625, startPoint y: 102, endPoint x: 559, endPoint y: 69, distance: 74.0
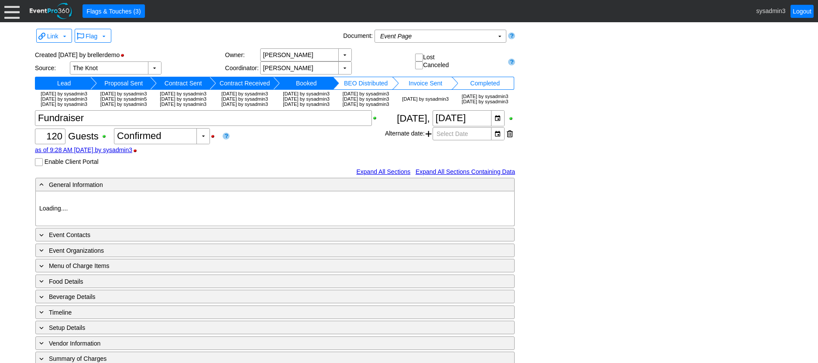
type input "Demo Venue 1"
type input "Fundraiser"
type input "[URL][DOMAIN_NAME]"
type input "675609"
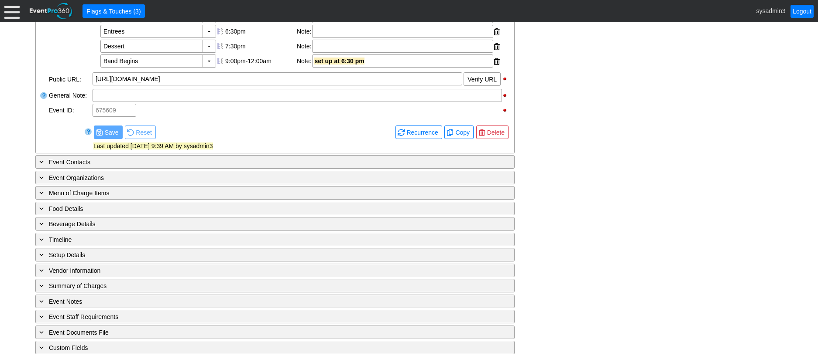
scroll to position [367, 0]
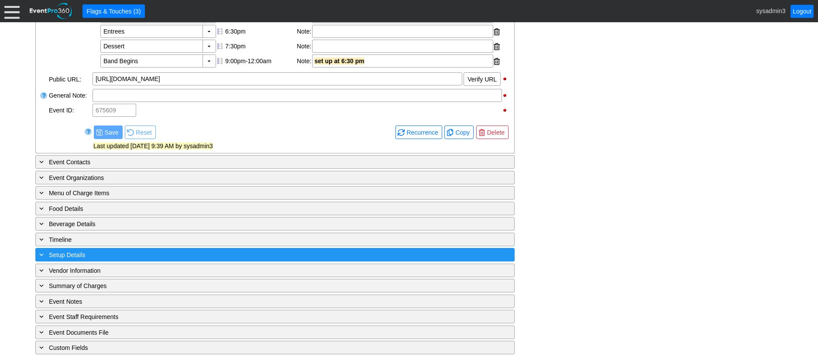
click at [134, 255] on div "+ Setup Details" at bounding box center [257, 255] width 439 height 10
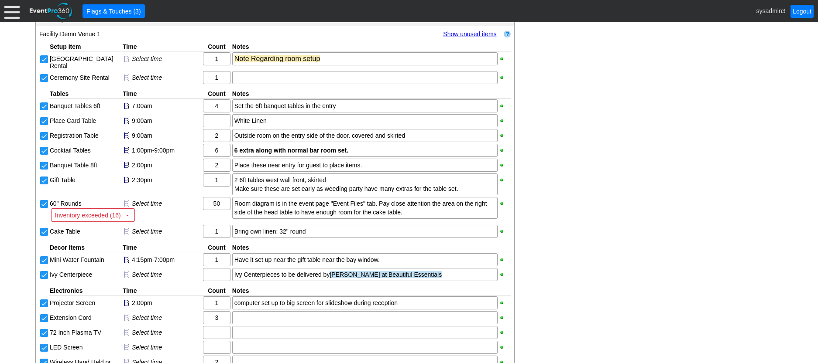
scroll to position [543, 0]
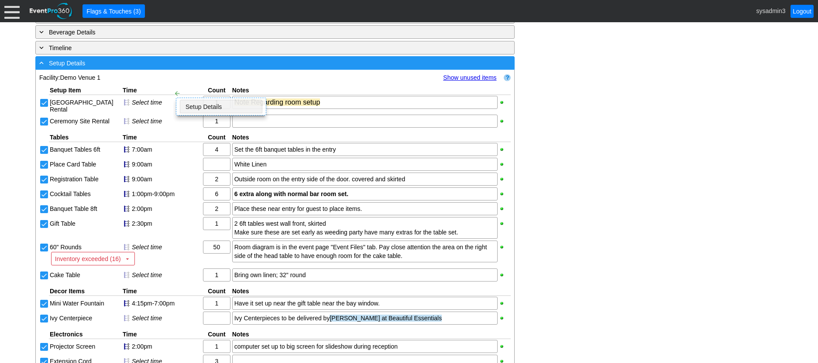
click at [166, 68] on div "- Setup Details" at bounding box center [257, 63] width 439 height 10
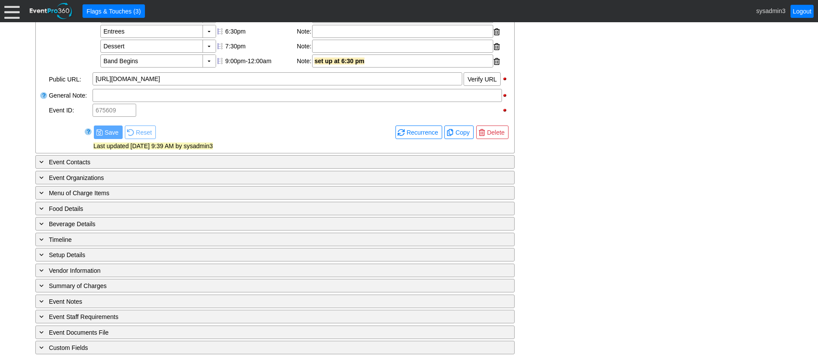
scroll to position [367, 0]
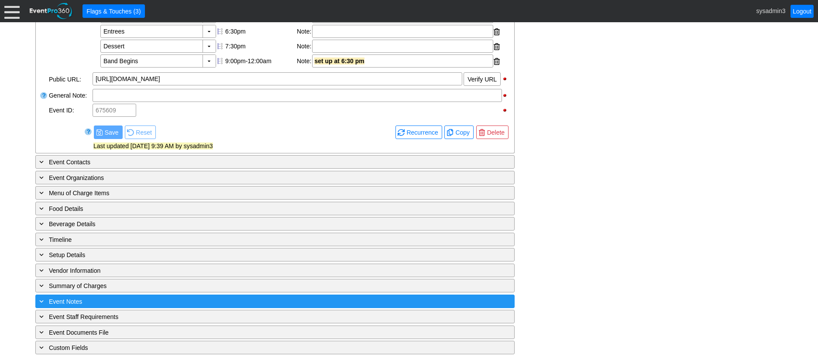
click at [141, 300] on div "+ Event Notes" at bounding box center [257, 302] width 439 height 10
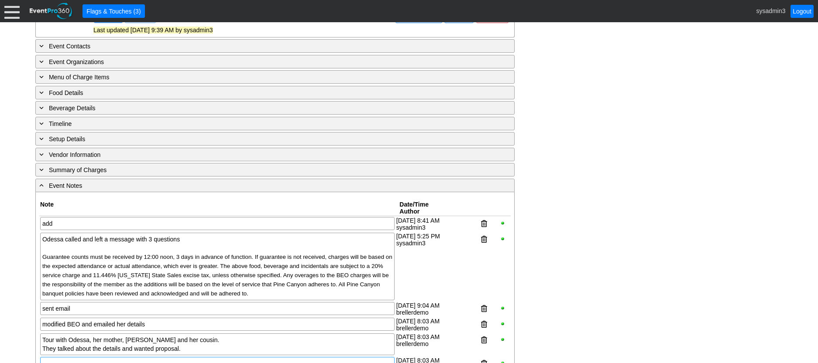
scroll to position [463, 0]
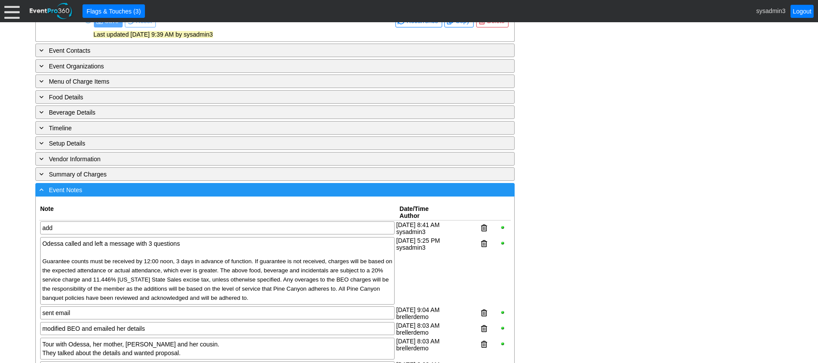
click at [146, 195] on div "- Event Notes" at bounding box center [257, 190] width 439 height 10
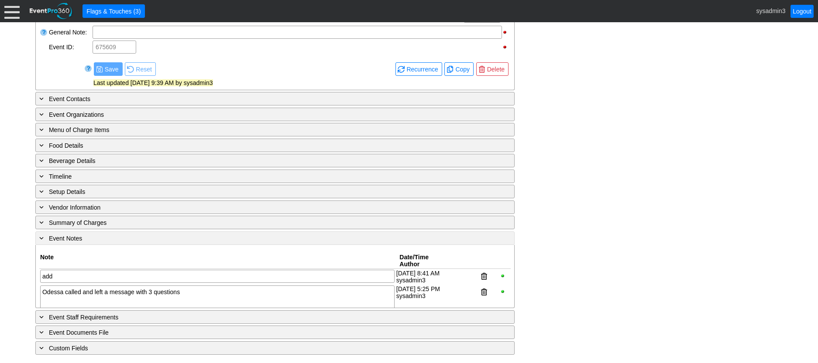
scroll to position [367, 0]
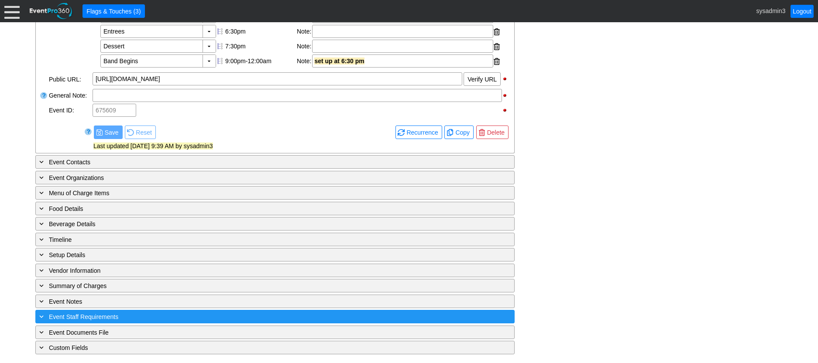
click at [154, 322] on div "+ Event Staff Requirements" at bounding box center [257, 317] width 439 height 10
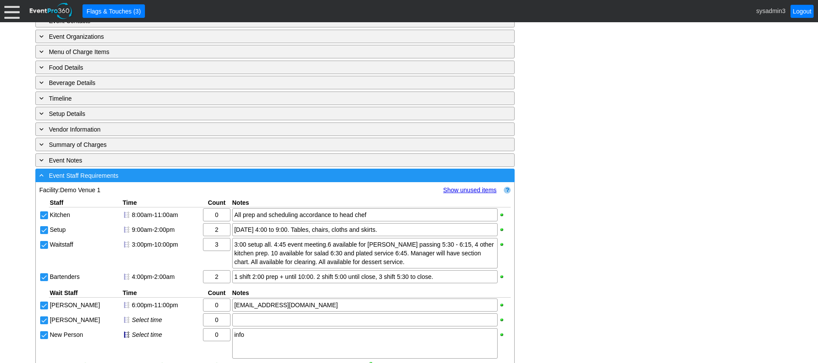
scroll to position [448, 0]
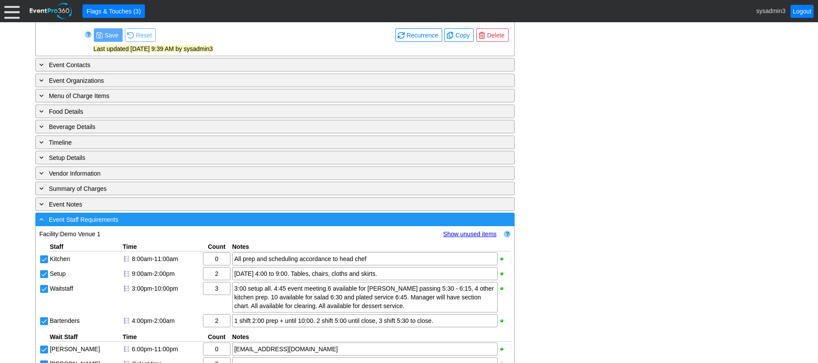
click at [163, 225] on div "- Event Staff Requirements" at bounding box center [257, 220] width 439 height 10
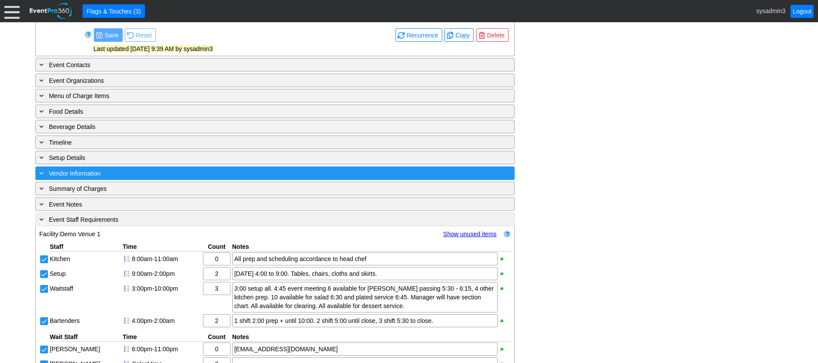
scroll to position [367, 0]
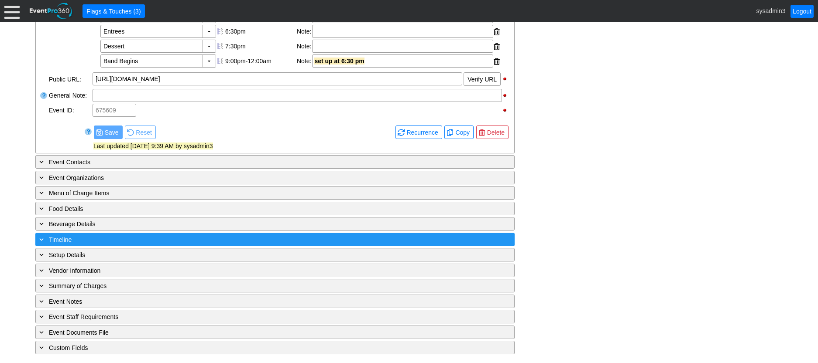
click at [159, 236] on div "+ Timeline" at bounding box center [257, 240] width 439 height 10
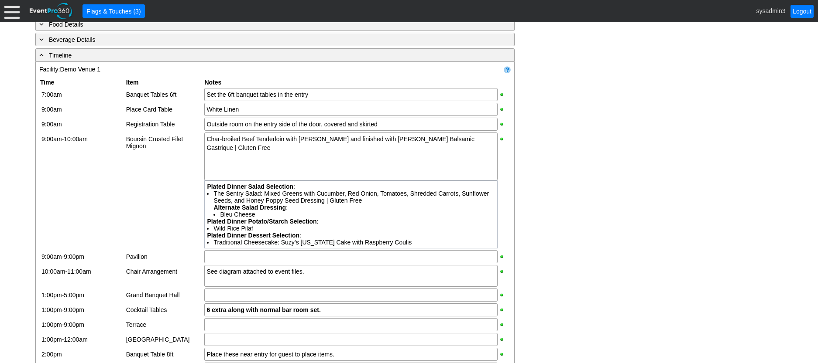
scroll to position [492, 0]
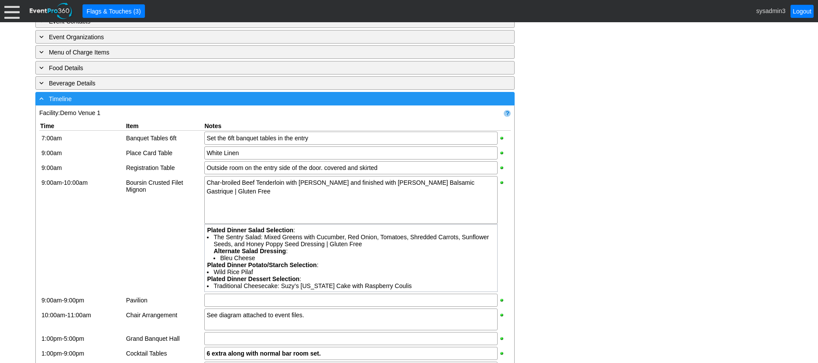
click at [199, 104] on div "- Timeline" at bounding box center [257, 99] width 439 height 10
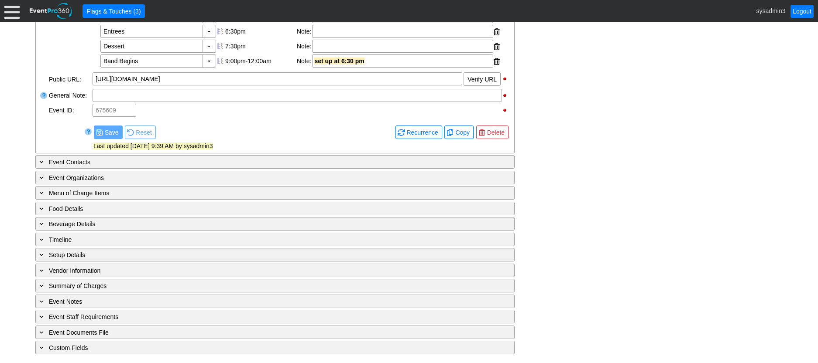
scroll to position [367, 0]
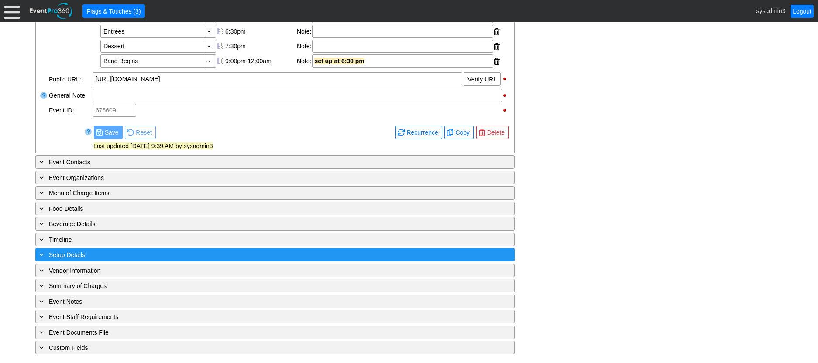
click at [172, 255] on div "+ Setup Details" at bounding box center [257, 255] width 439 height 10
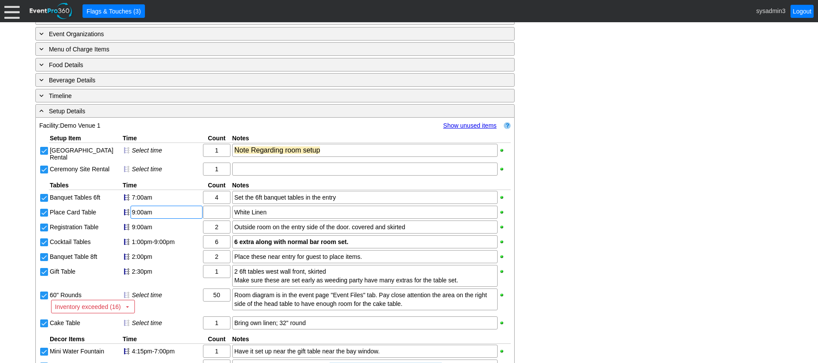
scroll to position [492, 0]
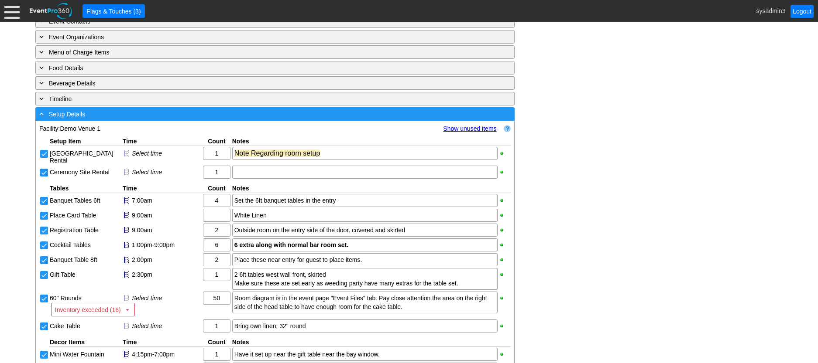
click at [185, 119] on div "- Setup Details" at bounding box center [257, 114] width 439 height 10
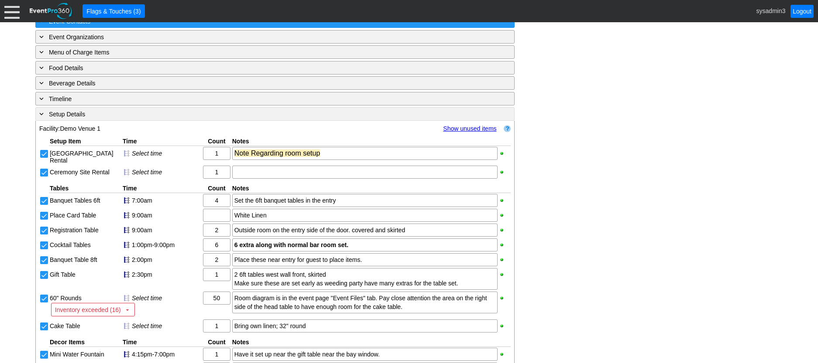
scroll to position [367, 0]
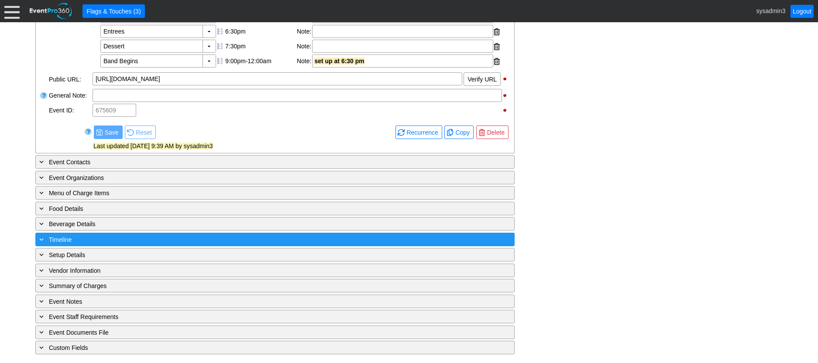
click at [159, 238] on div "+ Timeline" at bounding box center [257, 240] width 439 height 10
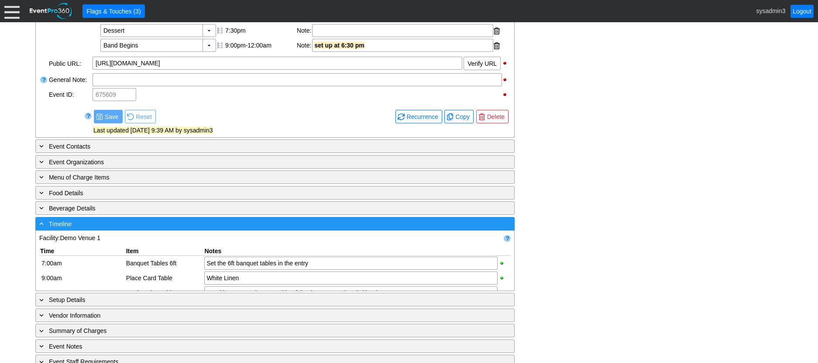
scroll to position [492, 0]
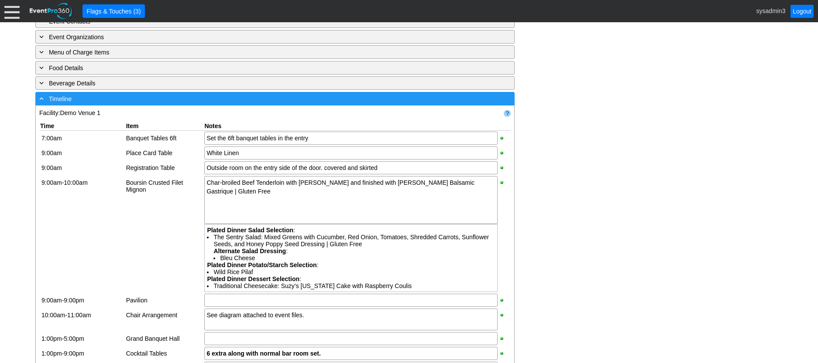
click at [170, 104] on div "- Timeline" at bounding box center [257, 99] width 439 height 10
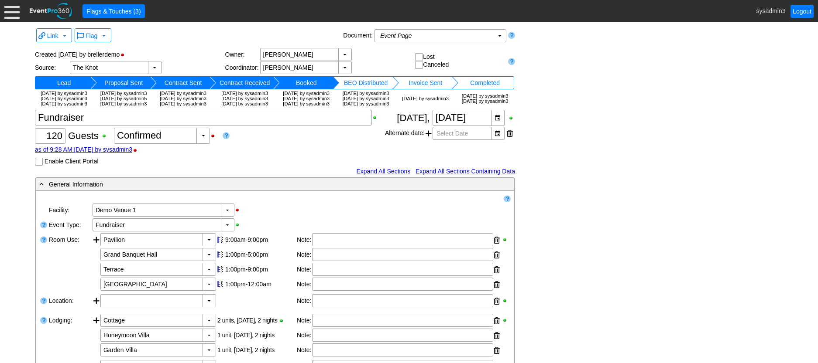
scroll to position [0, 0]
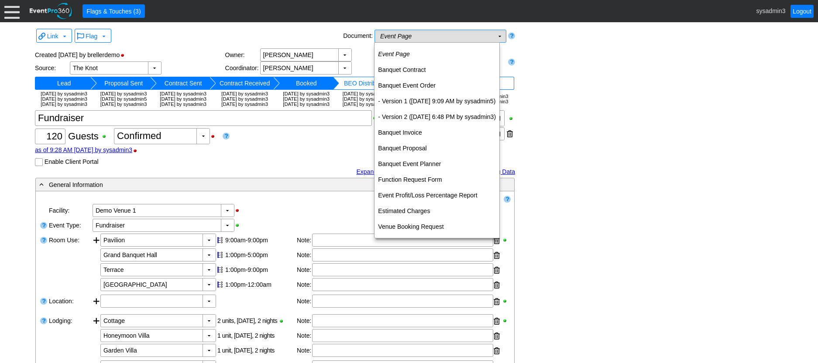
click at [460, 37] on td "Event Page Χ" at bounding box center [434, 36] width 119 height 12
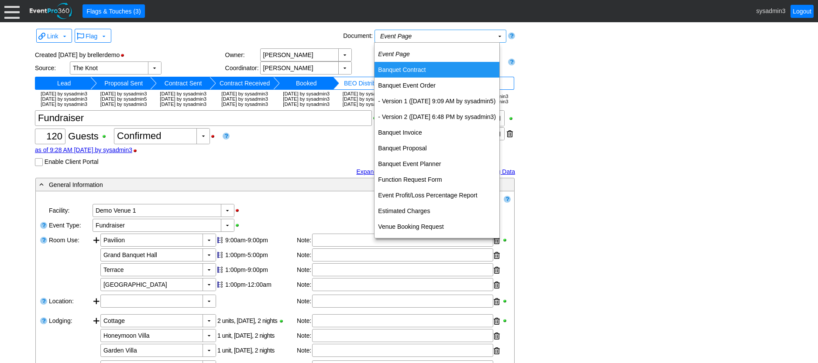
click at [567, 78] on div "Link ▼ Flag ▼ Document: Event Page Χ ▼ ● Print or PDF E-Sign ▼ Insert ▼ Save ▼ …" at bounding box center [409, 371] width 752 height 688
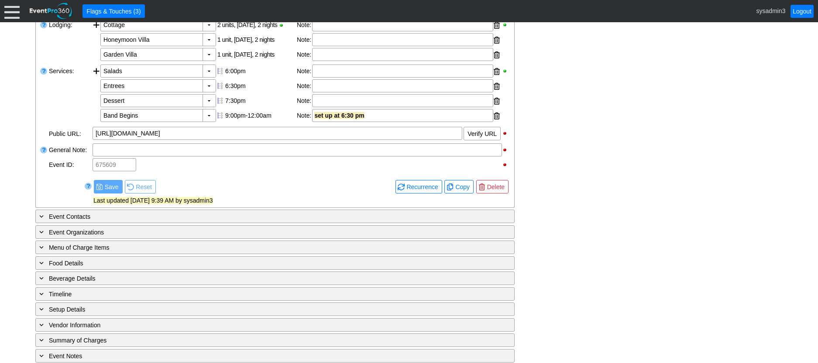
scroll to position [367, 0]
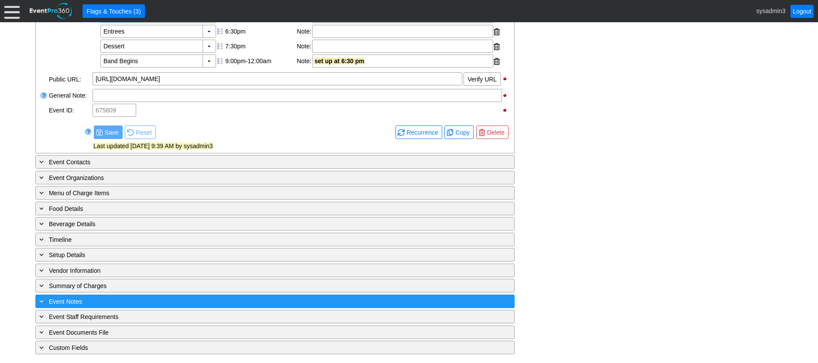
click at [185, 300] on div "+ Event Notes" at bounding box center [257, 302] width 439 height 10
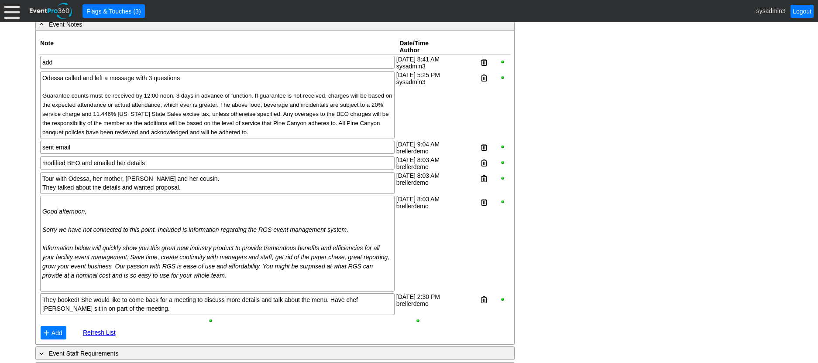
scroll to position [585, 0]
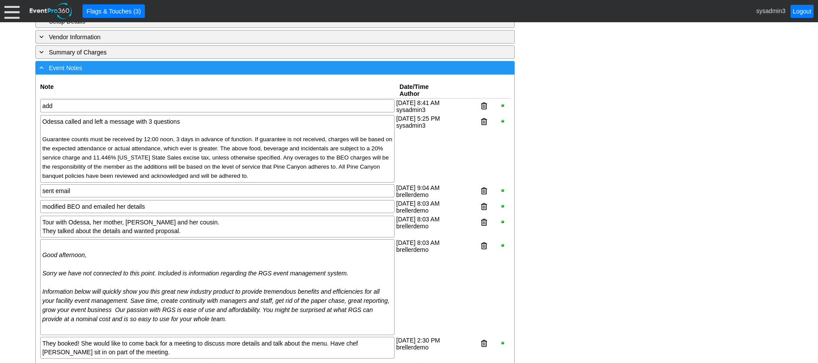
click at [229, 73] on div "- Event Notes" at bounding box center [257, 68] width 439 height 10
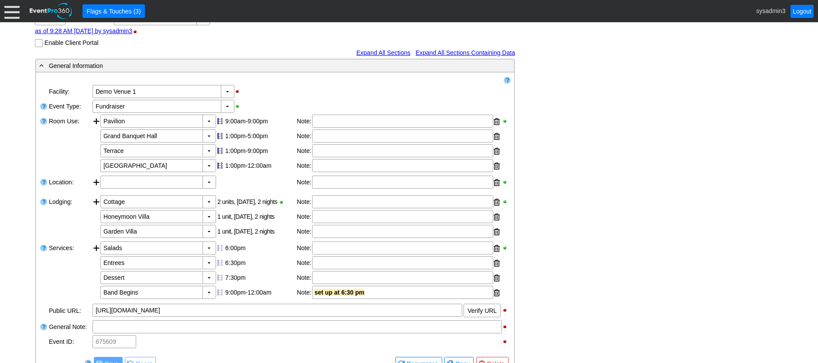
scroll to position [61, 0]
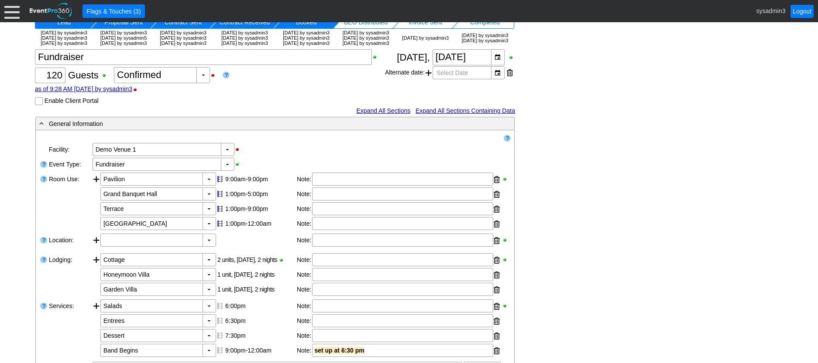
click at [38, 106] on input "Enable Client Portal" at bounding box center [39, 102] width 9 height 9
checkbox input "true"
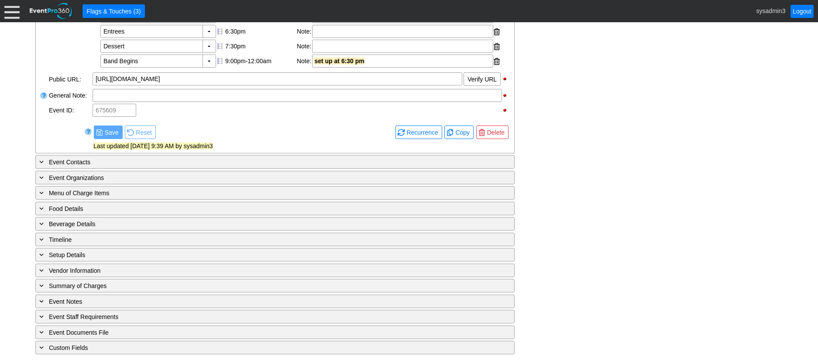
scroll to position [405, 0]
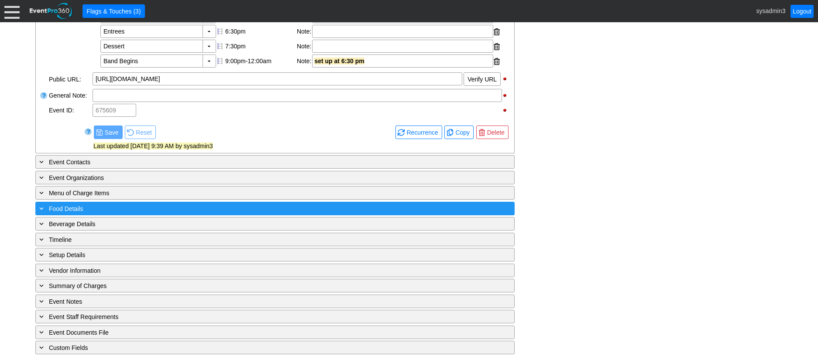
click at [177, 209] on div "+ Food Details" at bounding box center [257, 209] width 439 height 10
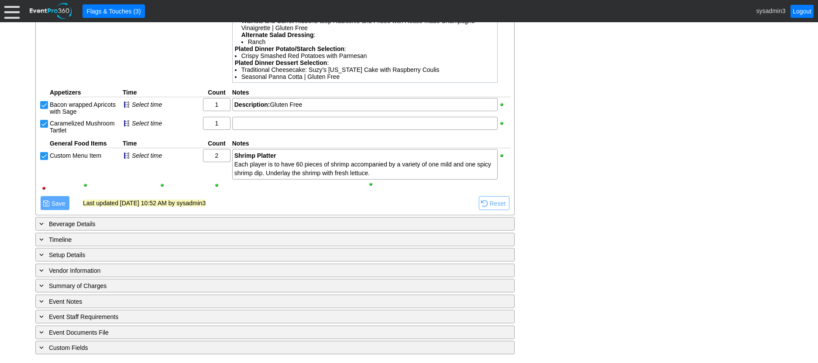
scroll to position [804, 0]
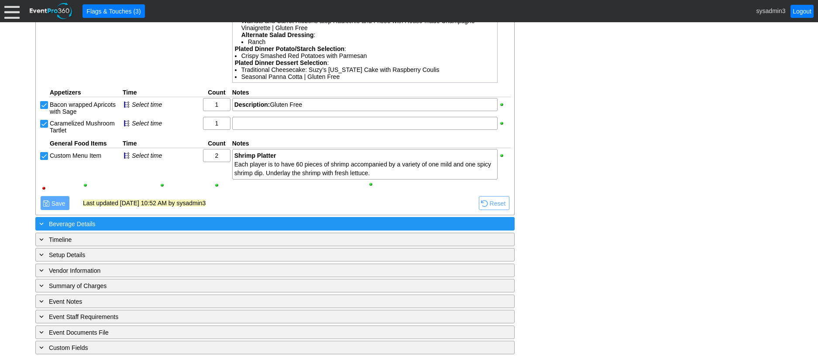
click at [189, 223] on div "+ Beverage Details" at bounding box center [257, 224] width 439 height 10
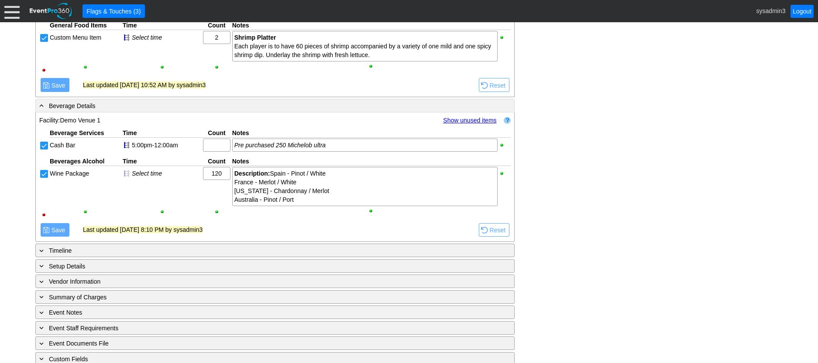
scroll to position [933, 0]
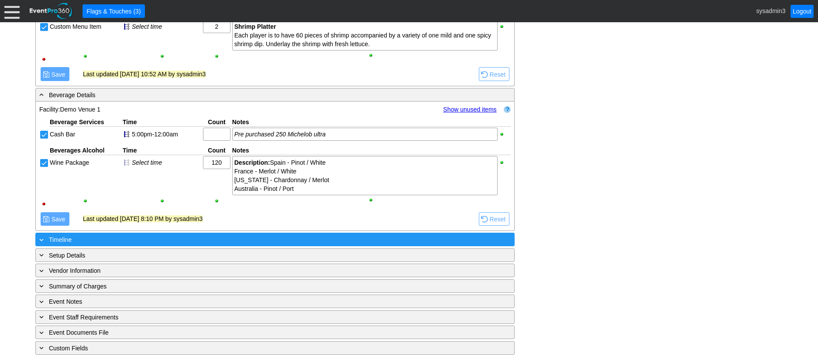
click at [168, 238] on div "+ Timeline" at bounding box center [257, 240] width 439 height 10
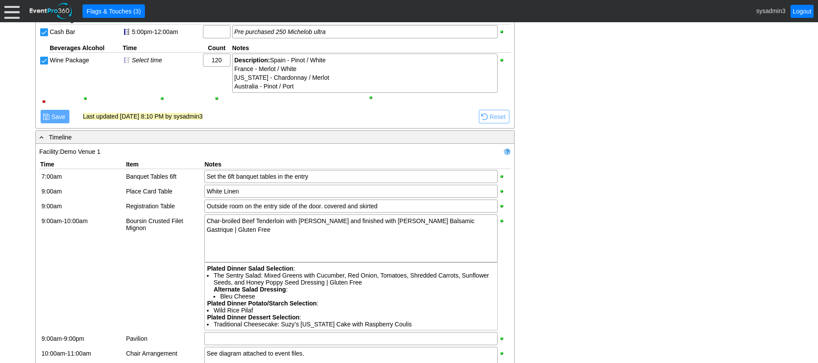
scroll to position [1021, 0]
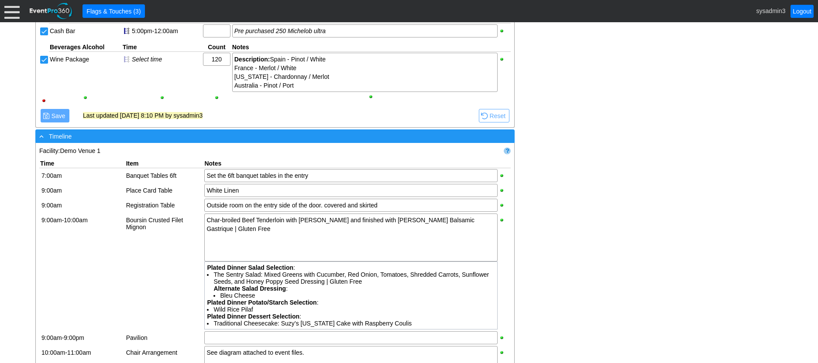
click at [242, 141] on div "- Timeline" at bounding box center [257, 136] width 439 height 10
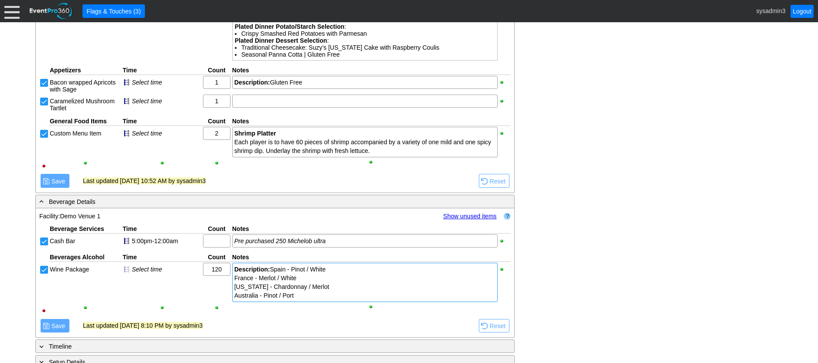
scroll to position [802, 0]
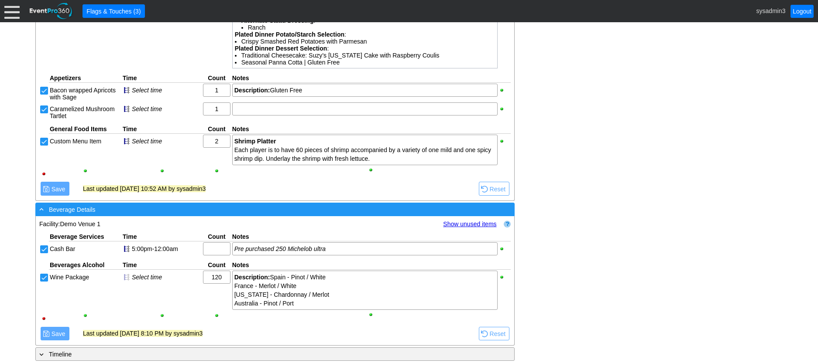
click at [239, 215] on div "- Beverage Details" at bounding box center [257, 210] width 439 height 10
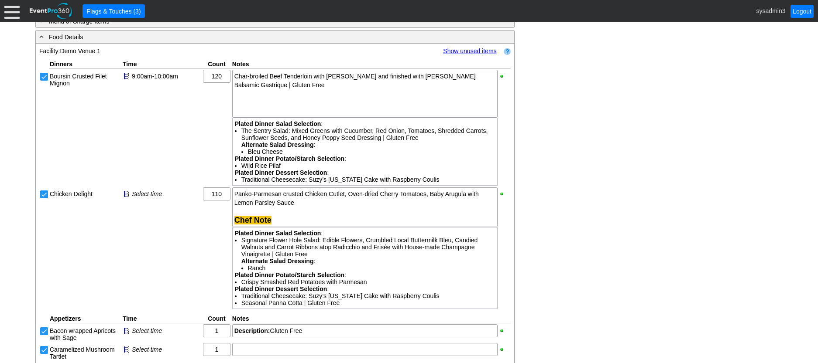
scroll to position [541, 0]
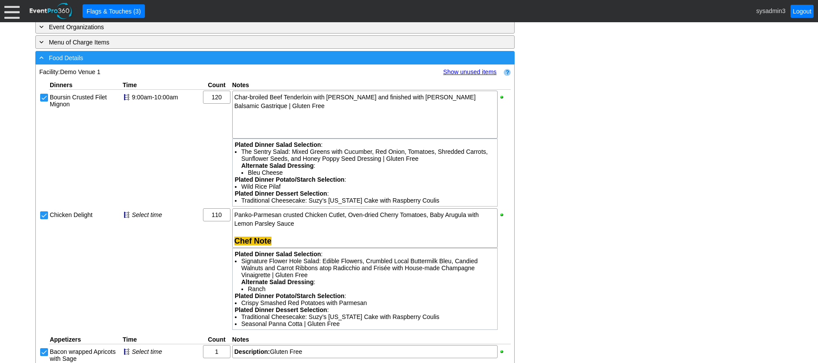
click at [267, 63] on div "- Food Details" at bounding box center [257, 58] width 439 height 10
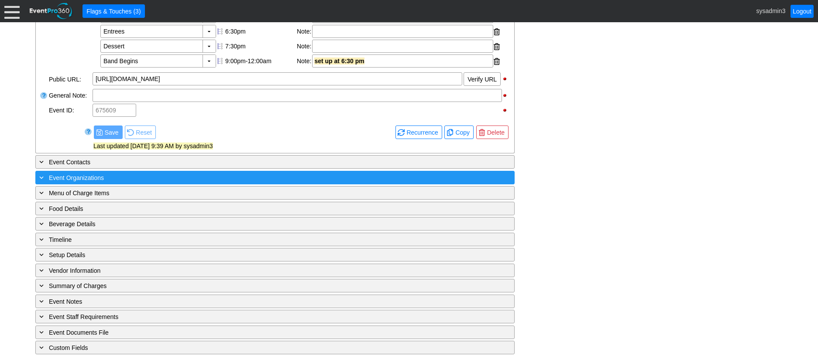
scroll to position [405, 0]
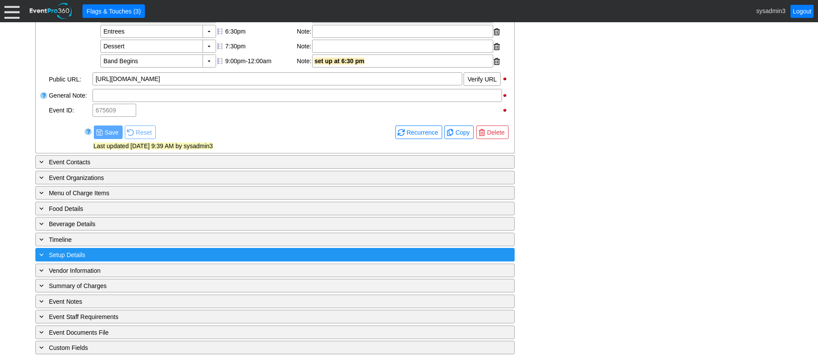
click at [151, 253] on div "+ Setup Details" at bounding box center [257, 255] width 439 height 10
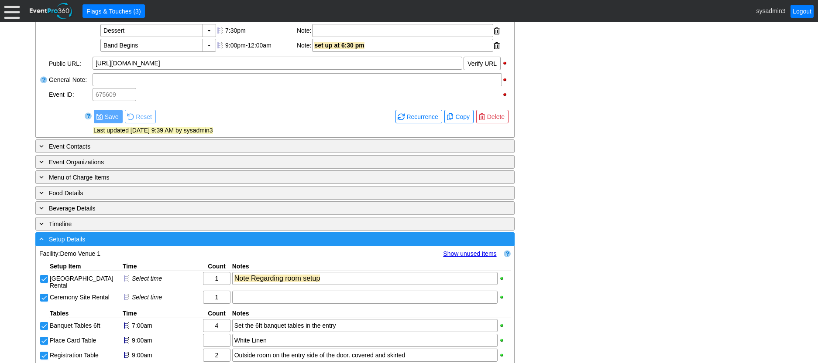
click at [151, 244] on div "- Setup Details" at bounding box center [257, 239] width 439 height 10
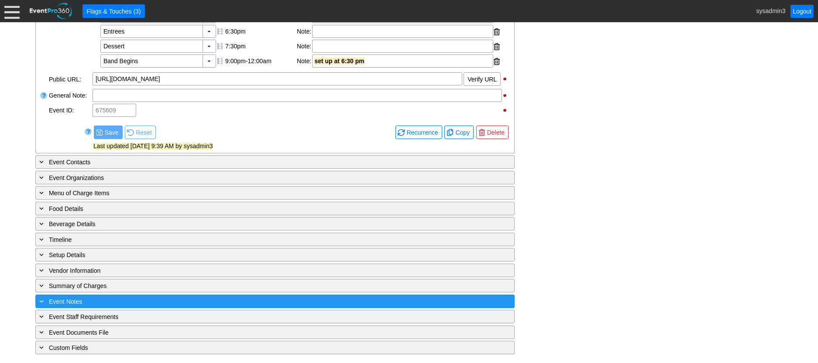
click at [160, 298] on div "+ Event Notes" at bounding box center [257, 302] width 439 height 10
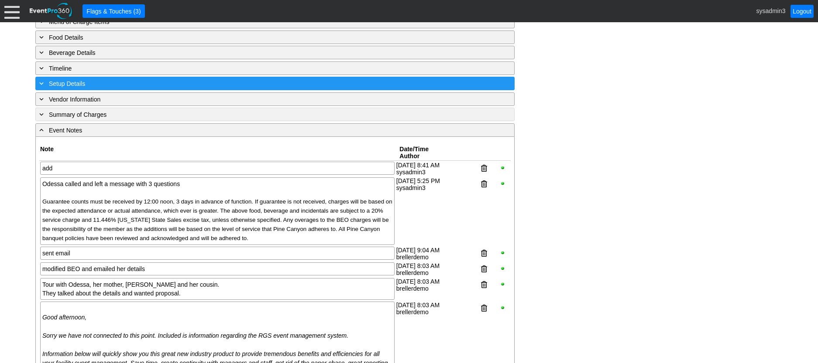
scroll to position [493, 0]
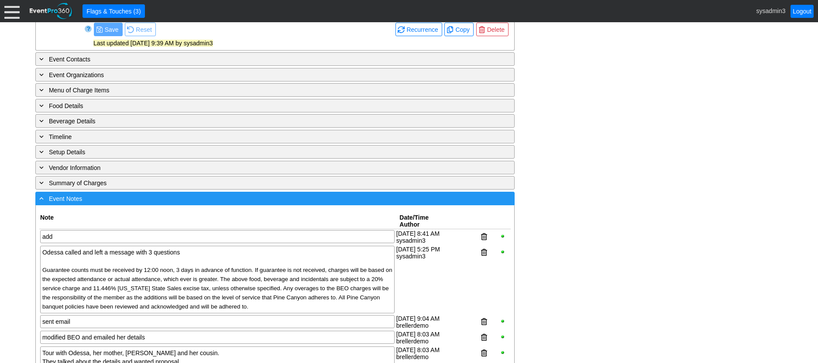
click at [209, 204] on div "- Event Notes" at bounding box center [257, 199] width 439 height 10
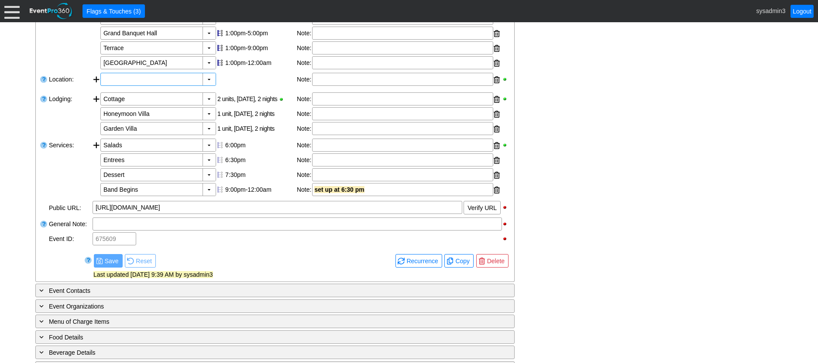
scroll to position [305, 0]
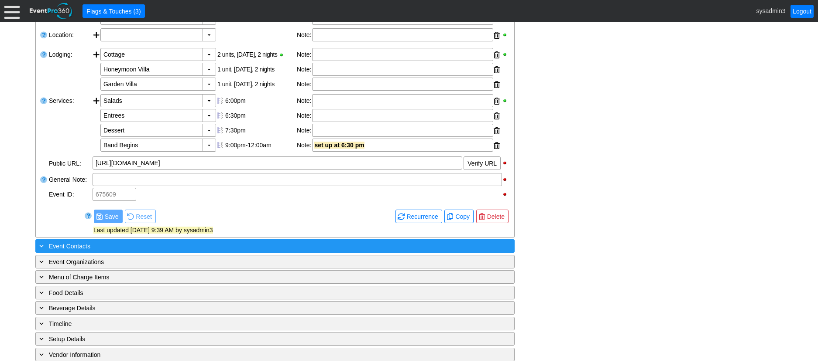
click at [137, 251] on div "+ Event Contacts" at bounding box center [257, 246] width 439 height 10
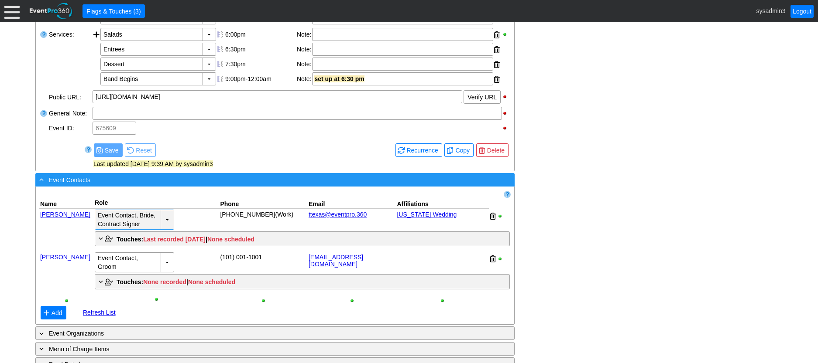
scroll to position [480, 0]
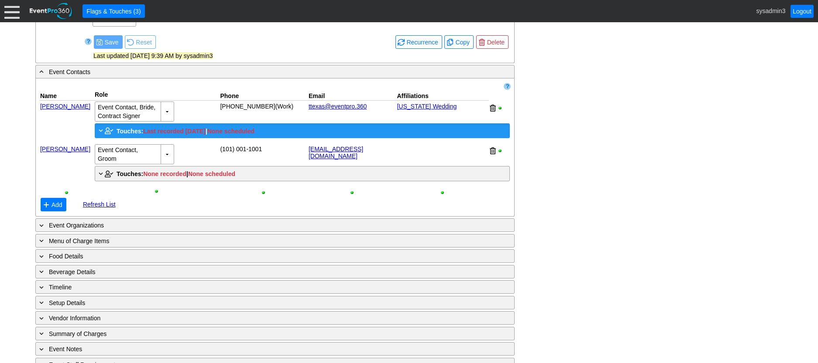
click at [127, 135] on span "Touches:" at bounding box center [130, 131] width 27 height 7
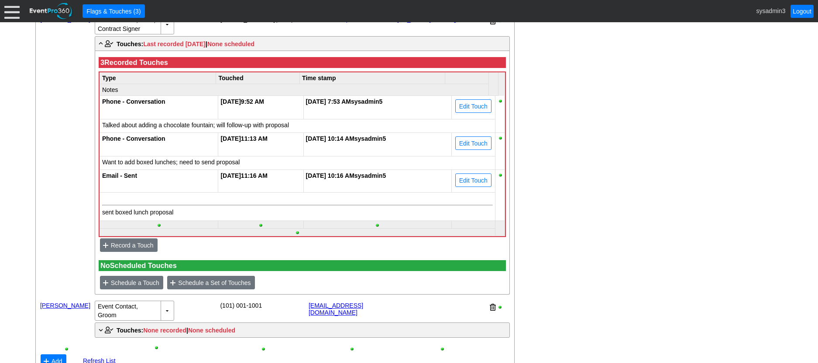
scroll to position [611, 0]
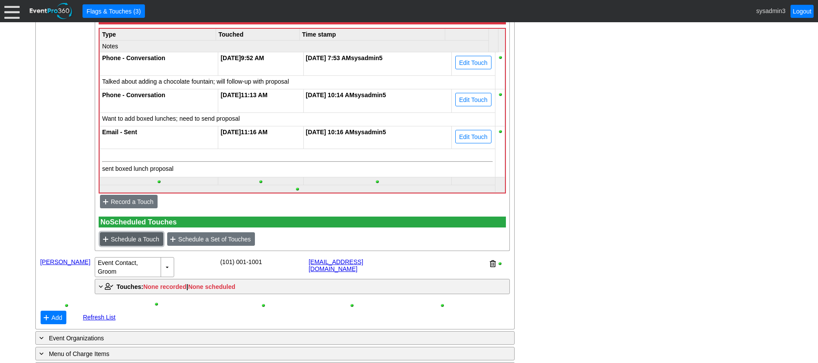
click at [134, 244] on span "Schedule a Touch" at bounding box center [135, 239] width 52 height 9
type input "8/28/2025"
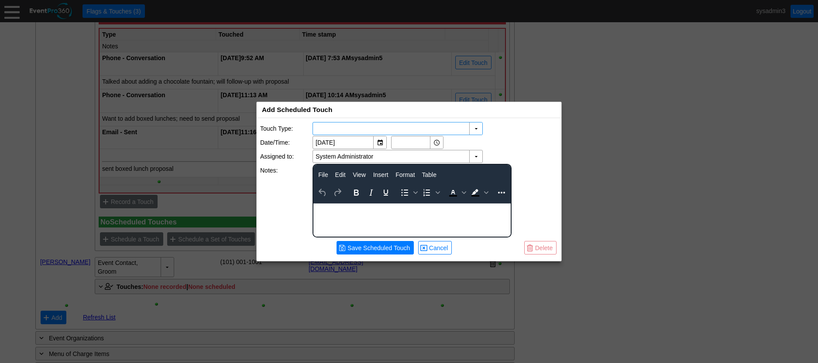
scroll to position [0, 0]
click at [473, 127] on div "▼" at bounding box center [475, 129] width 13 height 12
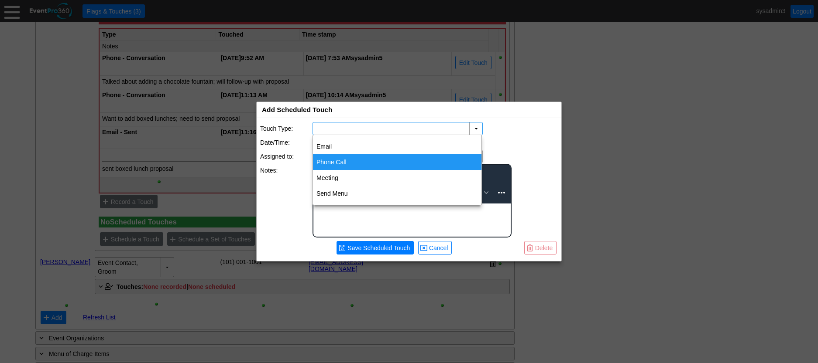
click at [336, 161] on div "Phone Call" at bounding box center [397, 162] width 168 height 16
type input "Phone Call"
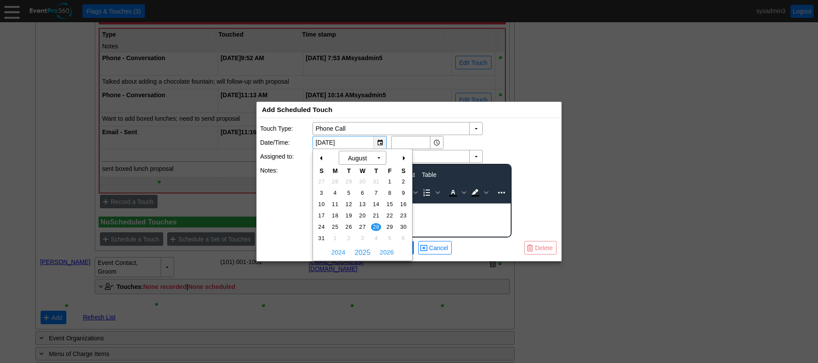
click at [377, 143] on div "▼" at bounding box center [379, 143] width 13 height 12
click at [403, 156] on div "+" at bounding box center [403, 158] width 14 height 15
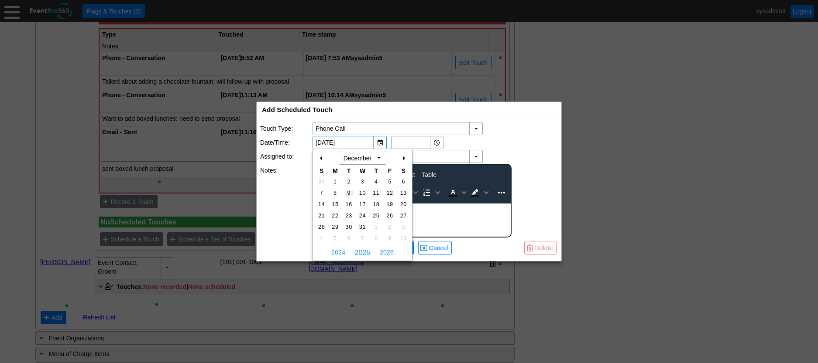
click at [350, 192] on span "9" at bounding box center [349, 193] width 10 height 8
type input "12/9/2025"
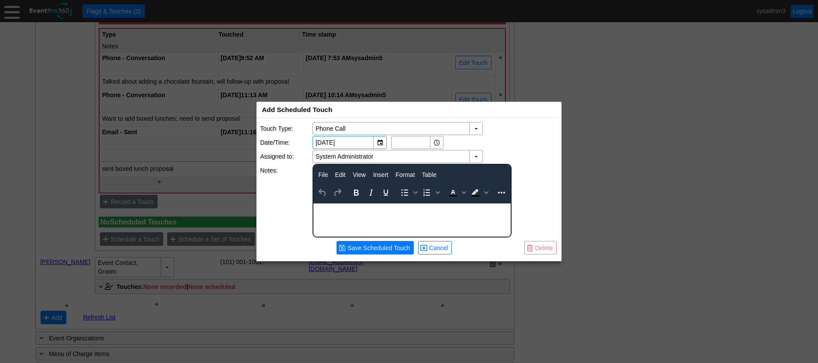
click at [370, 215] on html at bounding box center [411, 209] width 197 height 11
click at [363, 249] on span "Save Scheduled Touch" at bounding box center [379, 248] width 66 height 9
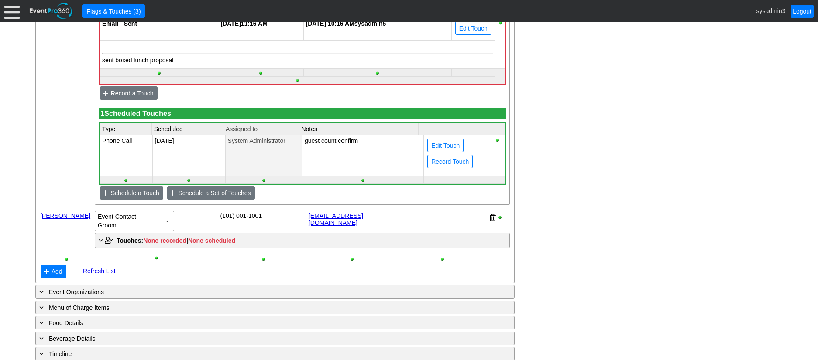
scroll to position [742, 0]
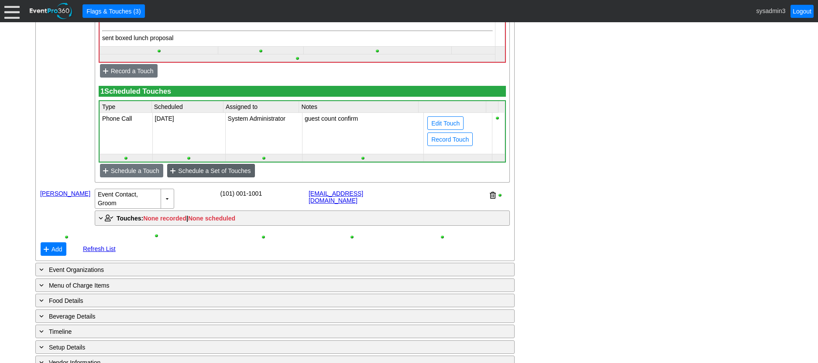
click at [232, 175] on span "● Schedule a Set of Touches" at bounding box center [210, 170] width 83 height 9
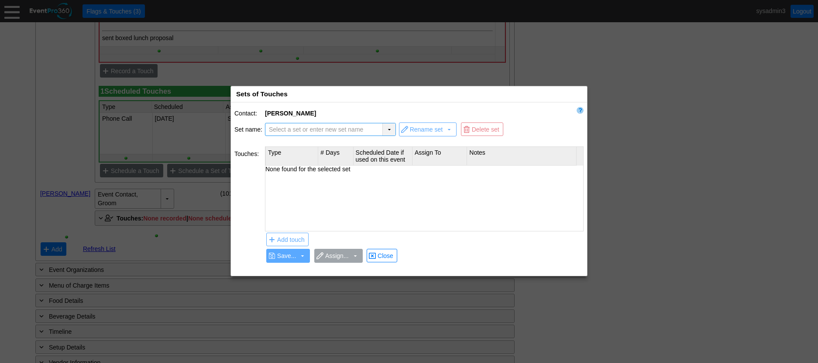
click at [387, 128] on div "▼" at bounding box center [388, 129] width 13 height 12
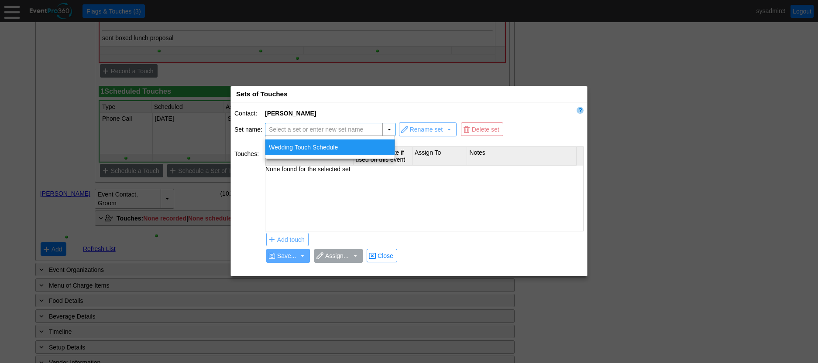
click at [325, 142] on div "Wedding Touch Schedule" at bounding box center [329, 148] width 129 height 16
type input "Wedding Touch Schedule"
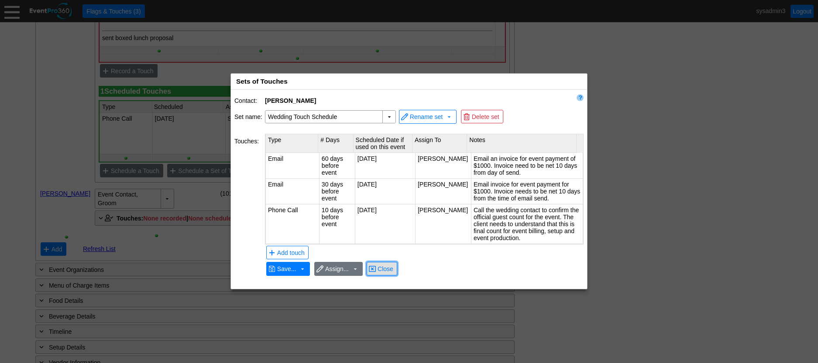
click at [386, 270] on span "Close" at bounding box center [385, 269] width 19 height 9
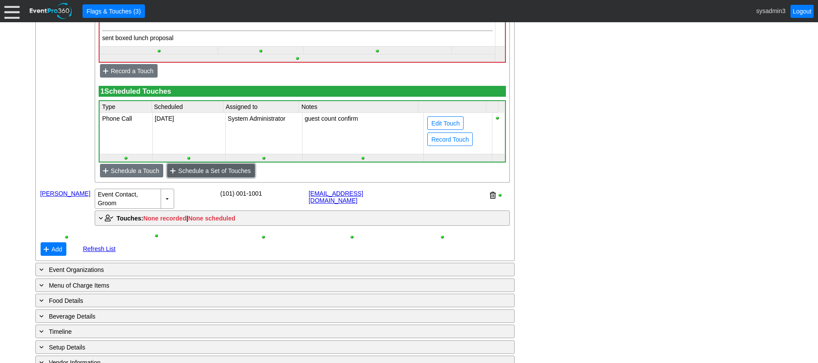
click at [230, 175] on span "Schedule a Set of Touches" at bounding box center [214, 171] width 76 height 9
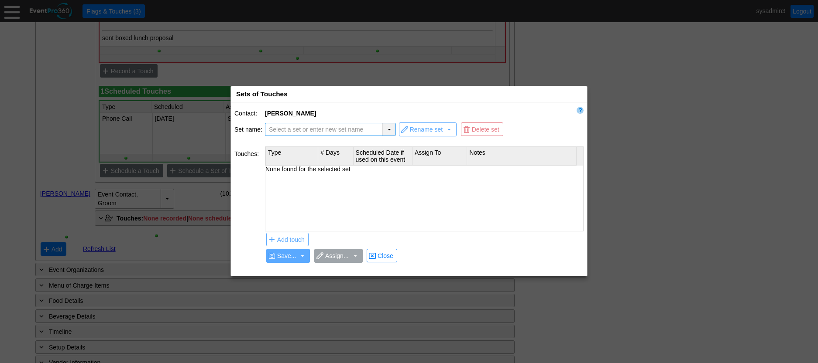
click at [386, 129] on div "▼" at bounding box center [388, 129] width 13 height 12
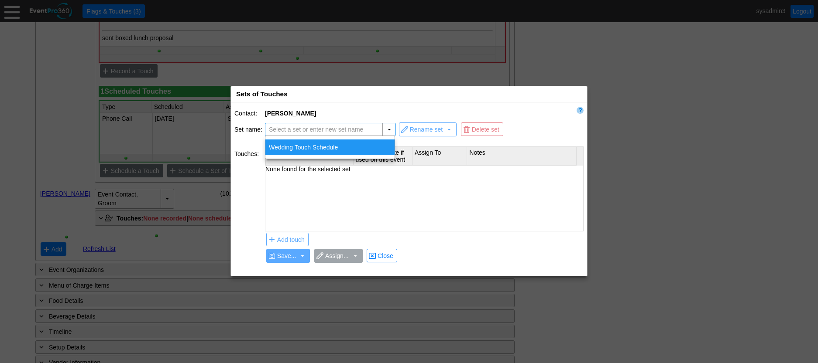
click at [336, 145] on div "Wedding Touch Schedule" at bounding box center [329, 148] width 129 height 16
type input "Wedding Touch Schedule"
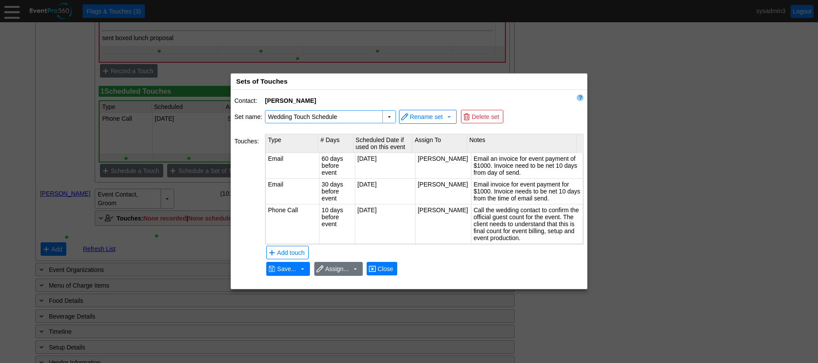
click at [384, 271] on span "Close" at bounding box center [385, 269] width 19 height 9
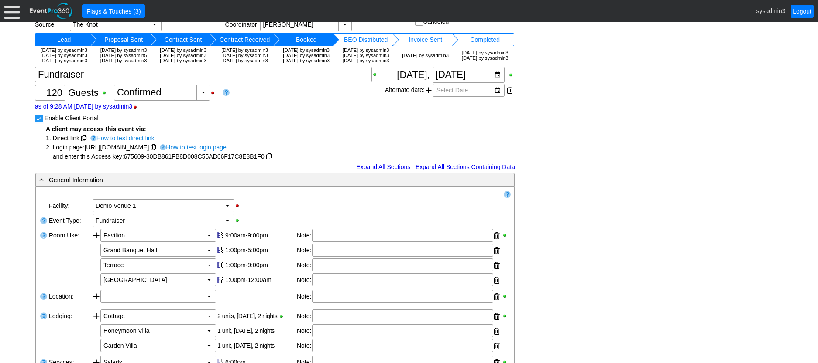
scroll to position [0, 0]
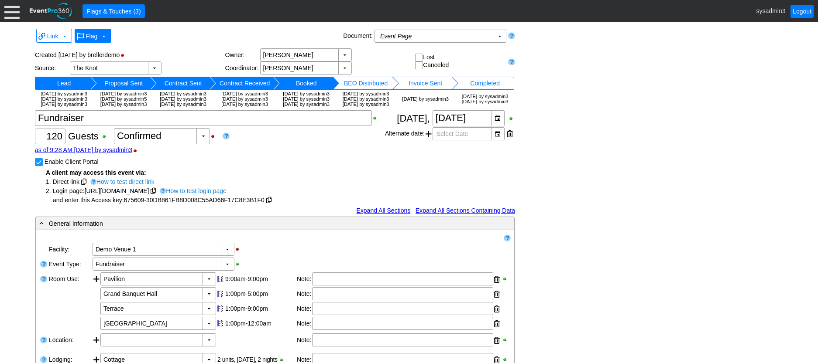
click at [91, 32] on span "Flag" at bounding box center [91, 35] width 15 height 9
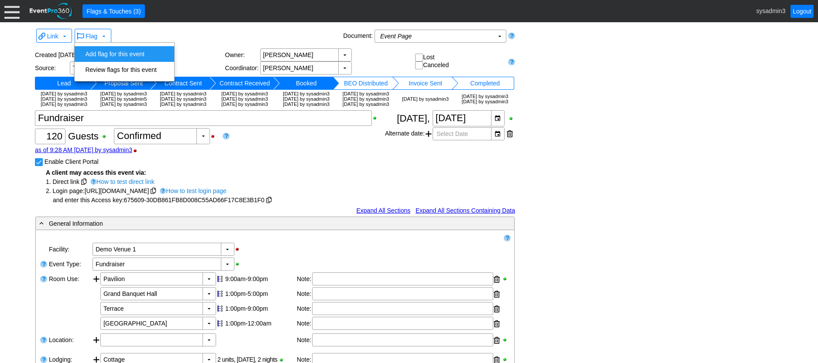
click at [116, 49] on td "Add flag for this event" at bounding box center [121, 54] width 78 height 16
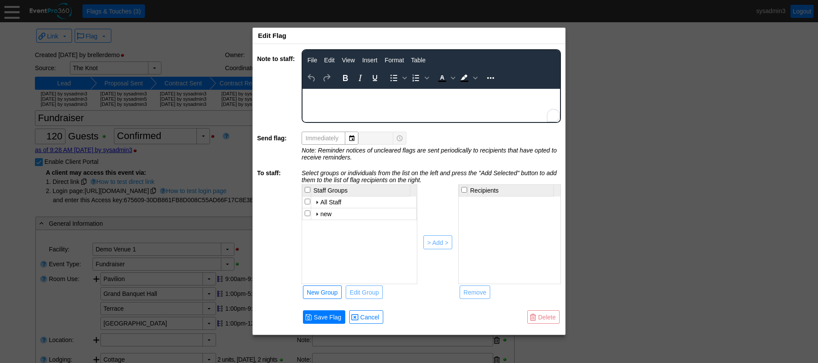
click at [325, 98] on body "Rich Text Area. Press ALT-0 for help." at bounding box center [430, 94] width 257 height 11
click at [305, 199] on input "checkbox" at bounding box center [308, 202] width 6 height 6
click at [433, 241] on div "> Add >" at bounding box center [437, 243] width 21 height 9
checkbox input "false"
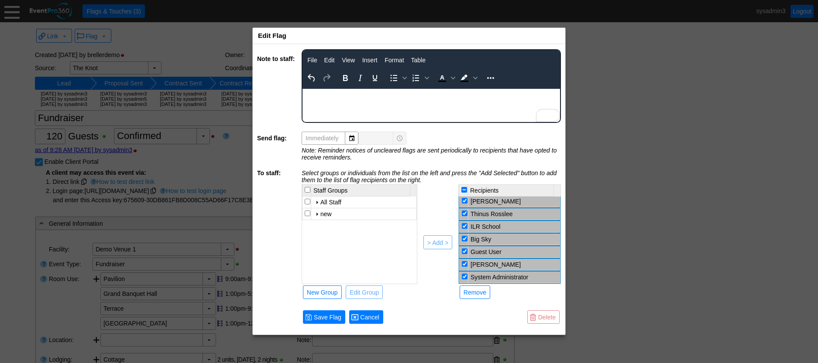
click at [370, 316] on span "Cancel" at bounding box center [369, 317] width 23 height 9
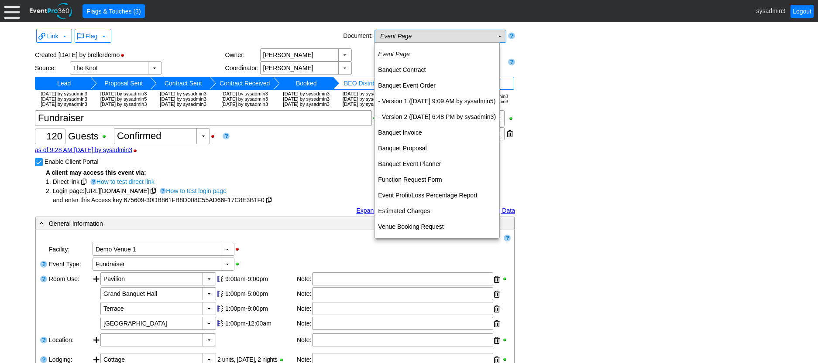
click at [459, 36] on td "Event Page Χ" at bounding box center [434, 36] width 119 height 12
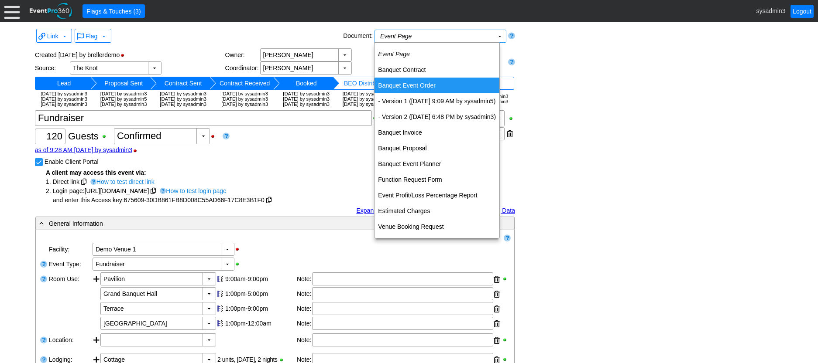
click at [411, 86] on td "Banquet Event Order" at bounding box center [436, 86] width 125 height 16
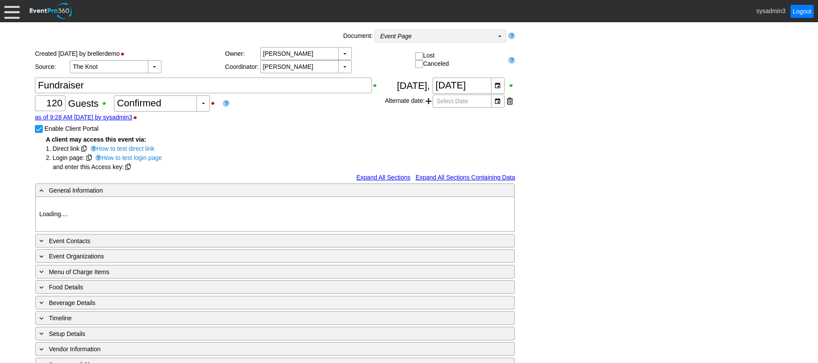
type input "Demo Venue 1"
type input "Fundraiser"
type input "[URL][DOMAIN_NAME]"
type input "675609"
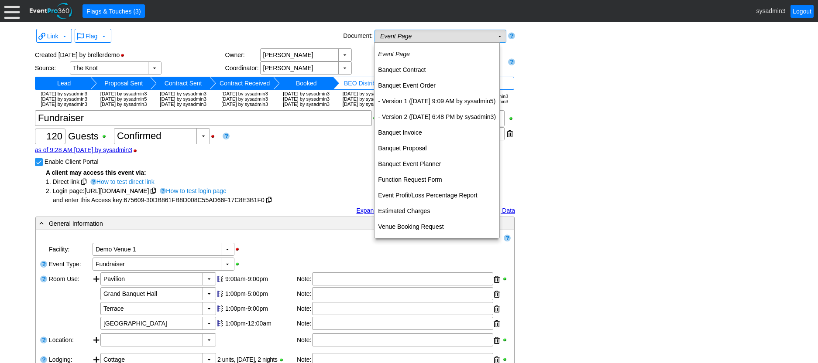
click at [481, 35] on td "Event Page Χ" at bounding box center [434, 36] width 119 height 12
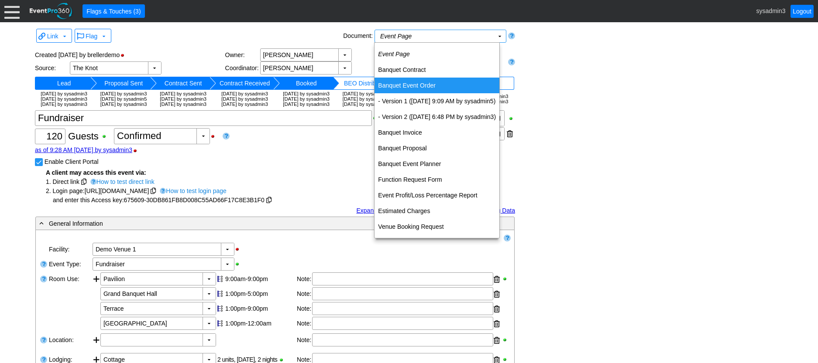
click at [408, 84] on td "Banquet Event Order" at bounding box center [436, 86] width 125 height 16
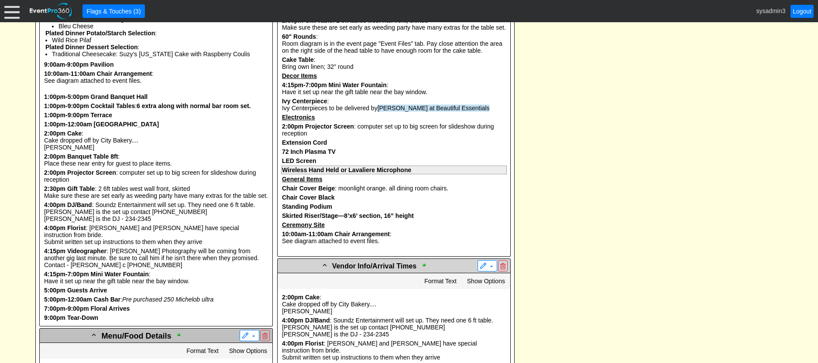
scroll to position [920, 0]
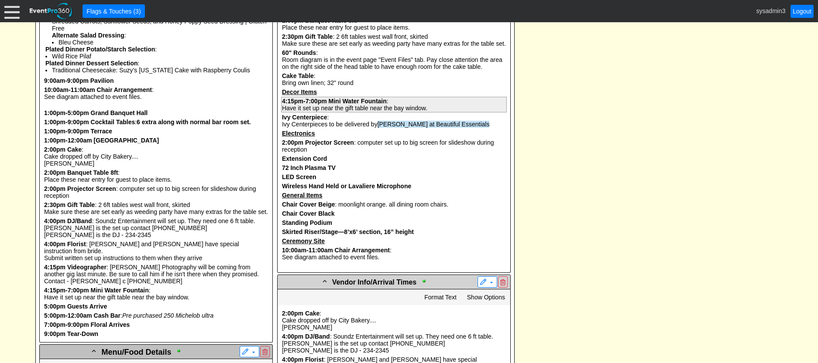
click at [352, 105] on b "Mini Water Fountain" at bounding box center [358, 101] width 58 height 7
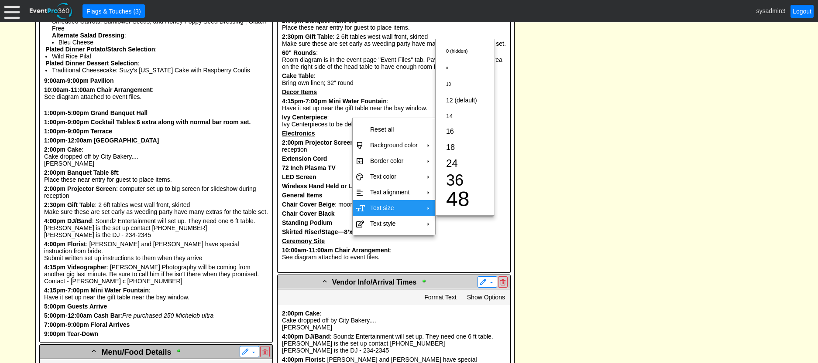
click at [383, 202] on td "Text size" at bounding box center [394, 208] width 55 height 16
click at [452, 163] on span "24" at bounding box center [452, 164] width 12 height 12
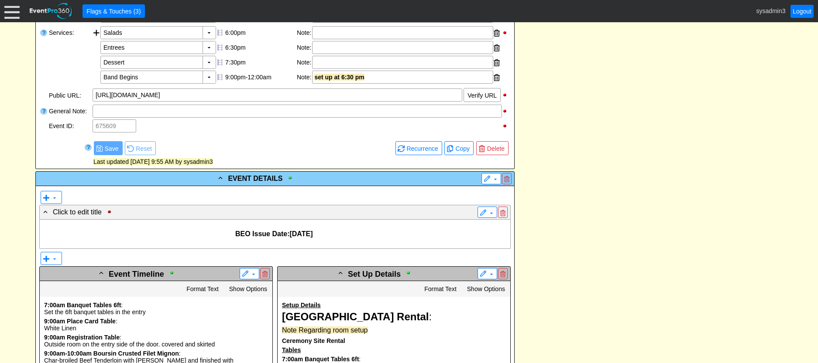
scroll to position [785, 0]
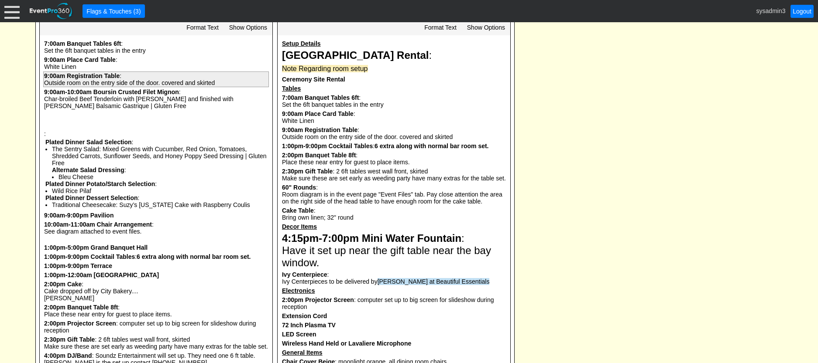
click at [129, 87] on pre "9:00am Registration Table : Outside room on the entry side of the door. covered…" at bounding box center [156, 80] width 226 height 16
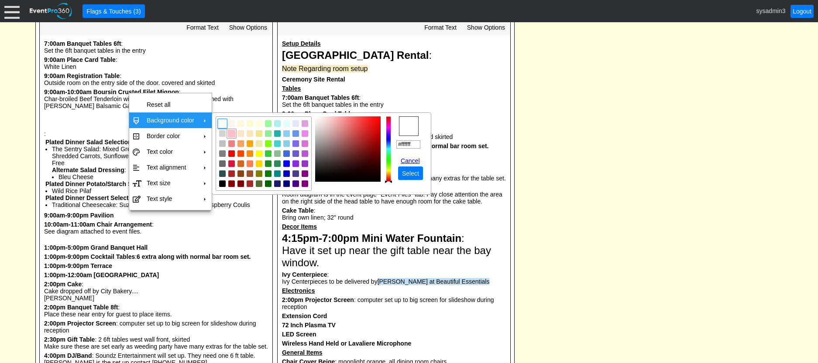
click at [233, 134] on img "focusNode" at bounding box center [231, 134] width 8 height 8
type input "#ffc0cb"
click at [411, 172] on span "Select" at bounding box center [410, 173] width 21 height 9
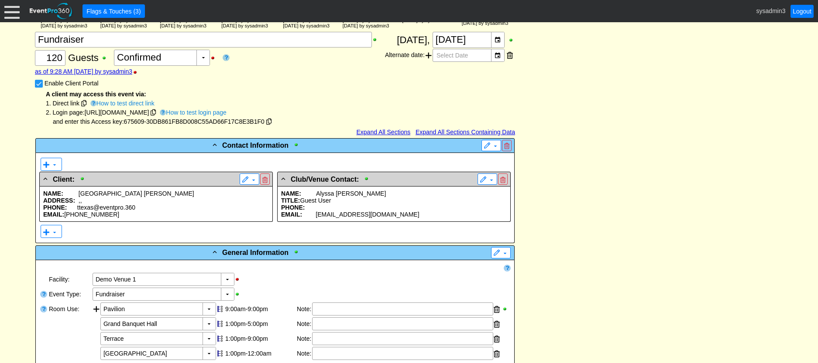
scroll to position [0, 0]
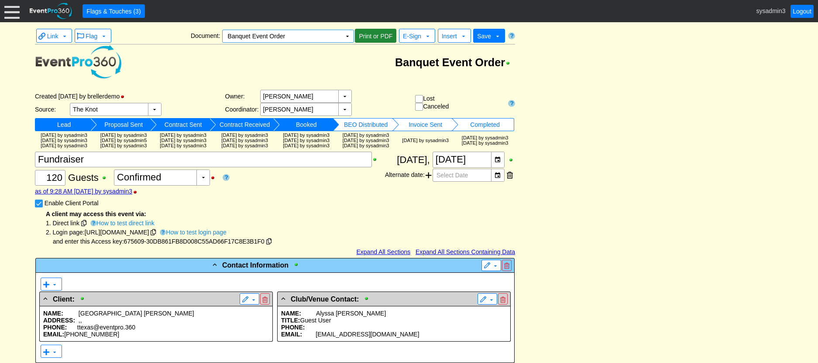
click at [380, 35] on span "Print or PDF" at bounding box center [375, 36] width 37 height 9
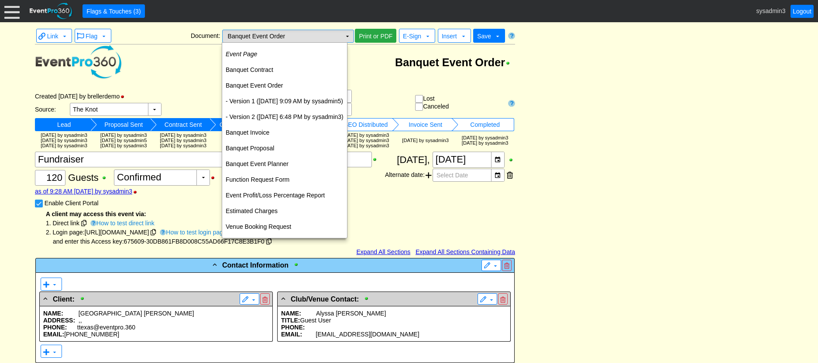
click at [345, 37] on td "▼" at bounding box center [347, 36] width 12 height 12
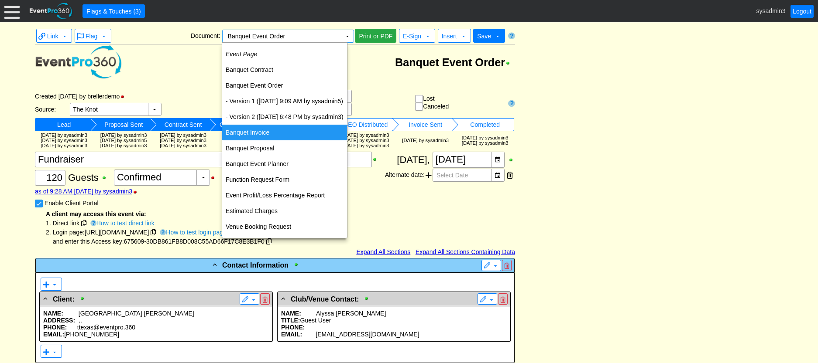
click at [259, 133] on td "Banquet Invoice" at bounding box center [284, 133] width 125 height 16
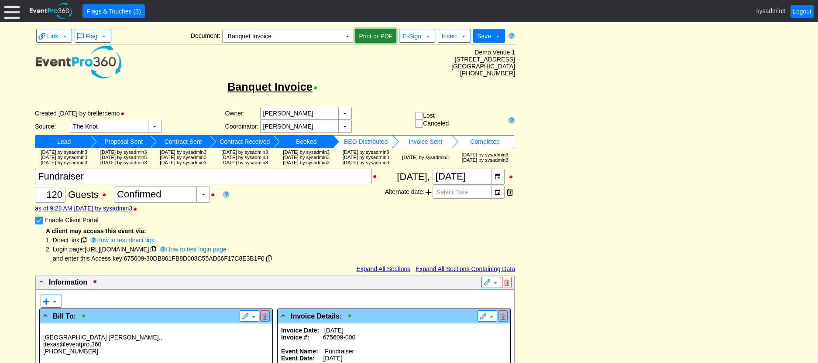
click at [373, 37] on span "Print or PDF" at bounding box center [375, 36] width 37 height 9
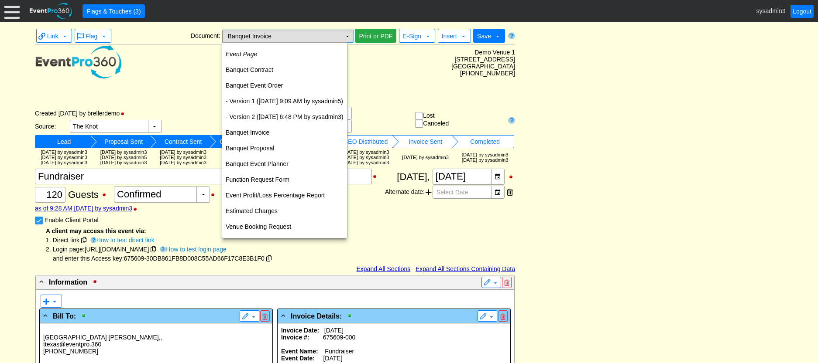
click at [348, 34] on td "▼" at bounding box center [347, 36] width 12 height 12
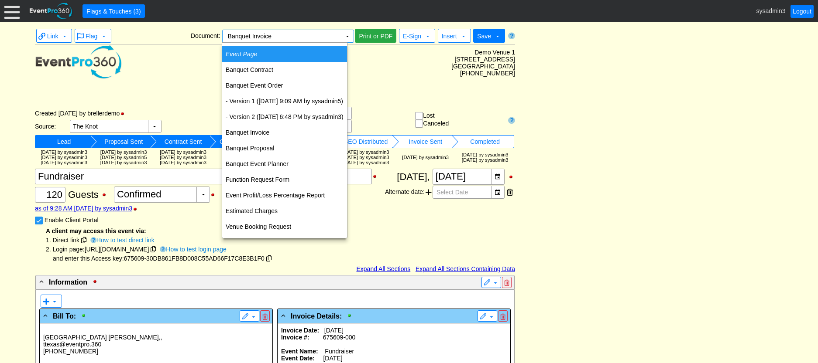
click at [260, 52] on td "Event Page" at bounding box center [284, 54] width 125 height 16
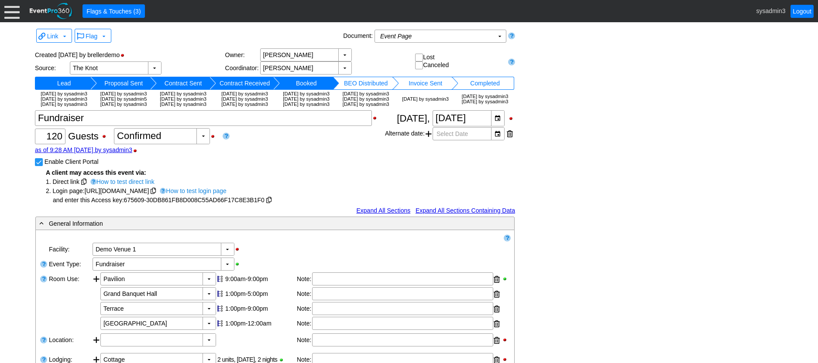
click at [14, 11] on div at bounding box center [11, 10] width 15 height 15
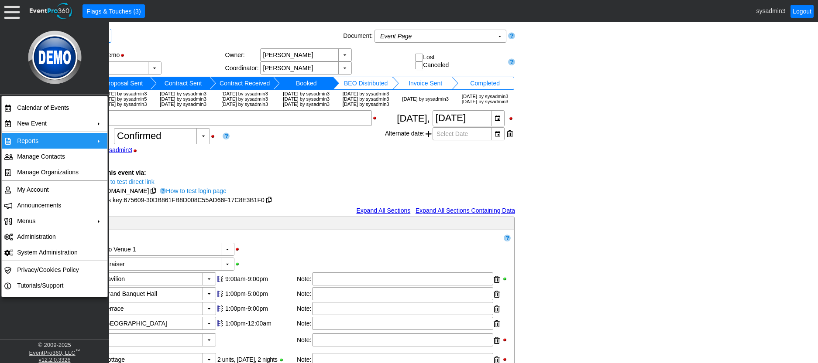
click at [67, 138] on td "Reports" at bounding box center [53, 141] width 78 height 16
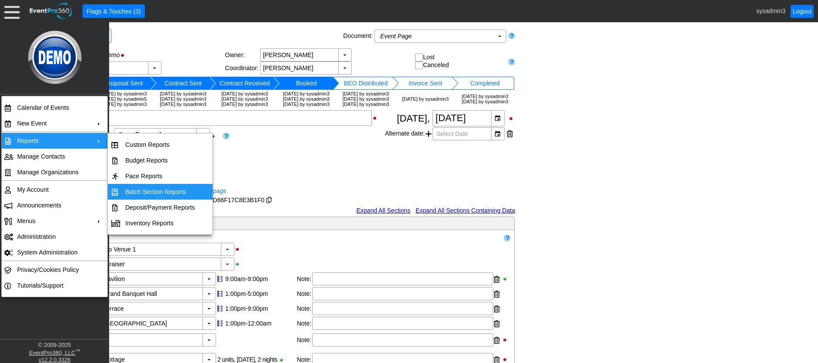
click at [159, 189] on td "Batch Section Reports" at bounding box center [160, 192] width 77 height 16
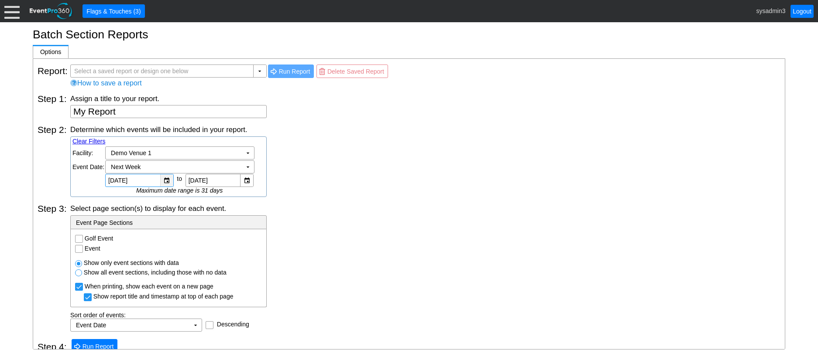
click at [166, 181] on div "▼" at bounding box center [166, 181] width 13 height 12
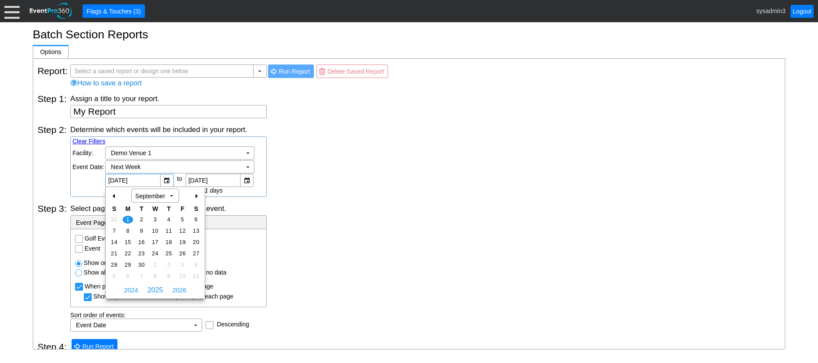
click at [114, 197] on div "-" at bounding box center [114, 196] width 14 height 15
click at [129, 253] on span "18" at bounding box center [128, 254] width 10 height 8
type input "[DATE]"
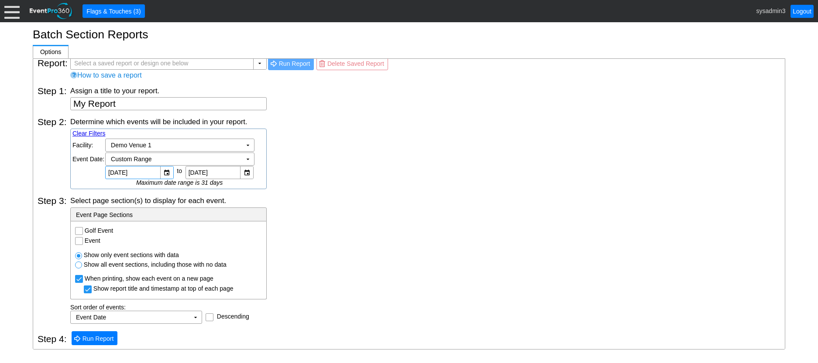
scroll to position [10, 0]
click at [81, 229] on input "Golf Event" at bounding box center [79, 230] width 9 height 9
checkbox input "true"
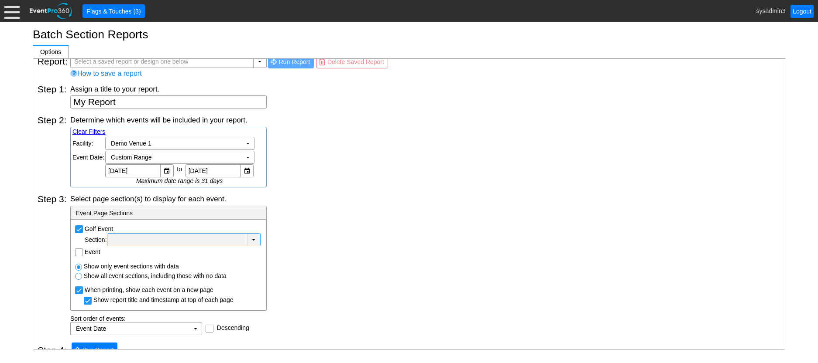
click at [257, 240] on td "▼" at bounding box center [253, 240] width 13 height 12
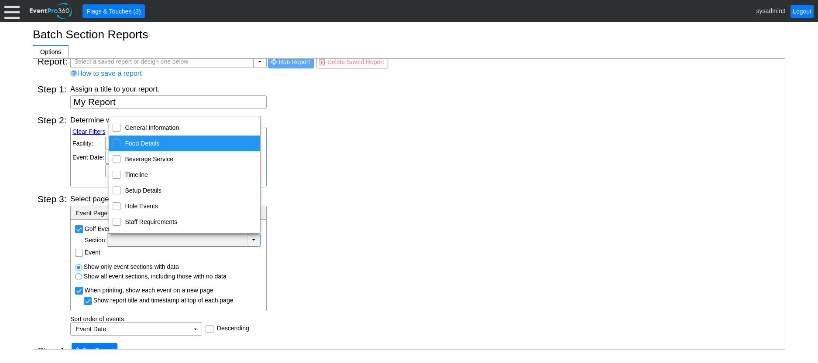
click at [117, 142] on input "Food Details" at bounding box center [117, 143] width 6 height 6
checkbox input "true"
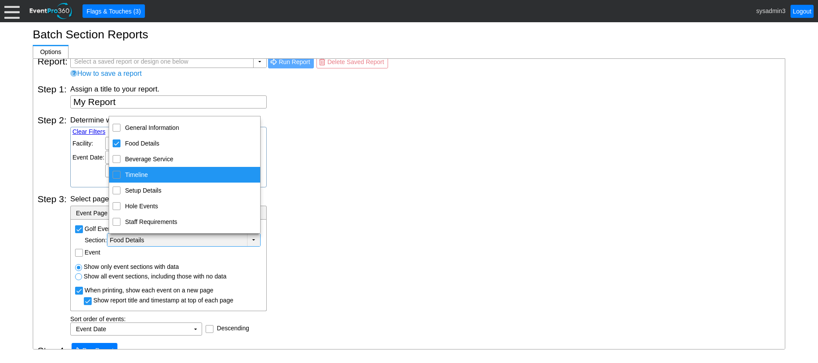
click at [321, 185] on div "Determine which events will be included in your report. Clear Filters Region: Χ…" at bounding box center [425, 151] width 710 height 72
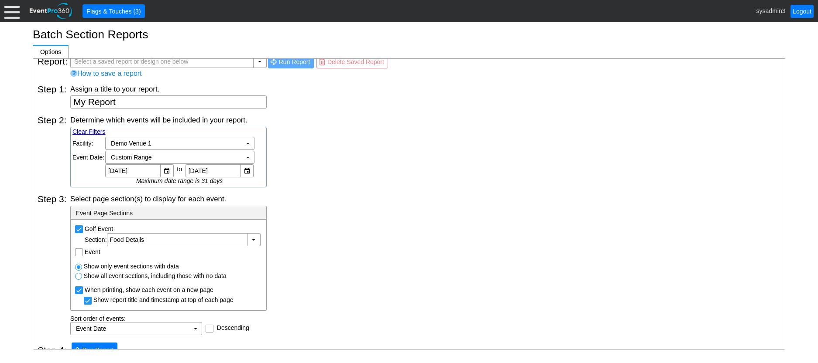
click at [79, 252] on input "Event" at bounding box center [79, 253] width 9 height 9
checkbox input "true"
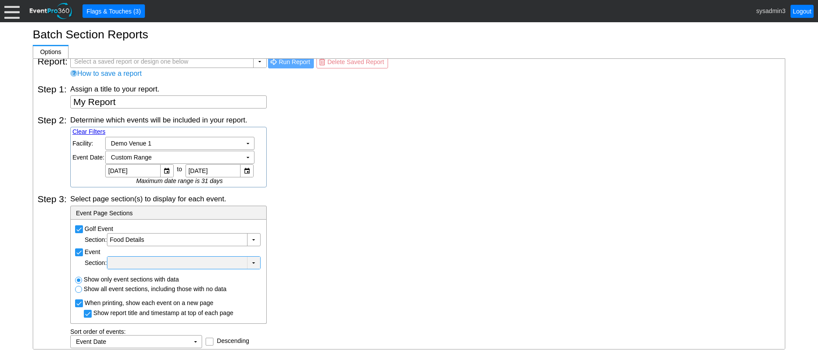
click at [151, 265] on div at bounding box center [177, 263] width 136 height 9
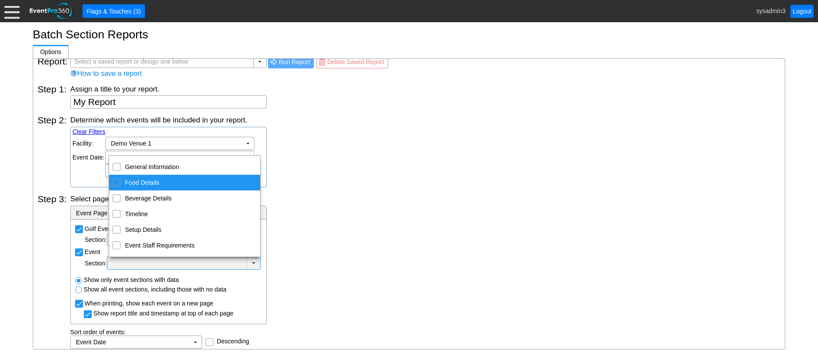
click at [117, 183] on input "Food Details" at bounding box center [117, 182] width 6 height 6
checkbox input "true"
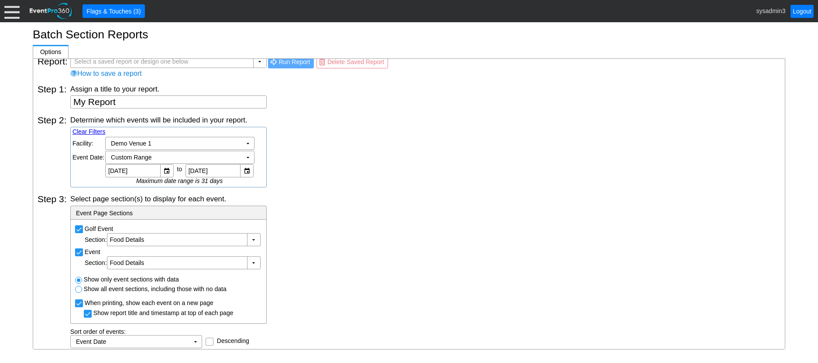
click at [364, 237] on div "Select page section(s) to display for each event. - Event Page Sections Golf Ev…" at bounding box center [425, 271] width 710 height 154
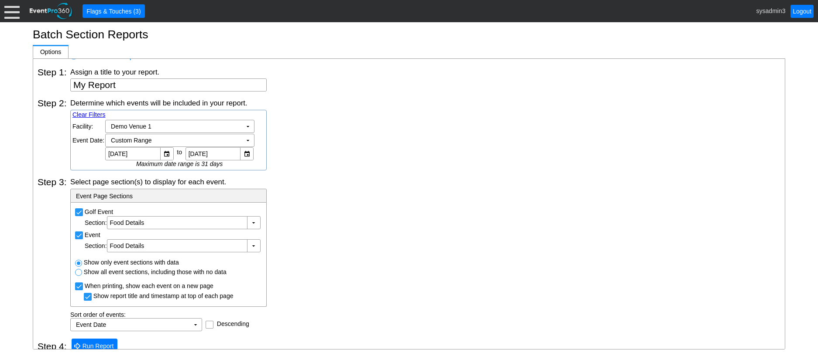
scroll to position [36, 0]
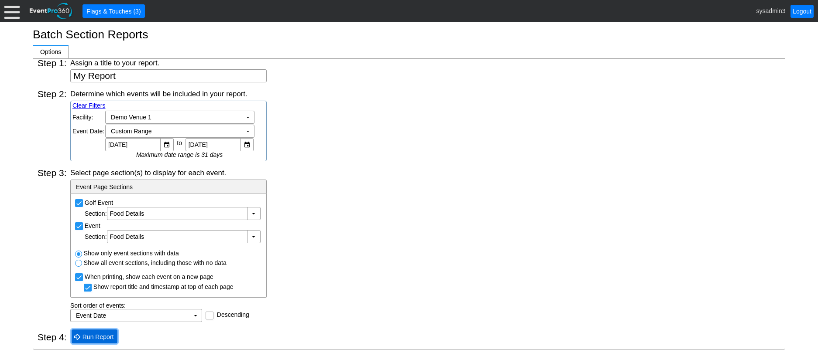
click at [96, 339] on span "Run Report" at bounding box center [98, 337] width 35 height 9
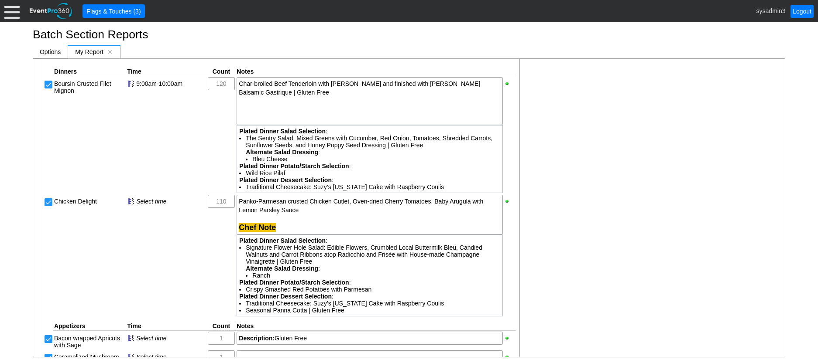
scroll to position [262, 0]
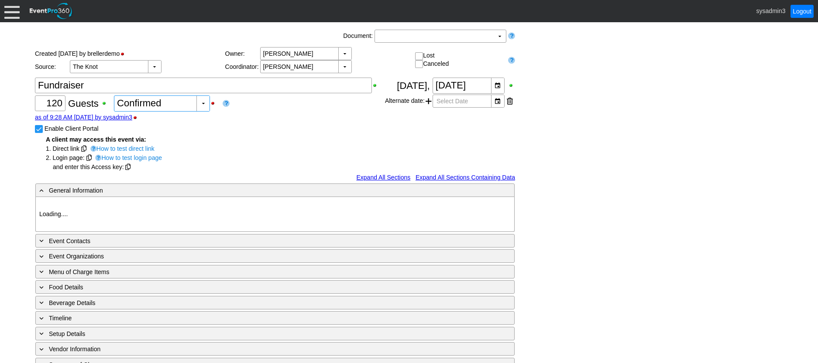
type input "Demo Venue 1"
type input "Fundraiser"
type input "[URL][DOMAIN_NAME]"
type input "675609"
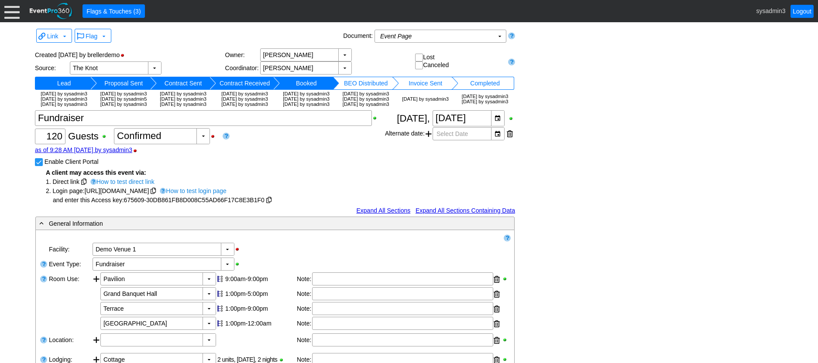
click at [13, 11] on div at bounding box center [11, 10] width 15 height 15
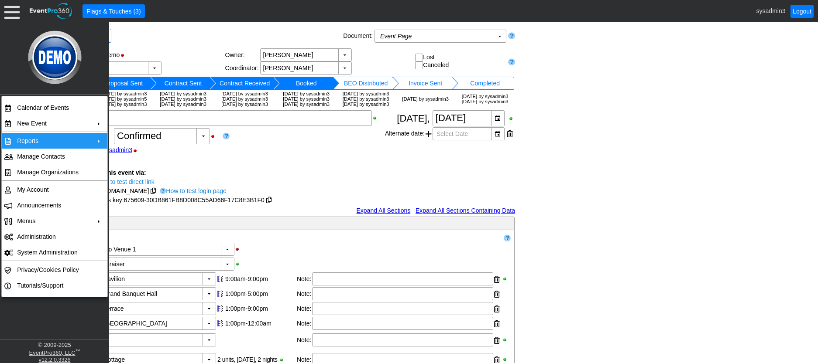
click at [48, 139] on td "Reports" at bounding box center [53, 141] width 78 height 16
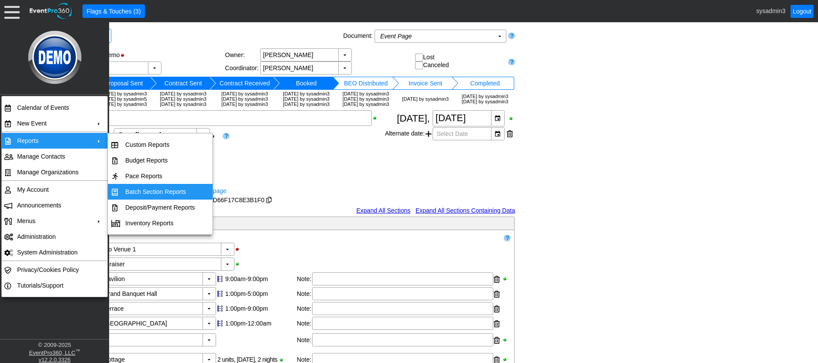
click at [267, 172] on div "Χ 120 Guests +/- Χ 0 ▼ Χ Confirmed as of 9:28 AM [DATE] by sysadmin3 Enable Cli…" at bounding box center [210, 157] width 350 height 95
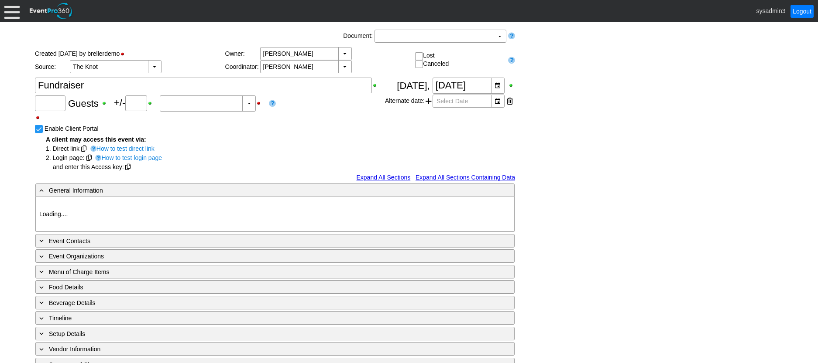
type input "120"
type input "Confirmed"
type input "Demo Venue 1"
type input "Fundraiser"
type input "https://eventpro360.com/"
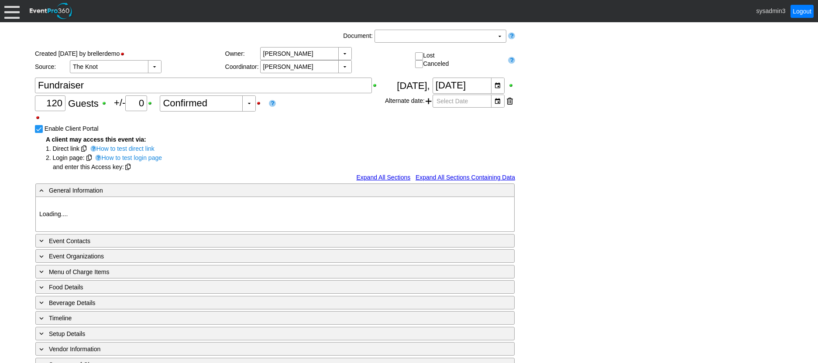
type input "675609"
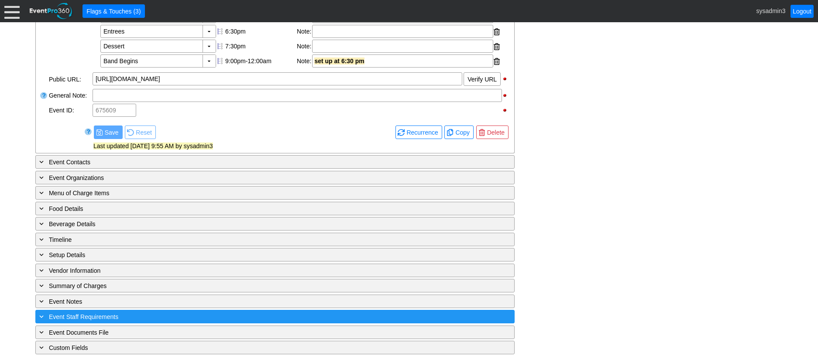
click at [146, 316] on div "+ Event Staff Requirements" at bounding box center [257, 317] width 439 height 10
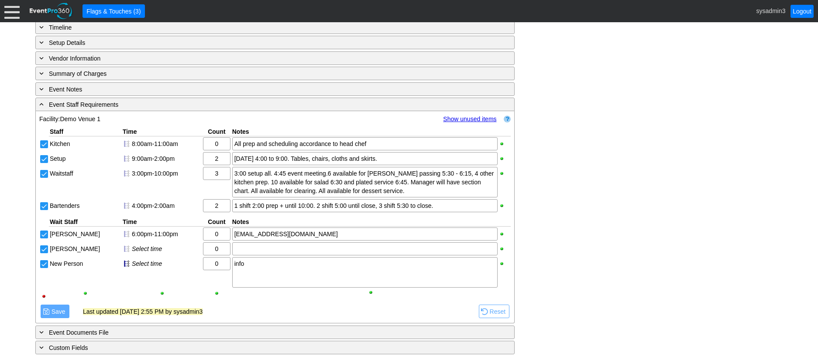
scroll to position [618, 0]
click at [17, 14] on div at bounding box center [11, 10] width 15 height 15
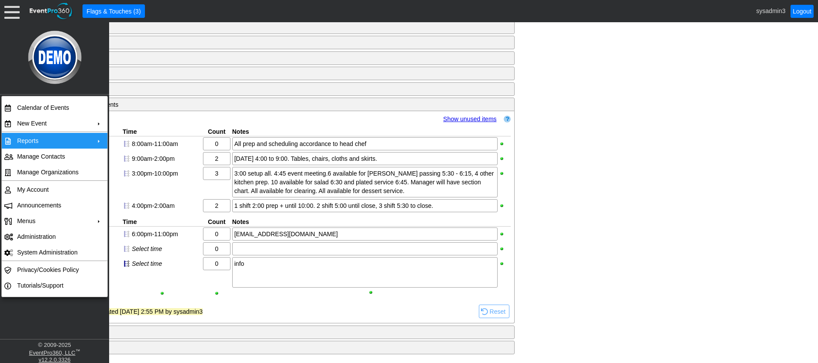
click at [43, 140] on td "Reports" at bounding box center [53, 141] width 78 height 16
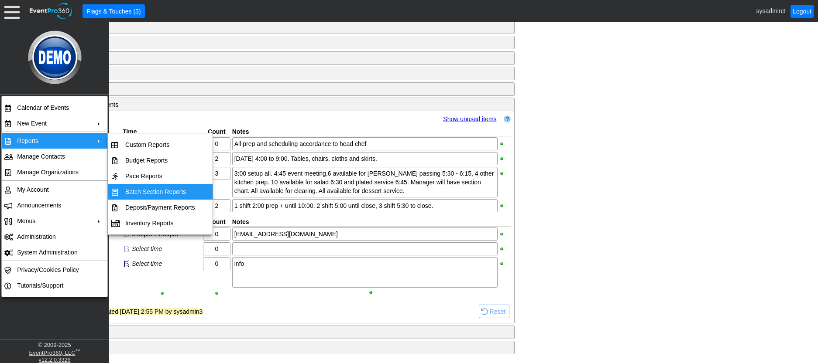
click at [147, 195] on td "Batch Section Reports" at bounding box center [160, 192] width 77 height 16
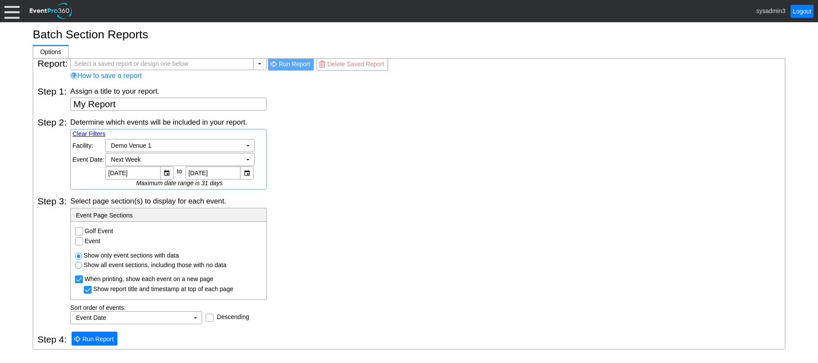
scroll to position [10, 0]
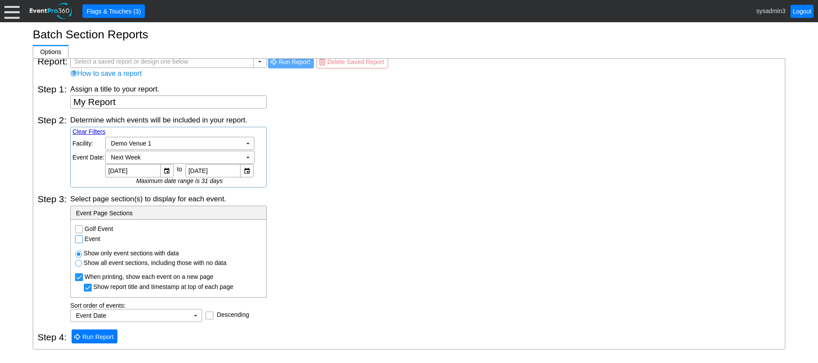
click at [81, 242] on input "Event" at bounding box center [79, 240] width 9 height 9
checkbox input "true"
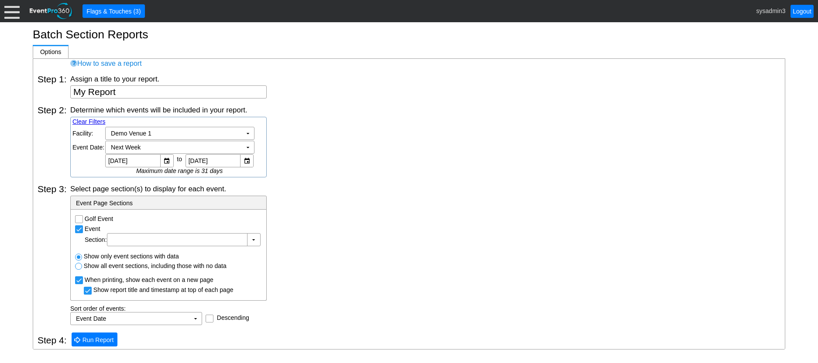
scroll to position [23, 0]
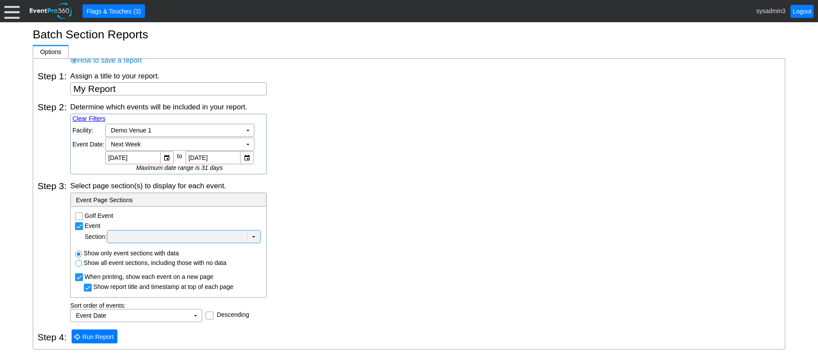
click at [157, 236] on div at bounding box center [177, 237] width 136 height 9
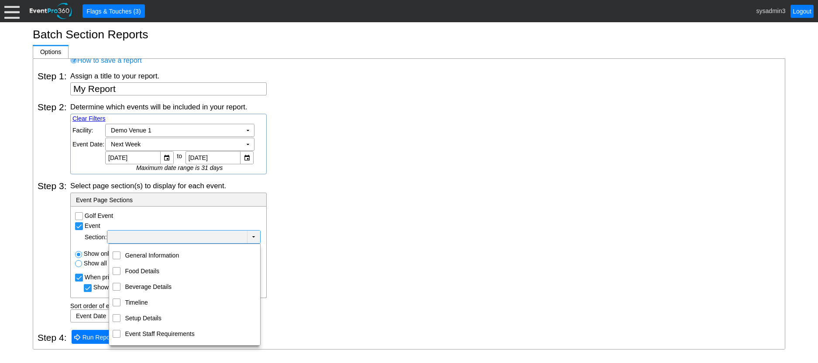
scroll to position [23, 0]
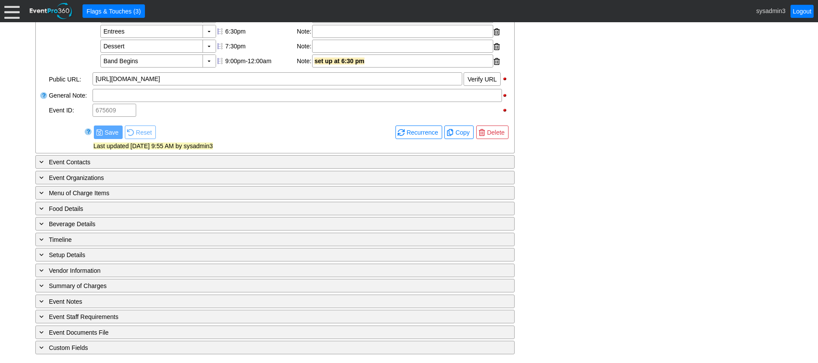
scroll to position [405, 0]
click at [613, 226] on div "- General Information ▼ Loading.... Remove all highlights Facility: ▼ Χ Demo Ve…" at bounding box center [409, 91] width 752 height 528
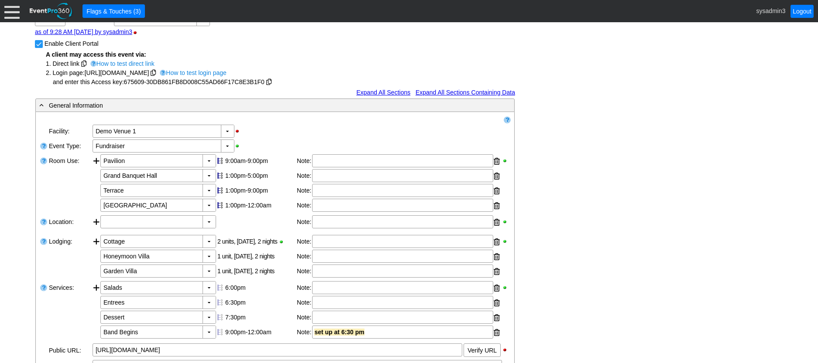
scroll to position [0, 0]
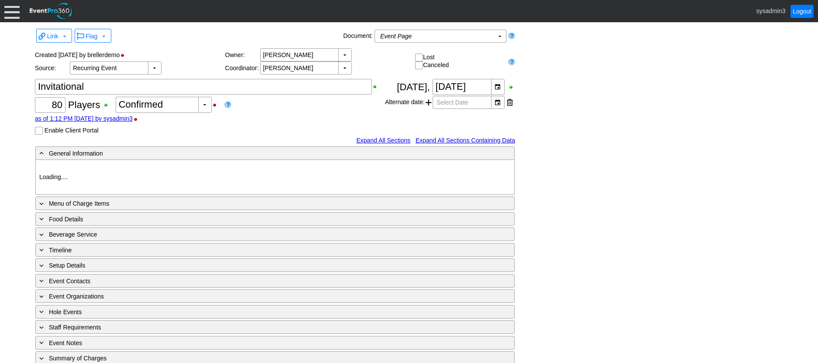
type input "Demo Venue 1"
type input "Golf Outing"
type input "Scramble"
type input "Shotgun"
type input "White"
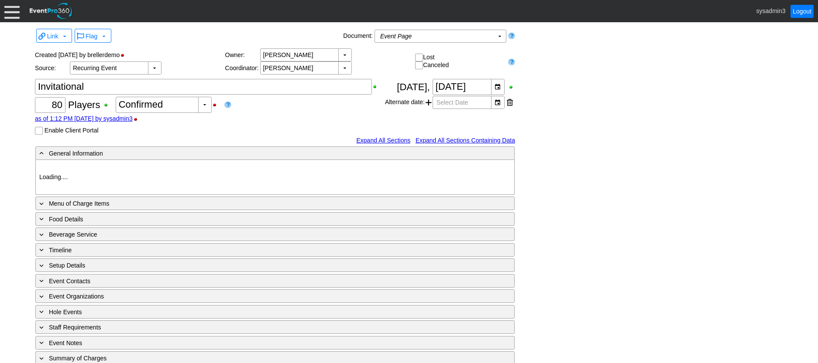
type input "Red"
type input "354064"
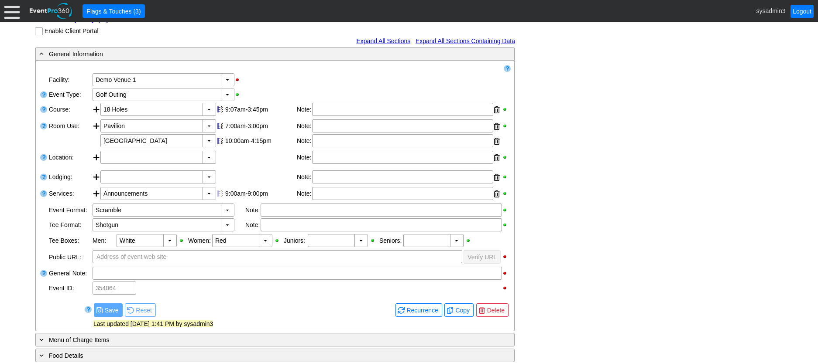
scroll to position [175, 0]
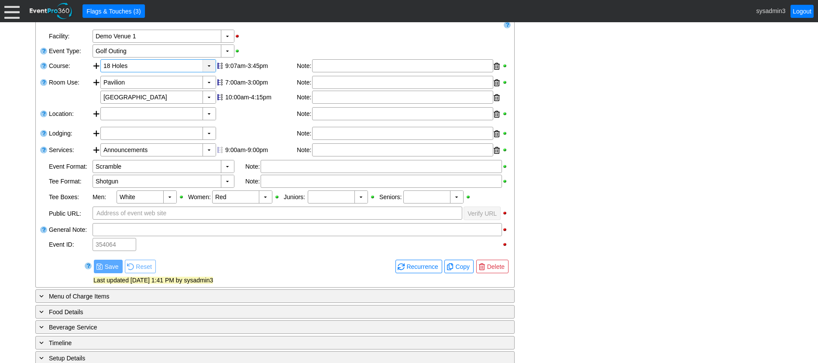
click at [206, 72] on div "▼" at bounding box center [208, 66] width 13 height 12
click at [267, 44] on div "▼ Χ Demo Venue 1" at bounding box center [301, 36] width 419 height 15
click at [226, 173] on div "▼" at bounding box center [227, 167] width 13 height 12
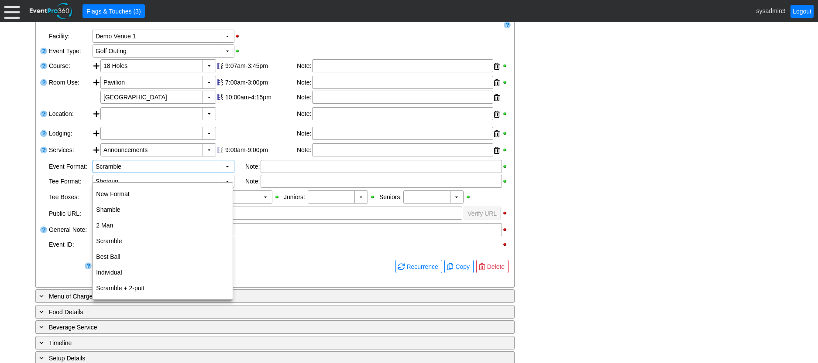
click at [257, 125] on div at bounding box center [300, 123] width 401 height 3
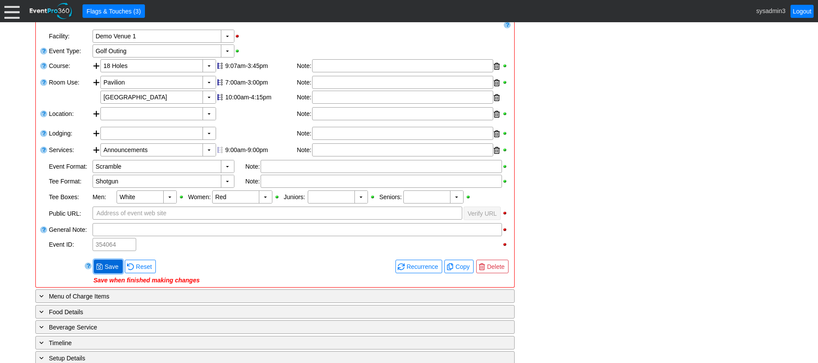
click at [109, 271] on span "Save" at bounding box center [111, 267] width 17 height 9
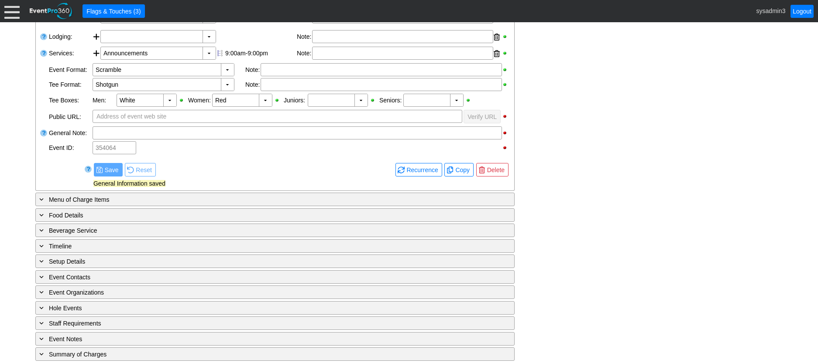
scroll to position [319, 0]
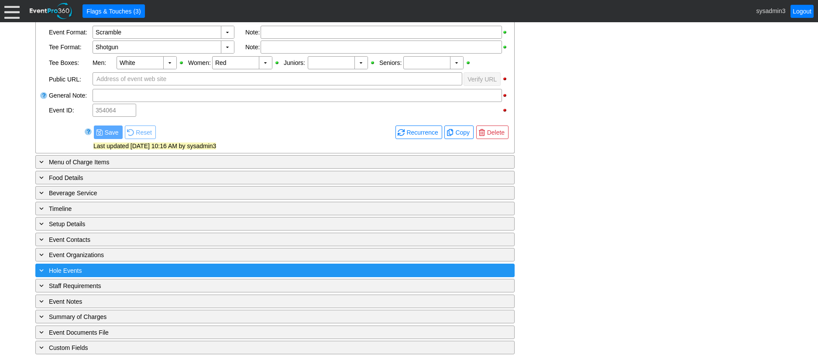
click at [177, 275] on div "+ Hole Events" at bounding box center [257, 271] width 439 height 10
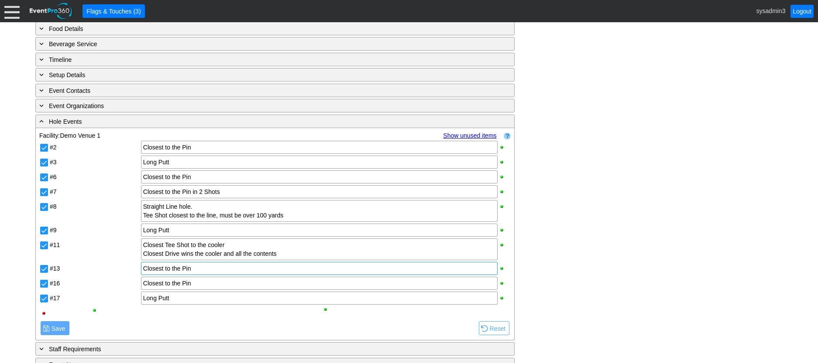
scroll to position [531, 0]
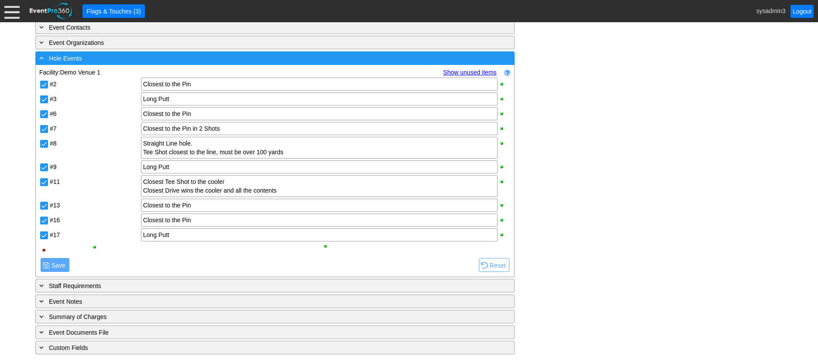
click at [200, 60] on div "- Hole Events" at bounding box center [257, 58] width 439 height 10
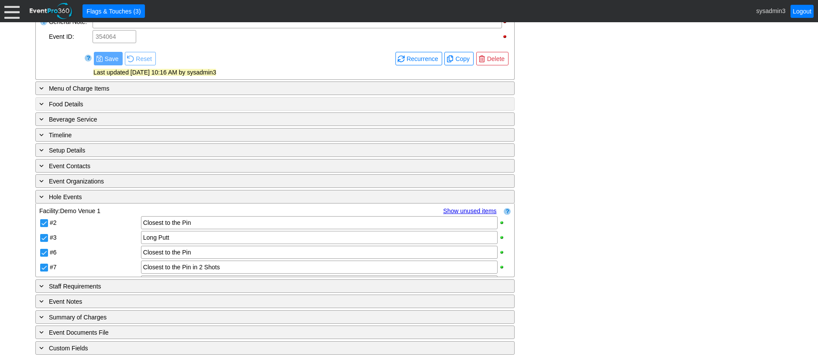
scroll to position [319, 0]
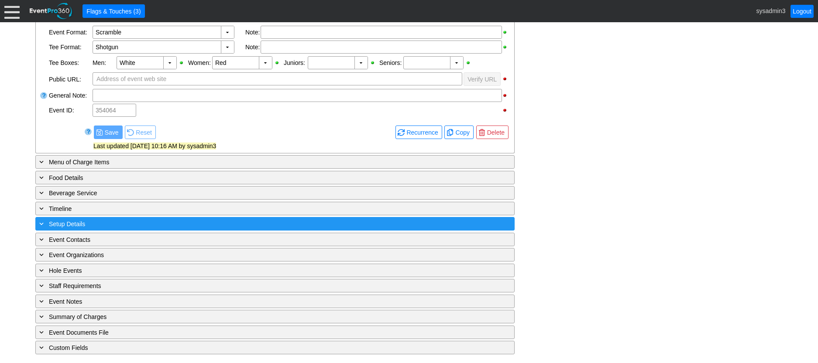
click at [161, 225] on div "+ Setup Details" at bounding box center [257, 224] width 439 height 10
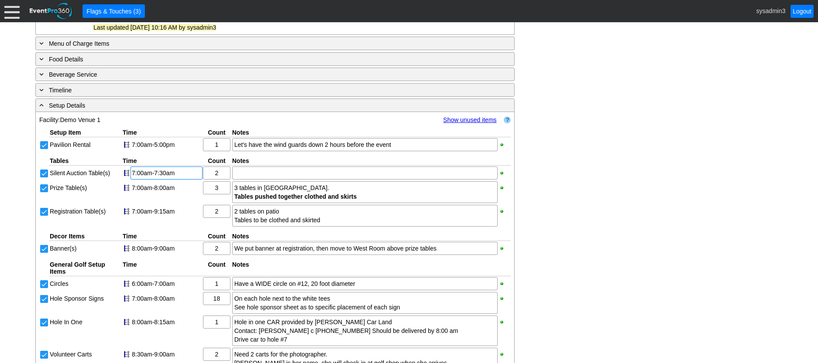
scroll to position [384, 0]
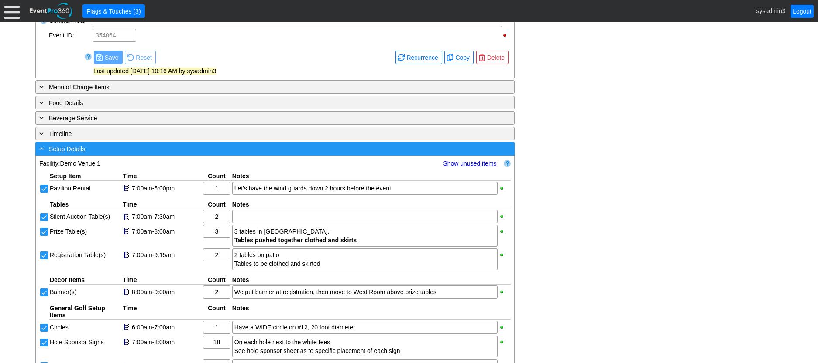
click at [182, 154] on div "- Setup Details" at bounding box center [257, 149] width 439 height 10
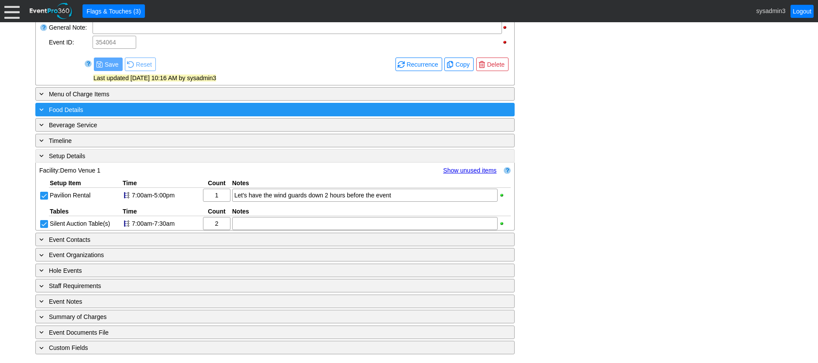
scroll to position [319, 0]
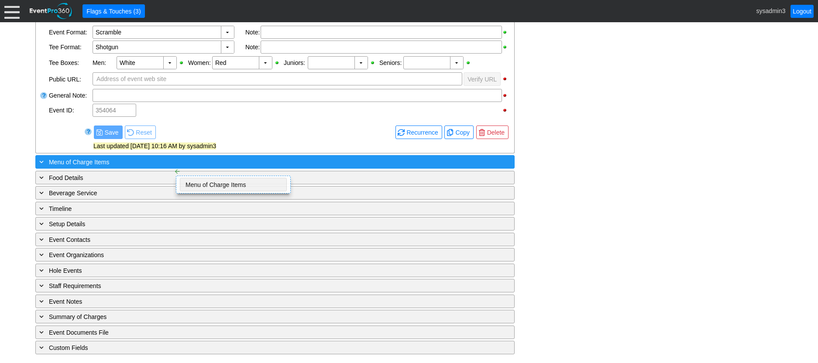
click at [166, 160] on div "+ Menu of Charge Items" at bounding box center [257, 162] width 439 height 10
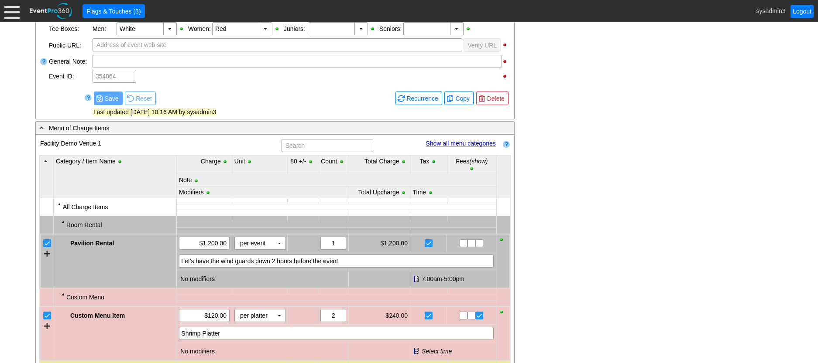
scroll to position [334, 0]
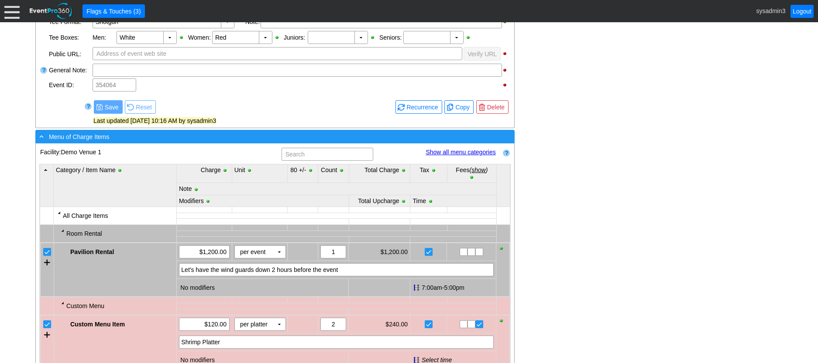
click at [261, 142] on div "- Menu of Charge Items" at bounding box center [257, 137] width 439 height 10
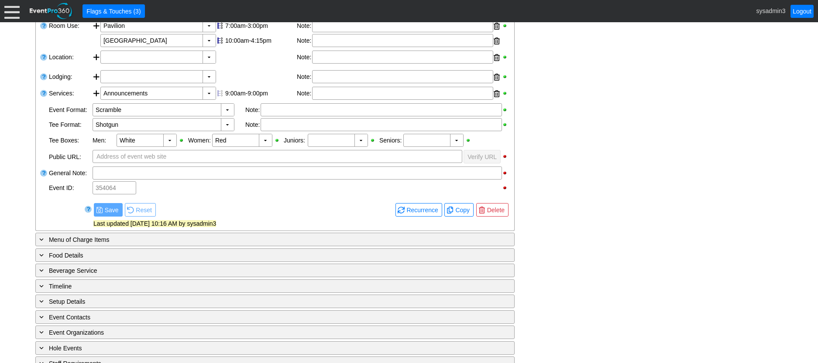
scroll to position [0, 0]
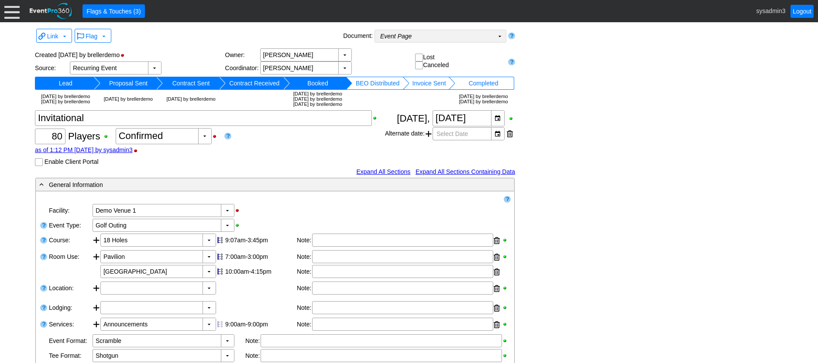
click at [481, 34] on td "Event Page Χ" at bounding box center [434, 36] width 119 height 12
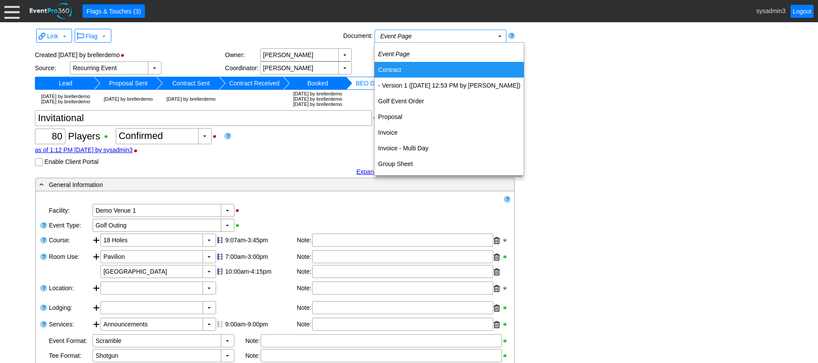
click at [397, 68] on td "Contract" at bounding box center [448, 70] width 149 height 16
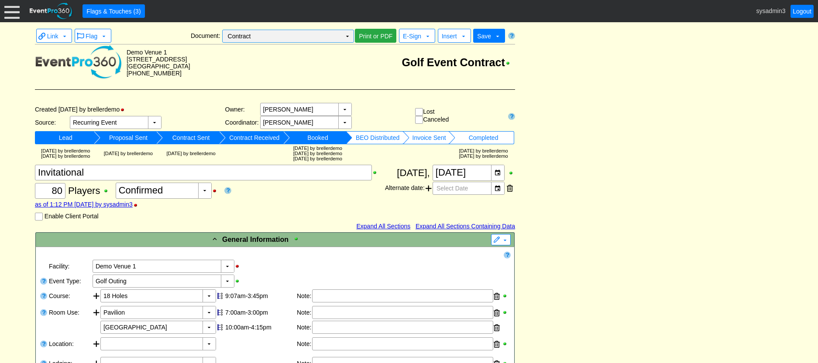
click at [347, 38] on td "▼" at bounding box center [347, 36] width 12 height 12
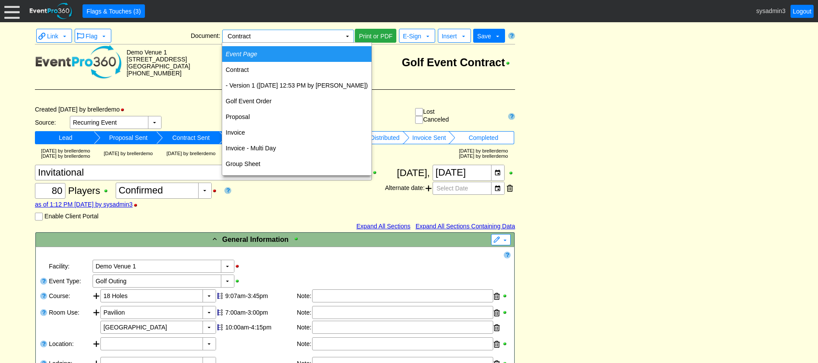
click at [240, 54] on icon "Event Page" at bounding box center [241, 54] width 31 height 7
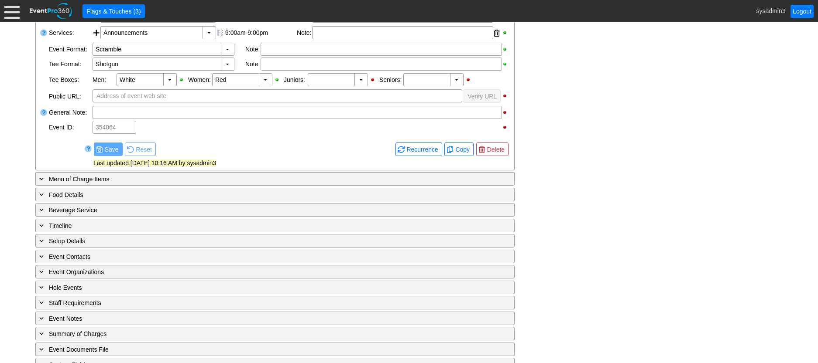
scroll to position [305, 0]
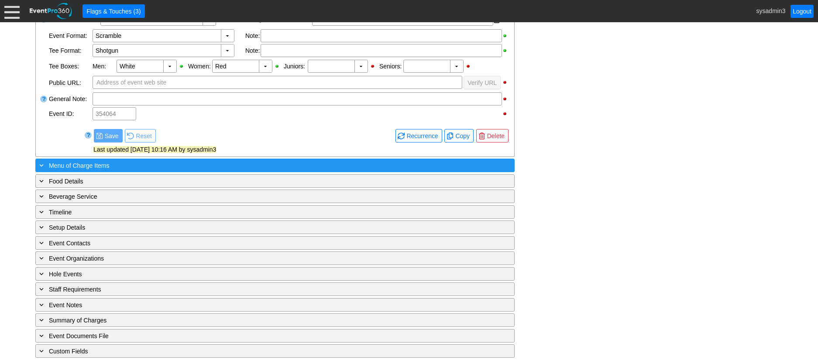
click at [164, 171] on div "+ Menu of Charge Items" at bounding box center [257, 166] width 439 height 10
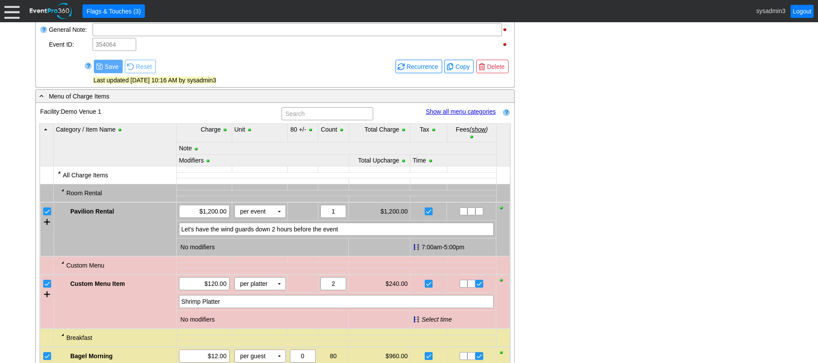
scroll to position [349, 0]
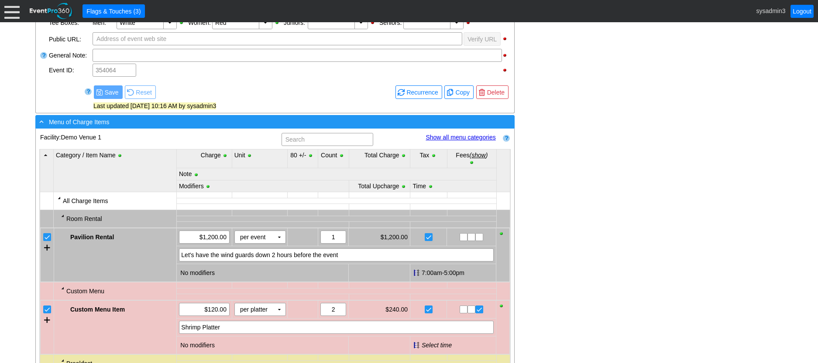
click at [212, 127] on div "- Menu of Charge Items" at bounding box center [257, 122] width 439 height 10
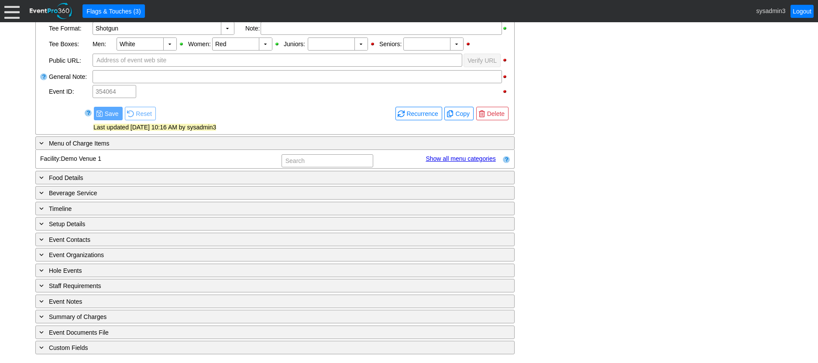
scroll to position [319, 0]
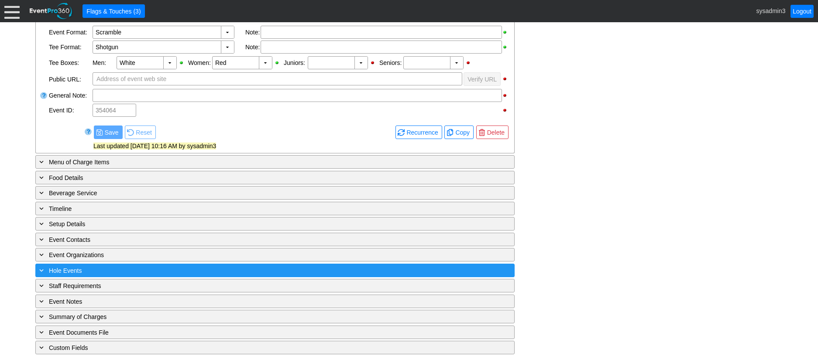
click at [161, 275] on div "+ Hole Events" at bounding box center [257, 271] width 439 height 10
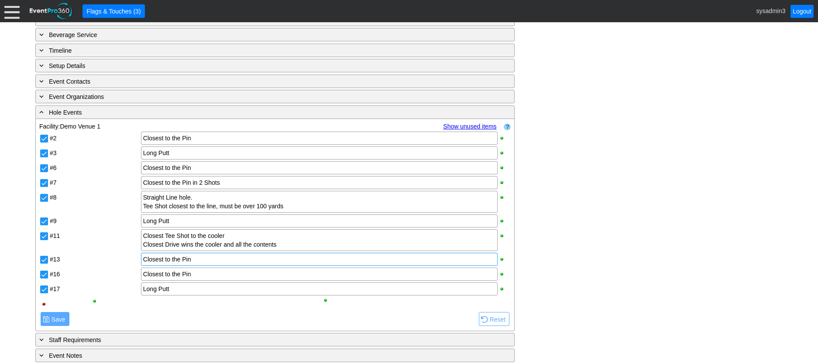
scroll to position [480, 0]
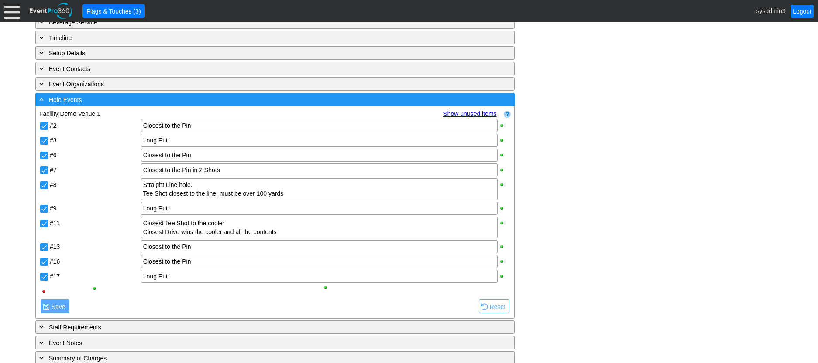
click at [272, 105] on div "- Hole Events" at bounding box center [257, 100] width 439 height 10
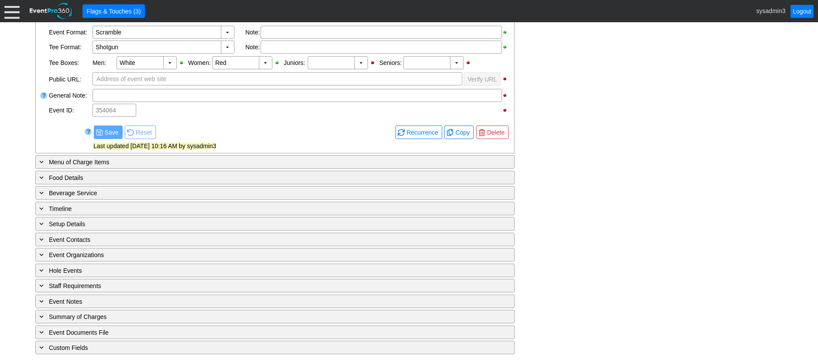
scroll to position [319, 0]
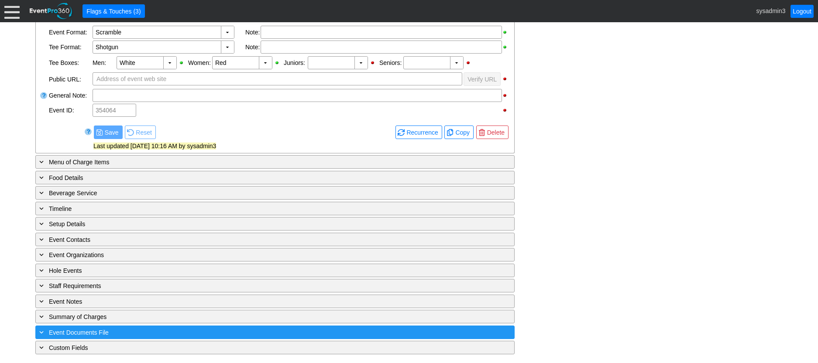
click at [158, 333] on div "+ Event Documents File" at bounding box center [257, 333] width 439 height 10
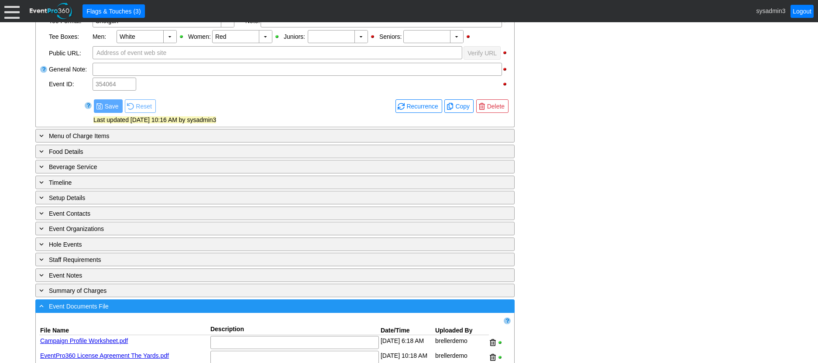
scroll to position [432, 0]
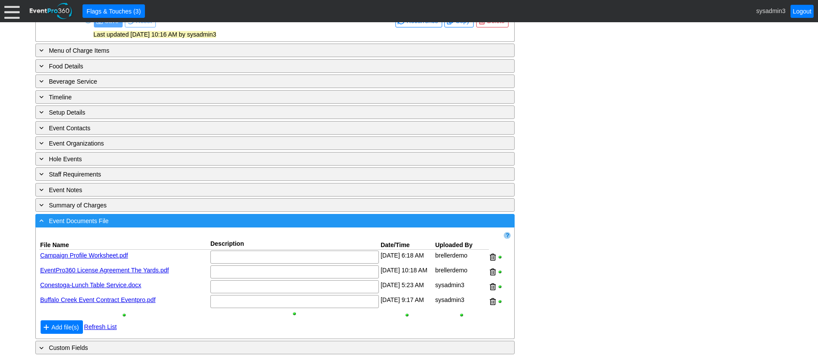
click at [233, 219] on div "- Event Documents File" at bounding box center [257, 221] width 439 height 10
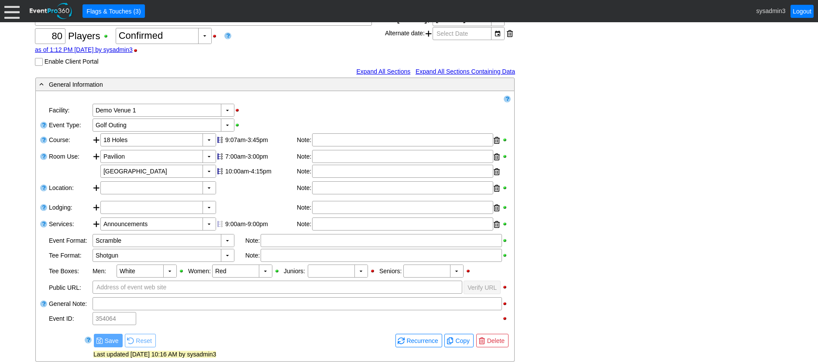
scroll to position [0, 0]
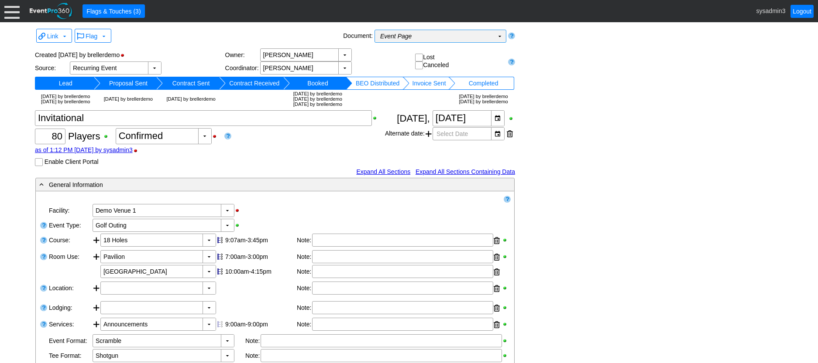
click at [465, 37] on td "Event Page Χ" at bounding box center [434, 36] width 119 height 12
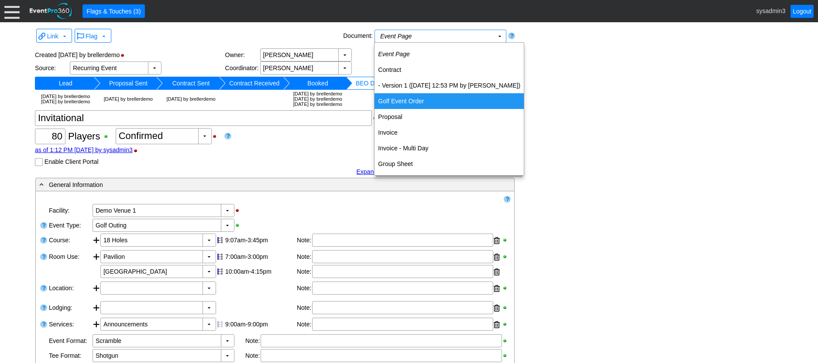
click at [407, 99] on td "Golf Event Order" at bounding box center [448, 101] width 149 height 16
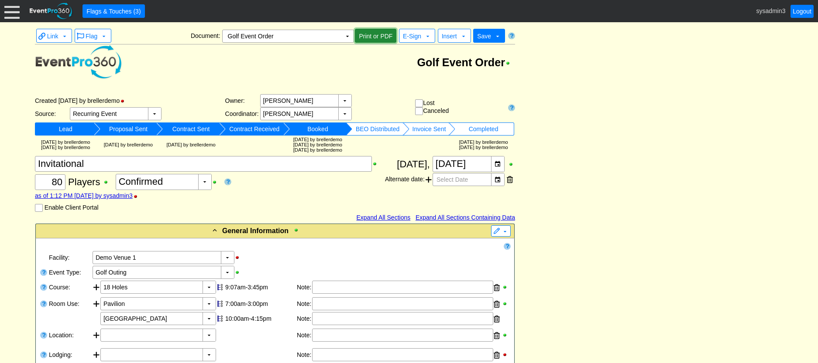
click at [373, 33] on span "Print or PDF" at bounding box center [375, 36] width 37 height 9
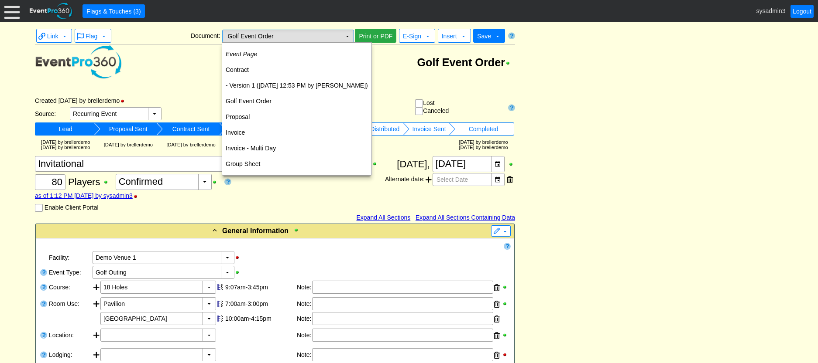
click at [344, 37] on td "▼" at bounding box center [347, 36] width 12 height 12
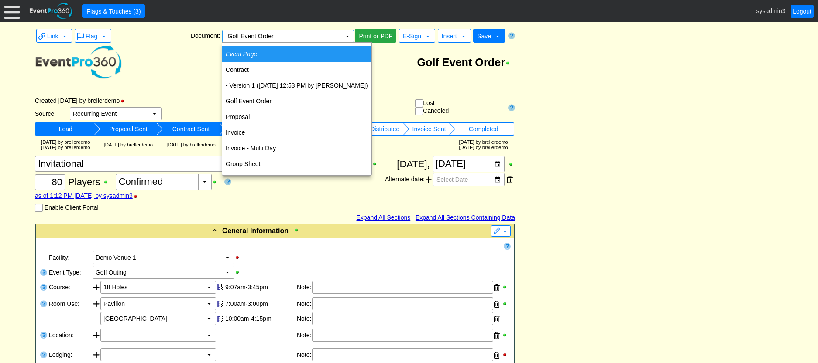
click at [263, 49] on td "Event Page" at bounding box center [296, 54] width 149 height 16
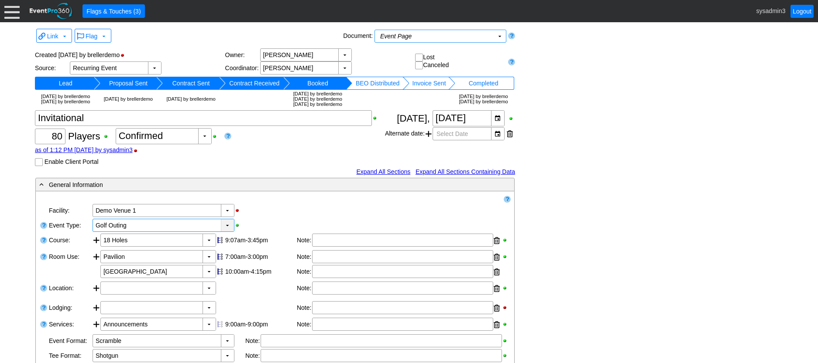
click at [228, 232] on div "▼" at bounding box center [227, 225] width 13 height 12
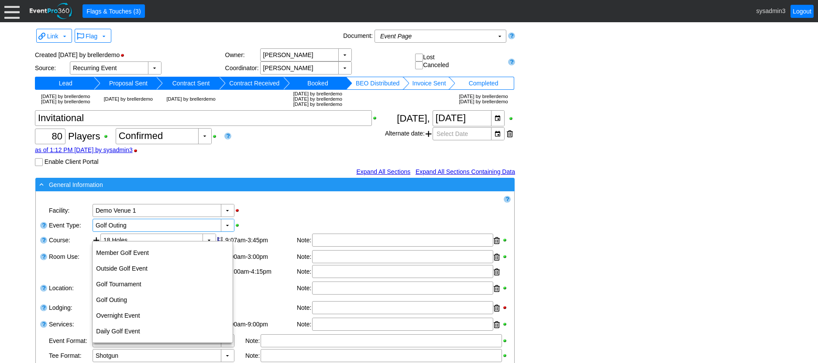
click at [282, 190] on div "- General Information" at bounding box center [257, 185] width 439 height 10
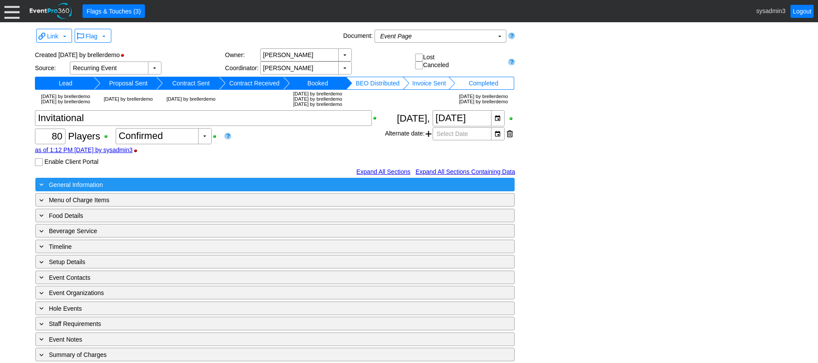
click at [163, 190] on div "+ General Information" at bounding box center [257, 185] width 439 height 10
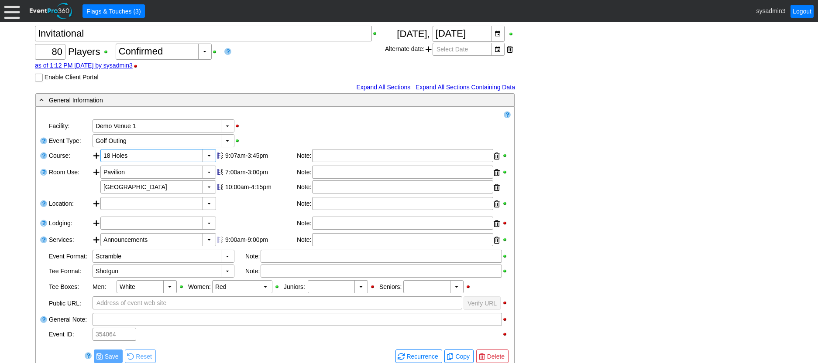
scroll to position [87, 0]
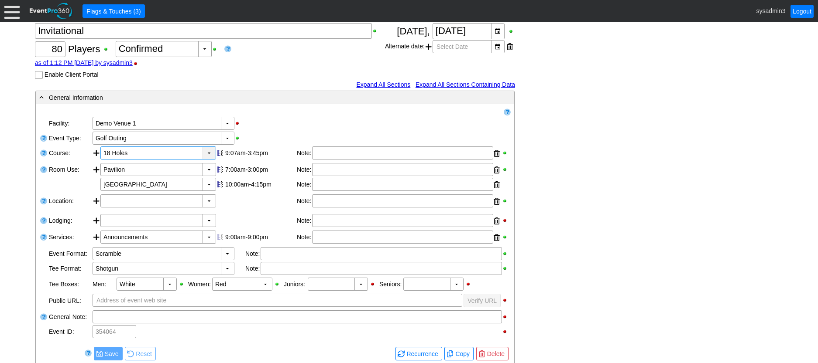
click at [207, 159] on div "▼" at bounding box center [208, 153] width 13 height 12
click at [272, 128] on div "▼ Χ Demo Venue 1" at bounding box center [301, 123] width 419 height 15
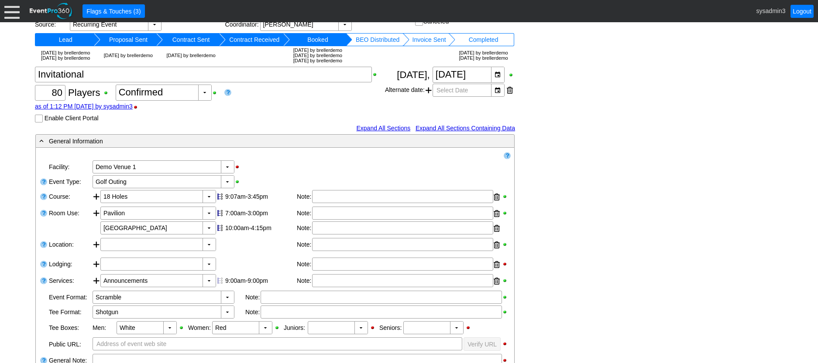
scroll to position [0, 0]
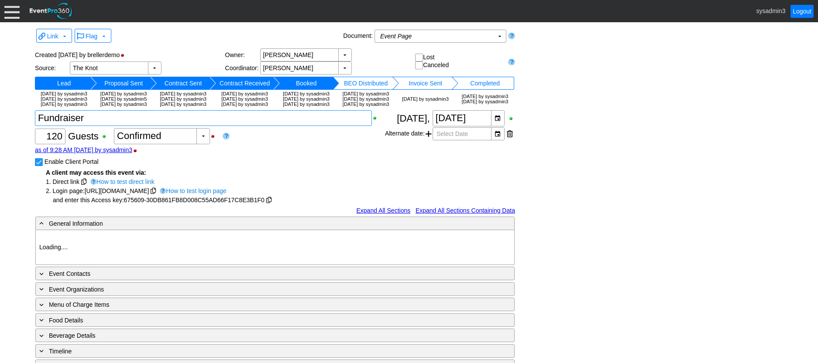
type input "Demo Venue 1"
type input "Fundraiser"
type input "[URL][DOMAIN_NAME]"
type input "675609"
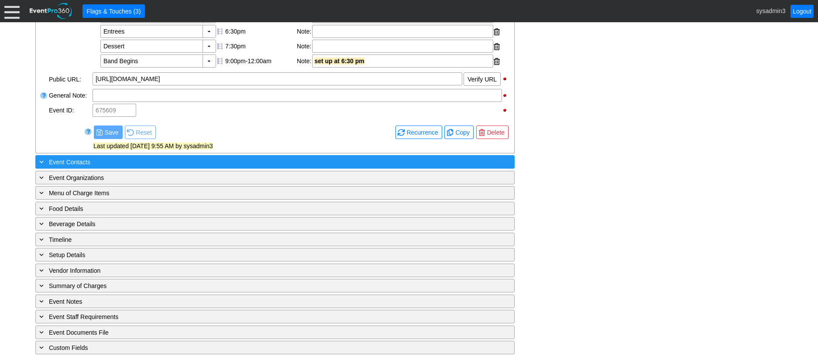
click at [155, 164] on div "+ Event Contacts" at bounding box center [257, 162] width 439 height 10
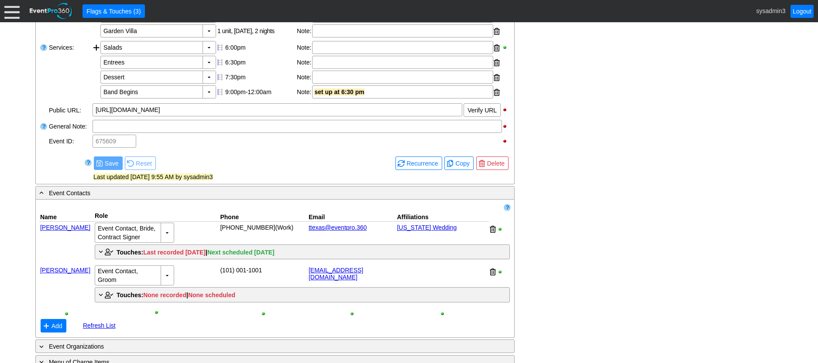
scroll to position [436, 0]
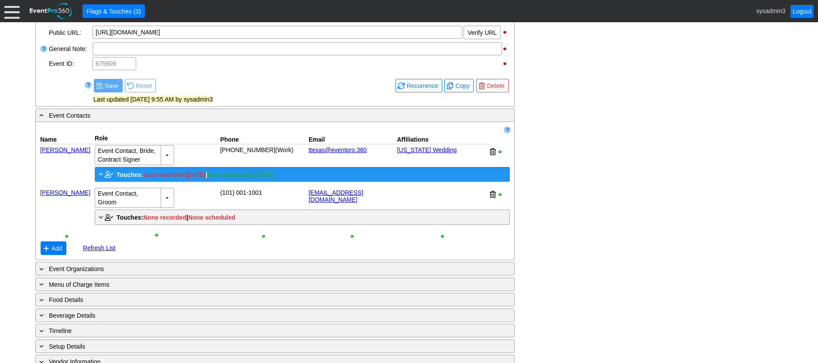
click at [129, 178] on span "Touches:" at bounding box center [130, 174] width 27 height 7
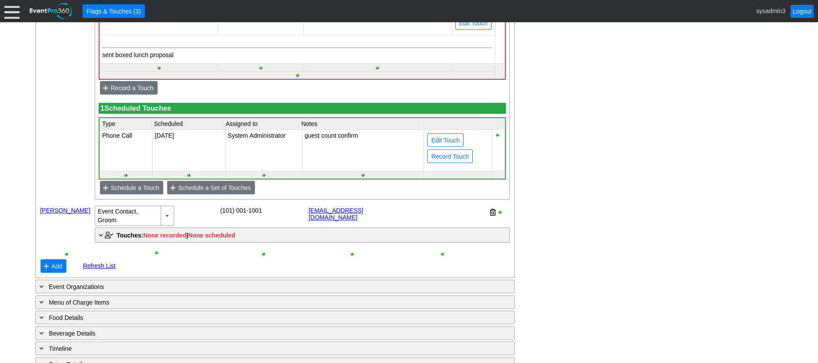
scroll to position [742, 0]
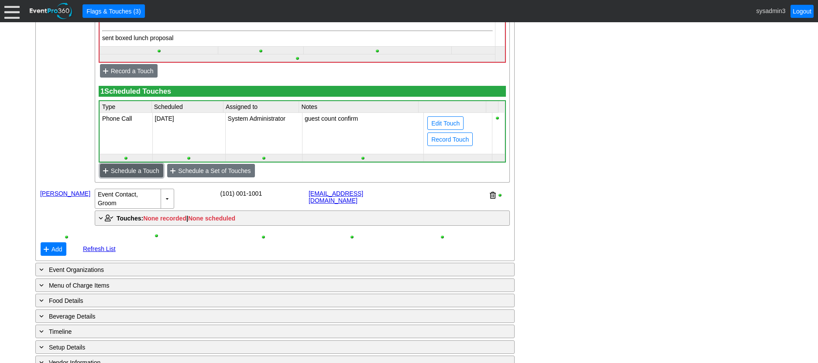
click at [141, 175] on span "Schedule a Touch" at bounding box center [135, 171] width 52 height 9
type input "[DATE]"
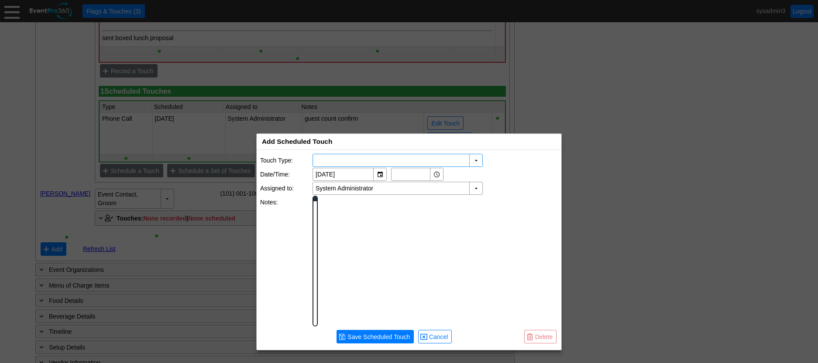
scroll to position [0, 0]
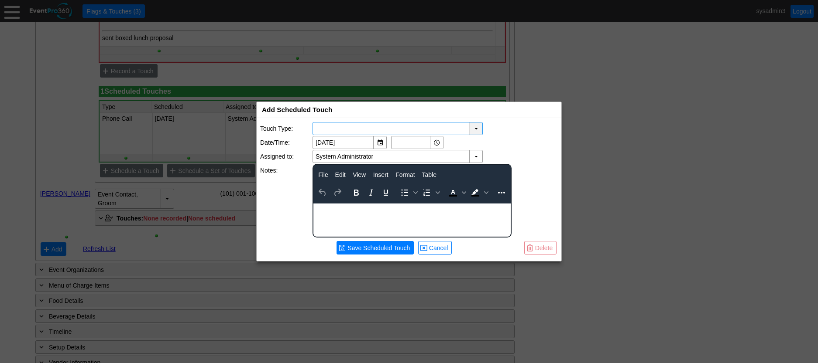
click at [474, 128] on div "▼" at bounding box center [475, 129] width 13 height 12
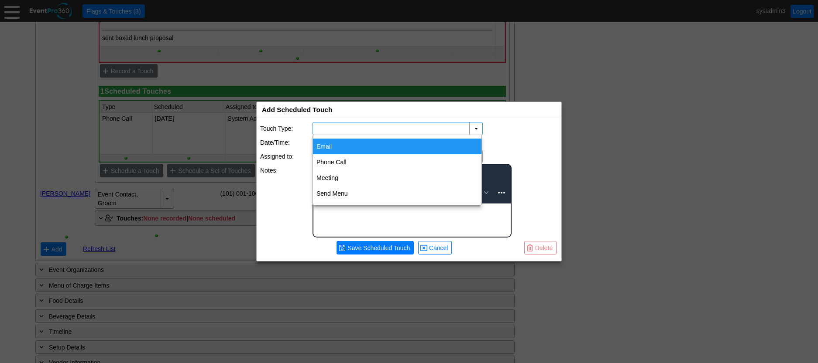
click at [331, 150] on div "Email" at bounding box center [397, 147] width 168 height 16
type input "Email"
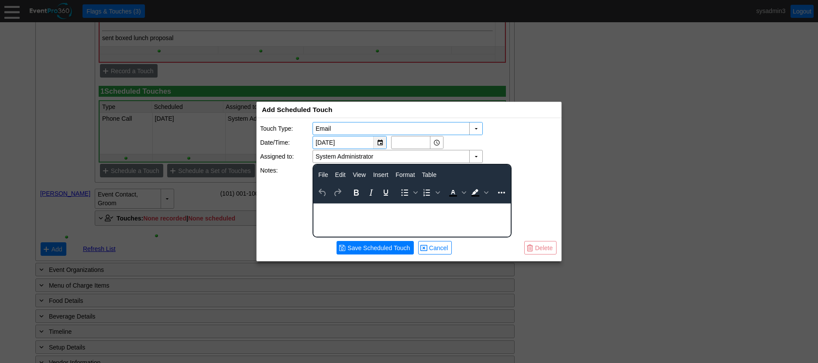
click at [380, 144] on div "▼" at bounding box center [379, 143] width 13 height 12
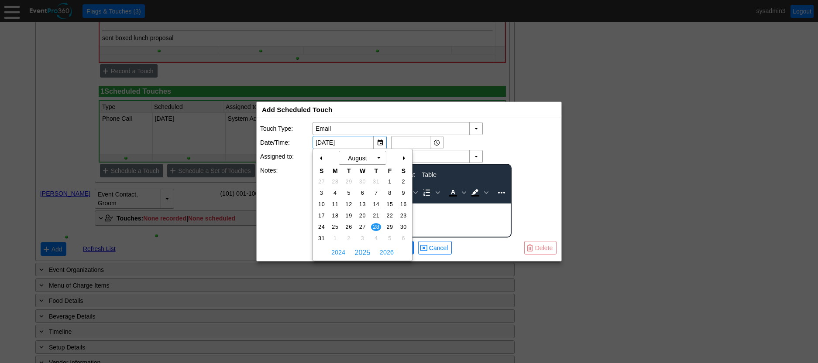
click at [402, 161] on div "+" at bounding box center [403, 158] width 14 height 15
click at [348, 191] on span "9" at bounding box center [349, 193] width 10 height 8
type input "[DATE]"
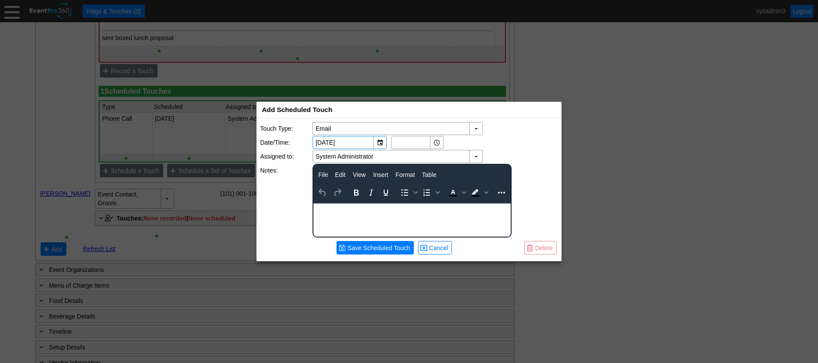
click at [350, 214] on body "Rich Text Area. Press ALT-0 for help." at bounding box center [411, 209] width 197 height 11
click at [434, 247] on span "Cancel" at bounding box center [438, 248] width 23 height 9
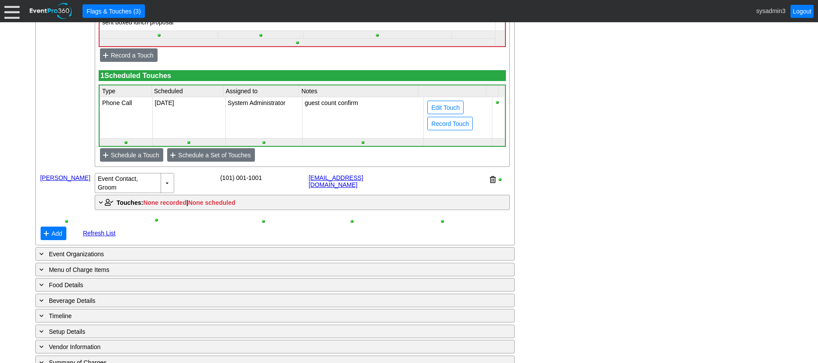
scroll to position [785, 0]
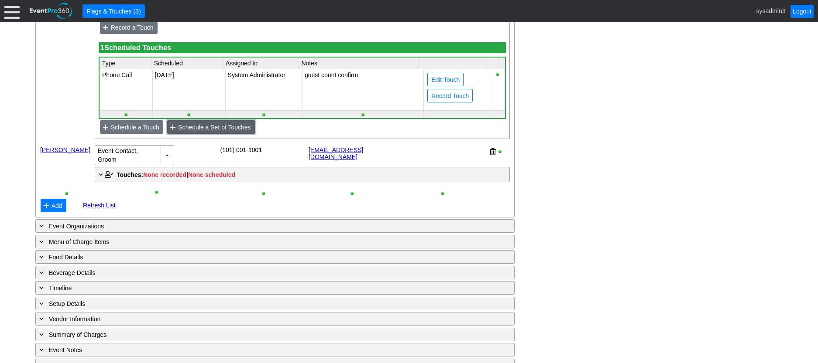
click at [222, 132] on span "Schedule a Set of Touches" at bounding box center [214, 127] width 76 height 9
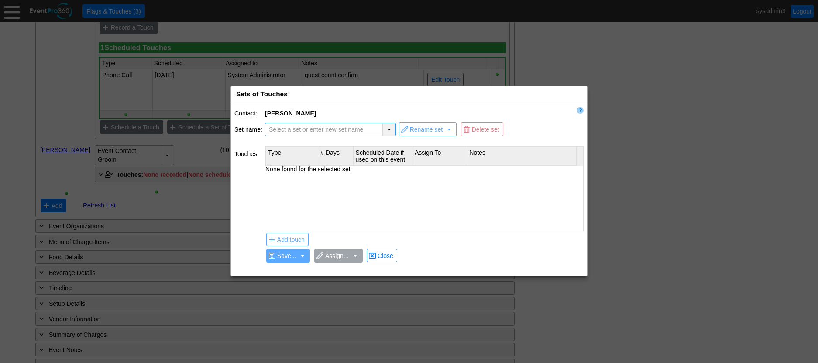
click at [386, 129] on div "▼" at bounding box center [388, 129] width 13 height 12
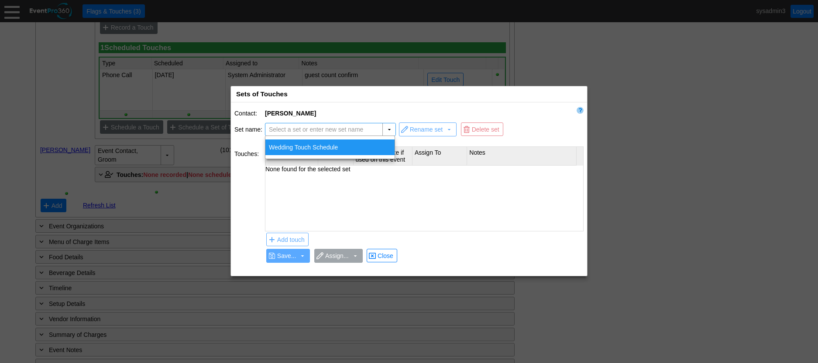
click at [322, 145] on div "Wedding Touch Schedule" at bounding box center [329, 148] width 129 height 16
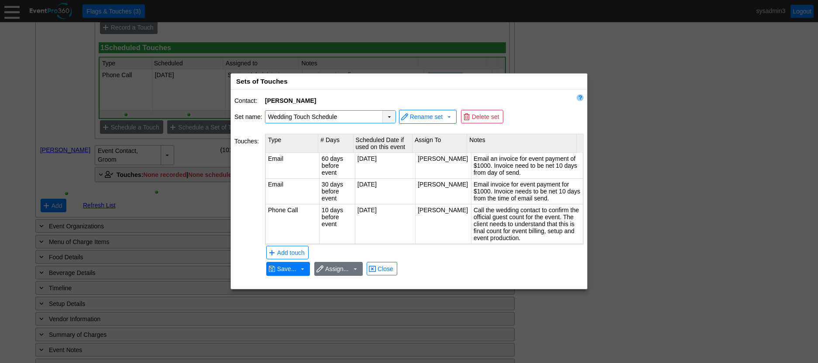
click at [392, 117] on div "▼" at bounding box center [388, 117] width 13 height 12
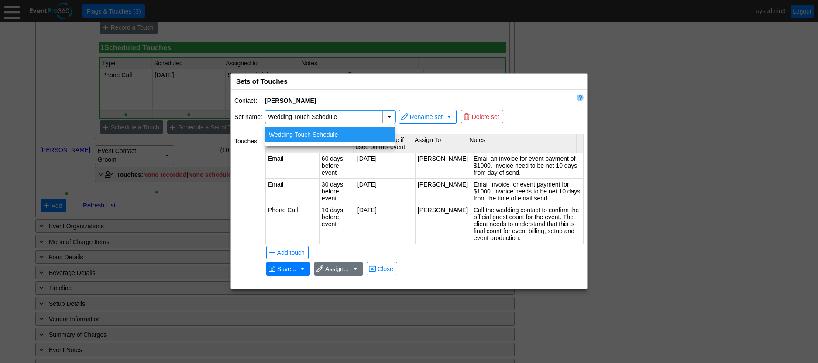
click at [313, 133] on div "Wedding Touch Schedule" at bounding box center [329, 135] width 129 height 16
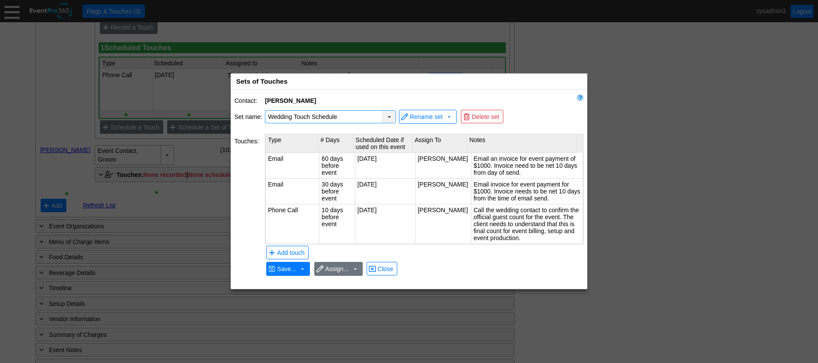
click at [388, 116] on div "▼" at bounding box center [388, 117] width 13 height 12
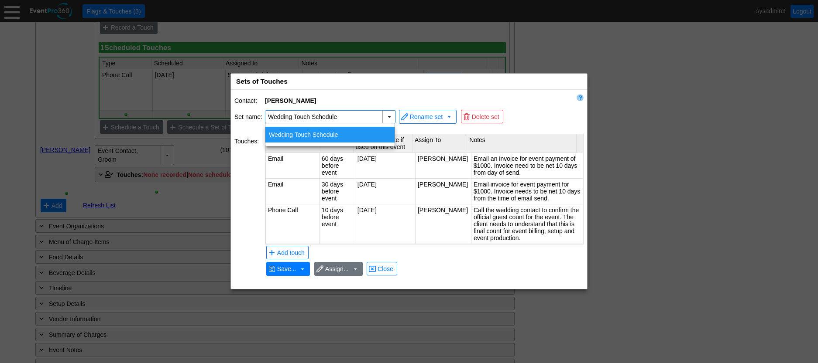
click at [333, 131] on div "Wedding Touch Schedule" at bounding box center [329, 135] width 129 height 16
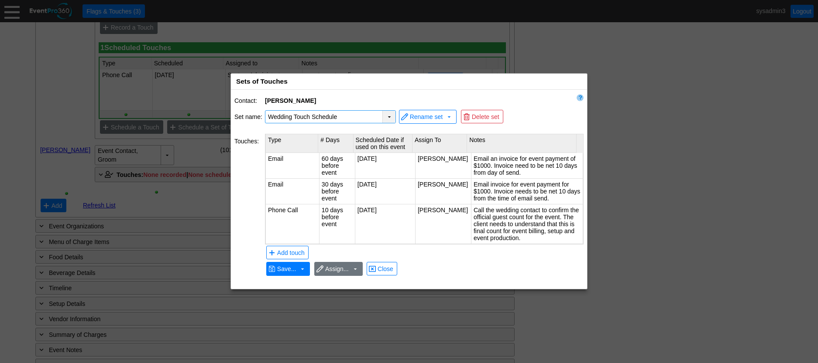
click at [384, 116] on div "▼" at bounding box center [388, 117] width 13 height 12
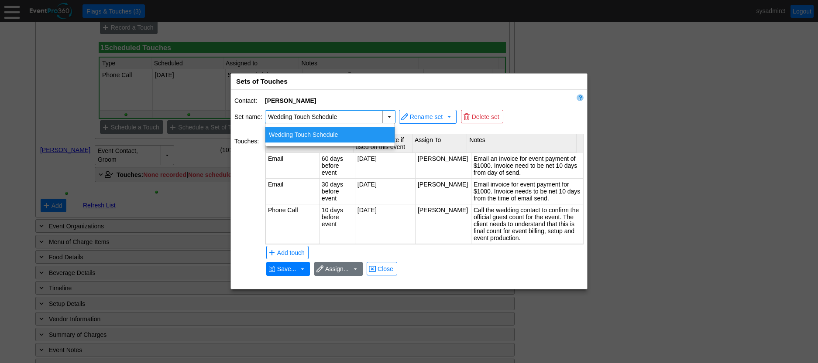
click at [323, 132] on div "Wedding Touch Schedule" at bounding box center [329, 135] width 129 height 16
type input "Wedding Touch Schedule"
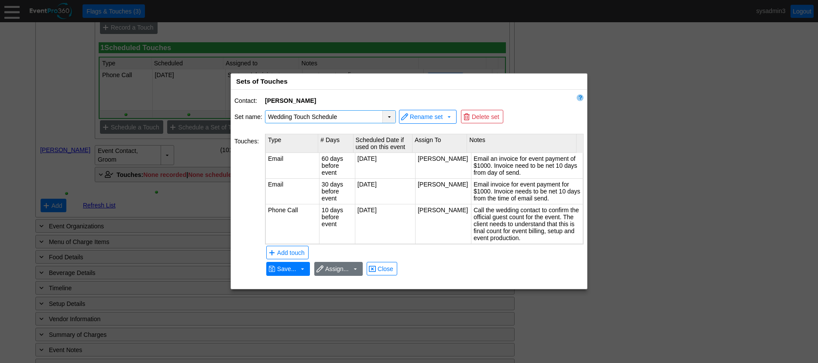
click at [385, 117] on div "▼" at bounding box center [388, 117] width 13 height 12
click at [389, 269] on span "Close" at bounding box center [385, 269] width 19 height 9
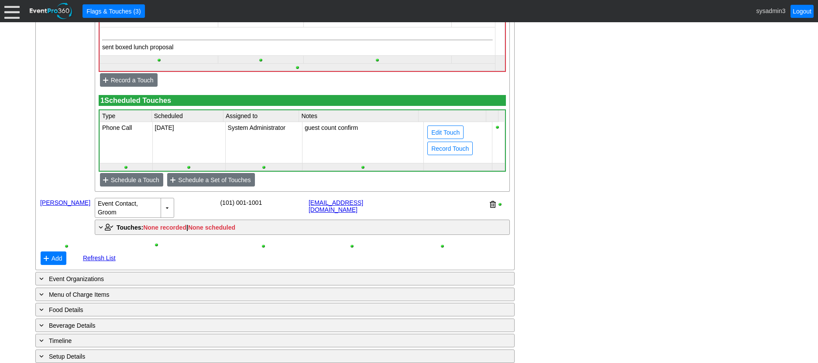
scroll to position [742, 0]
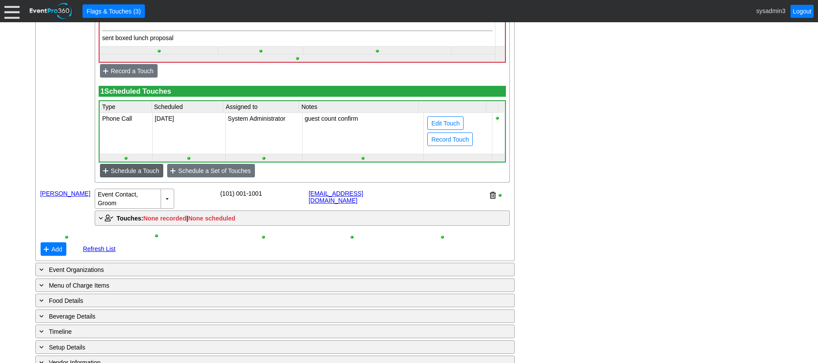
click at [144, 175] on span "Schedule a Touch" at bounding box center [135, 171] width 52 height 9
type input "[DATE]"
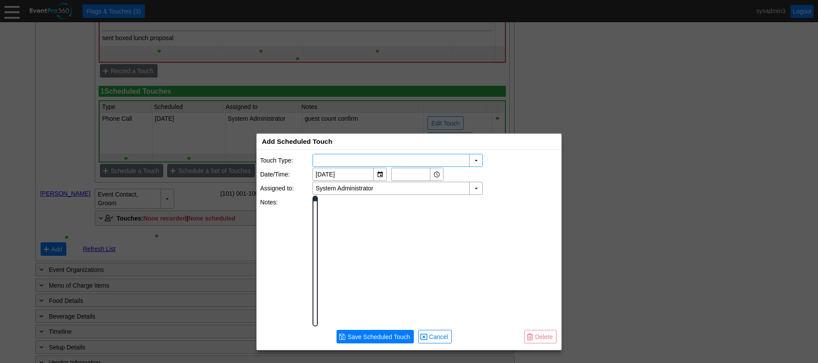
scroll to position [0, 0]
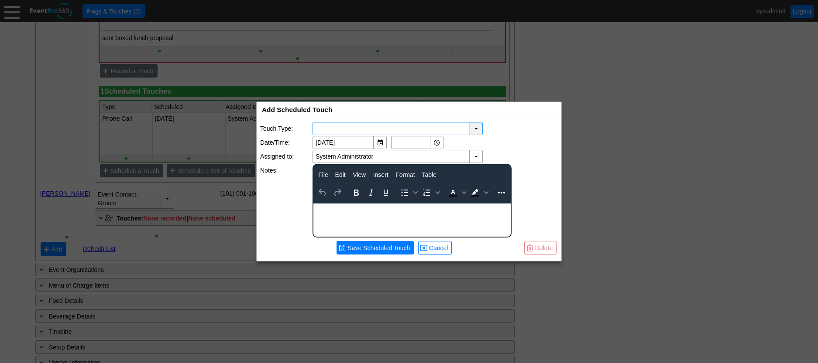
click at [477, 126] on div "▼" at bounding box center [475, 129] width 13 height 12
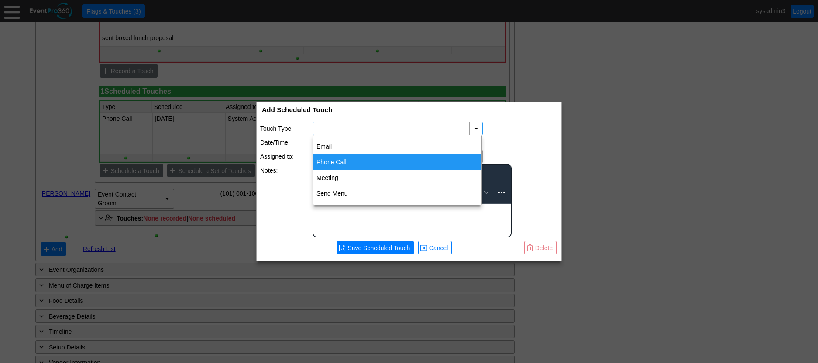
click at [334, 161] on div "Phone Call" at bounding box center [397, 162] width 168 height 16
type input "Phone Call"
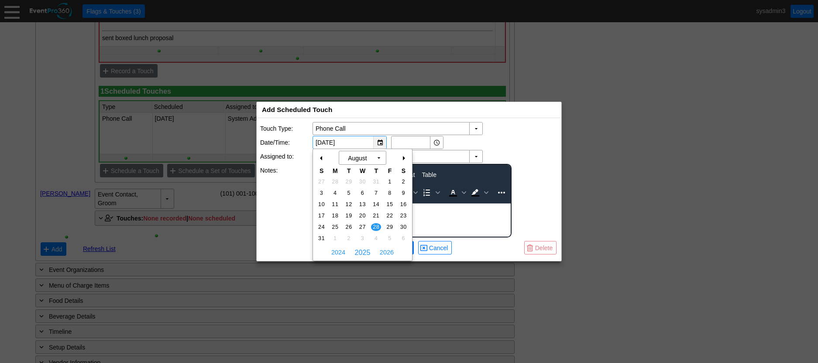
click at [374, 142] on div "▼" at bounding box center [379, 143] width 13 height 12
click at [398, 208] on td "16" at bounding box center [404, 204] width 14 height 11
type input "[DATE]"
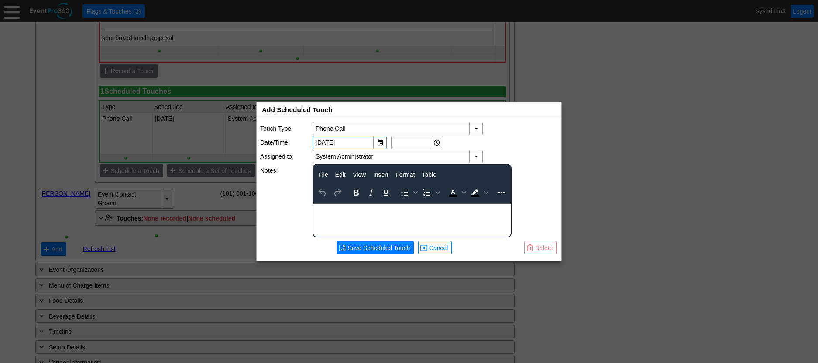
click at [370, 215] on html at bounding box center [411, 209] width 197 height 11
click at [435, 245] on span "Cancel" at bounding box center [438, 248] width 23 height 9
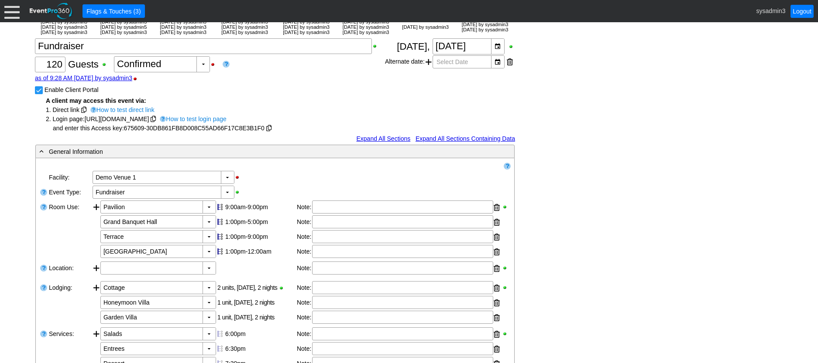
scroll to position [87, 0]
